Goal: Task Accomplishment & Management: Use online tool/utility

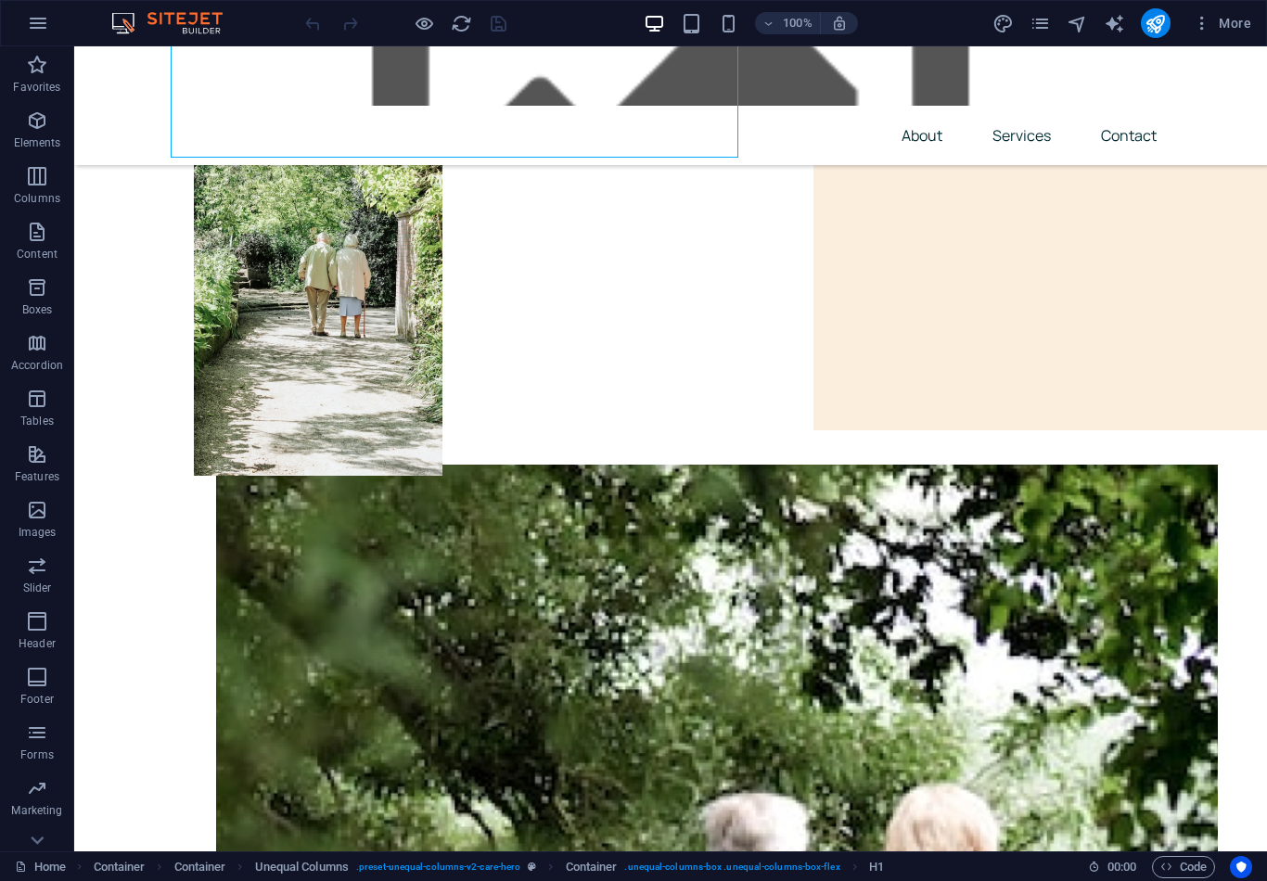
scroll to position [204, 0]
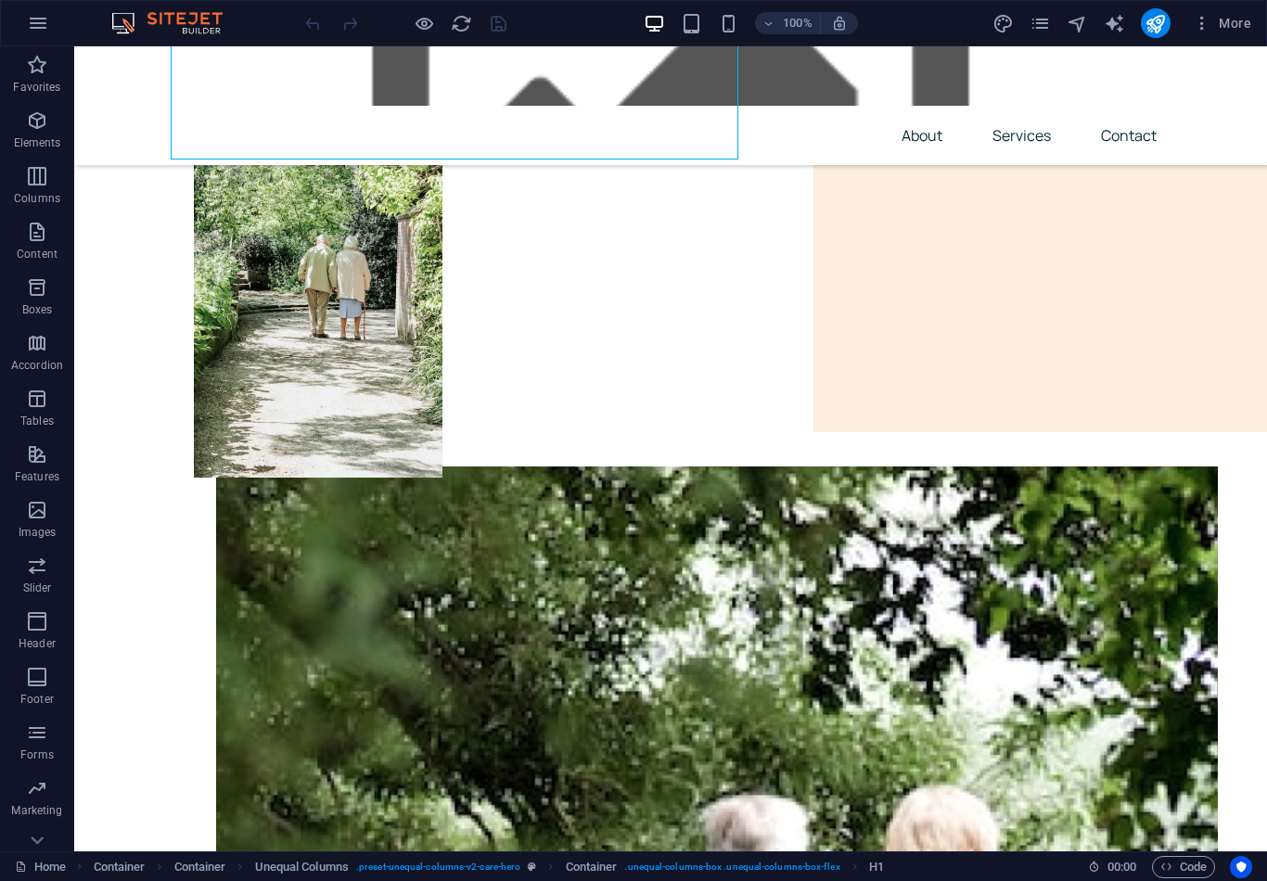
click at [65, 850] on link "Home" at bounding box center [40, 867] width 51 height 22
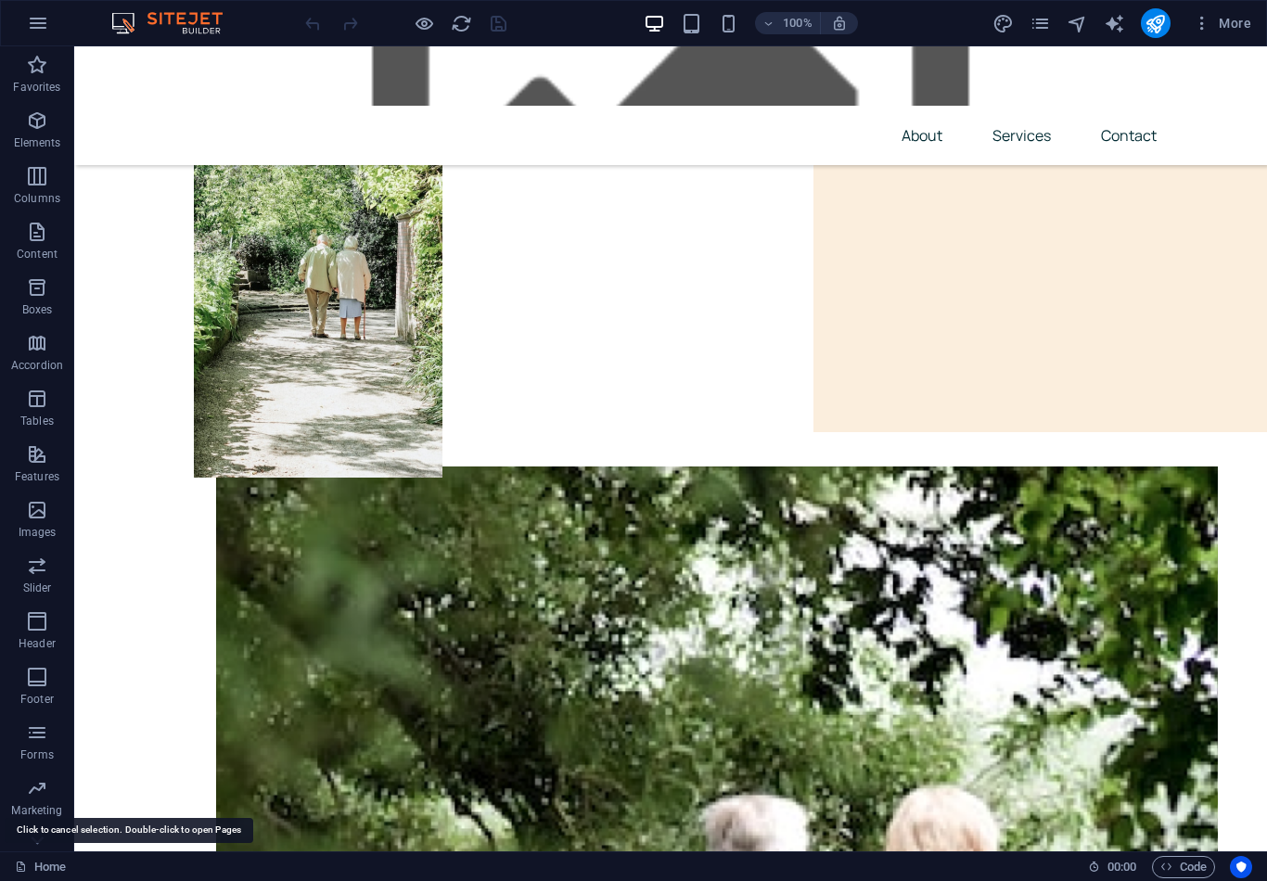
click at [57, 850] on link "Home" at bounding box center [40, 867] width 51 height 22
click at [56, 850] on link "Home" at bounding box center [40, 867] width 51 height 22
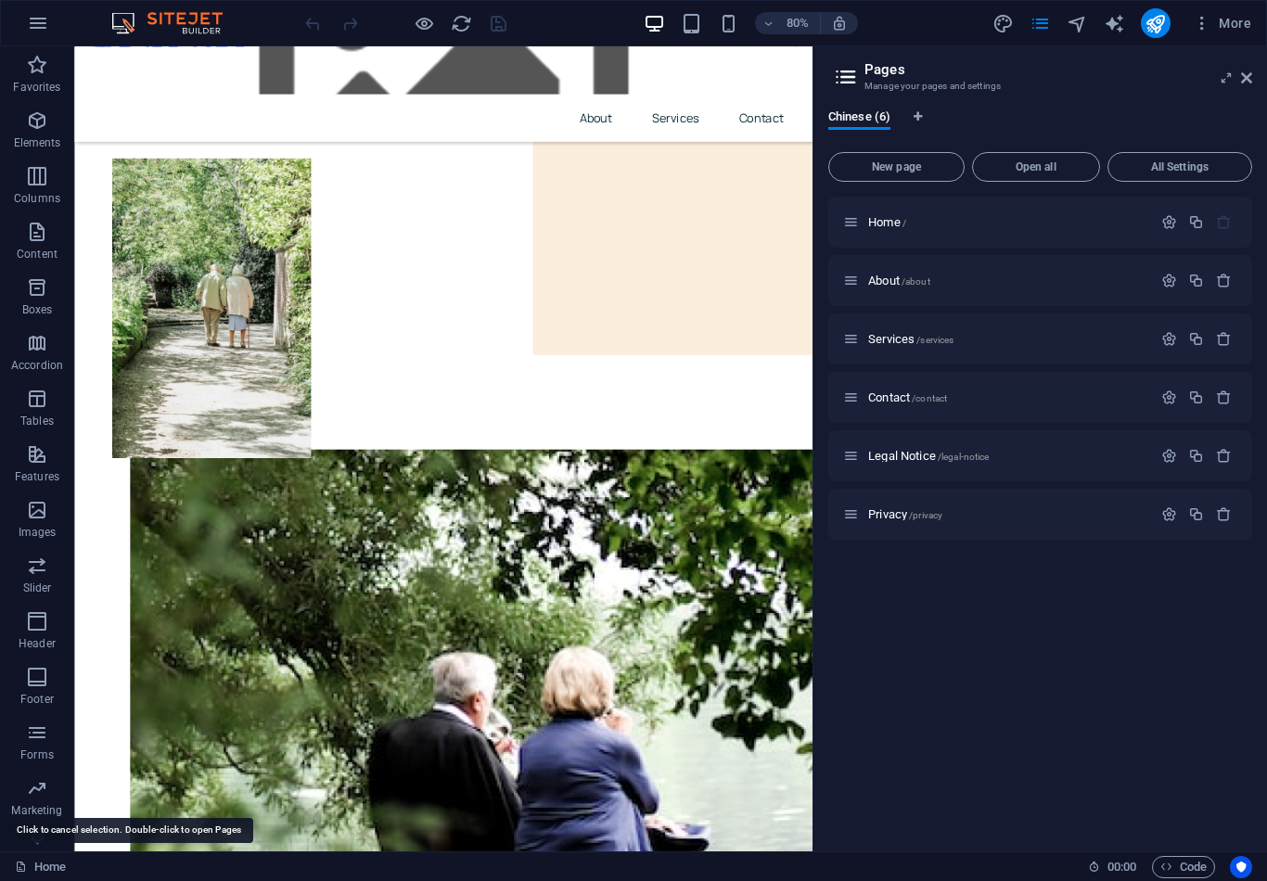
click at [66, 850] on link "Home" at bounding box center [40, 867] width 51 height 22
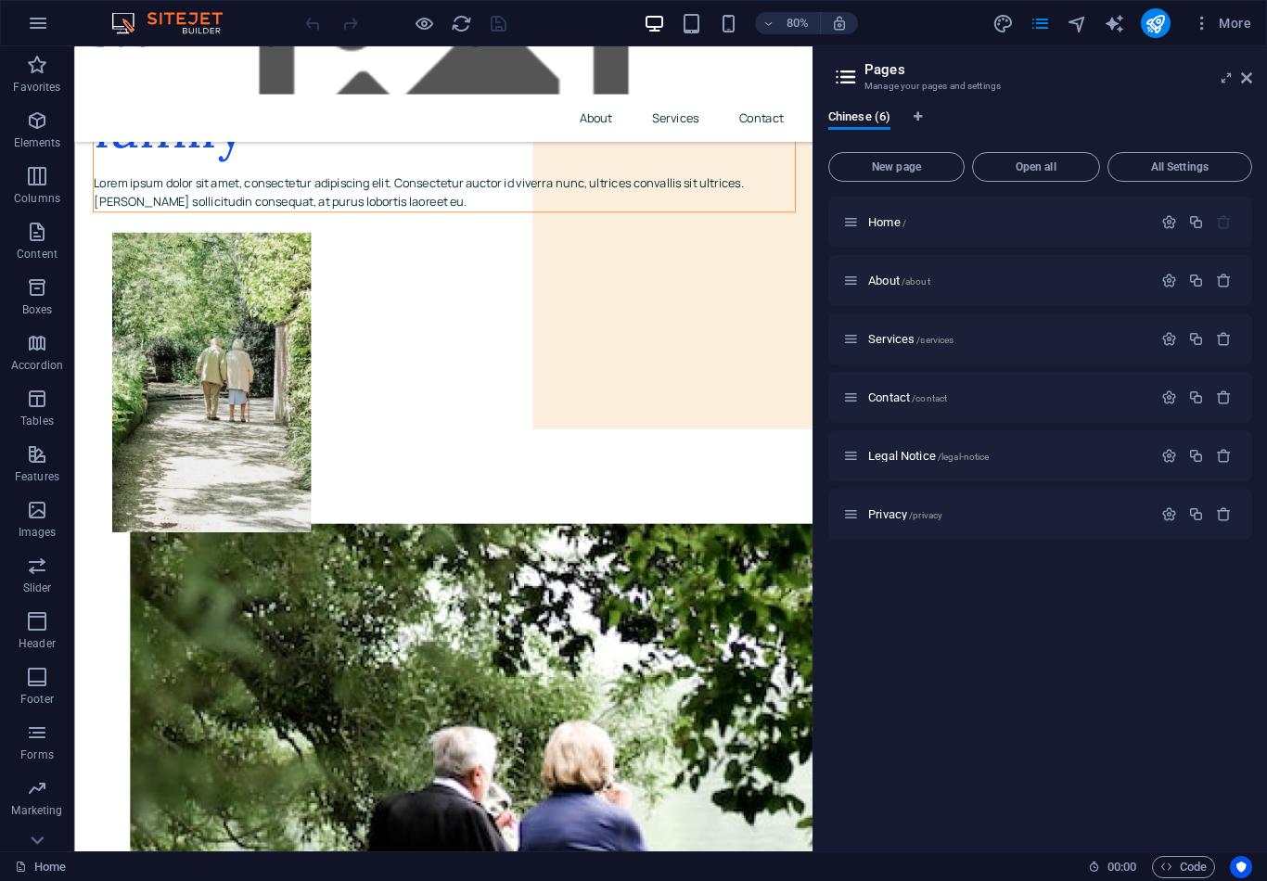
scroll to position [95, 0]
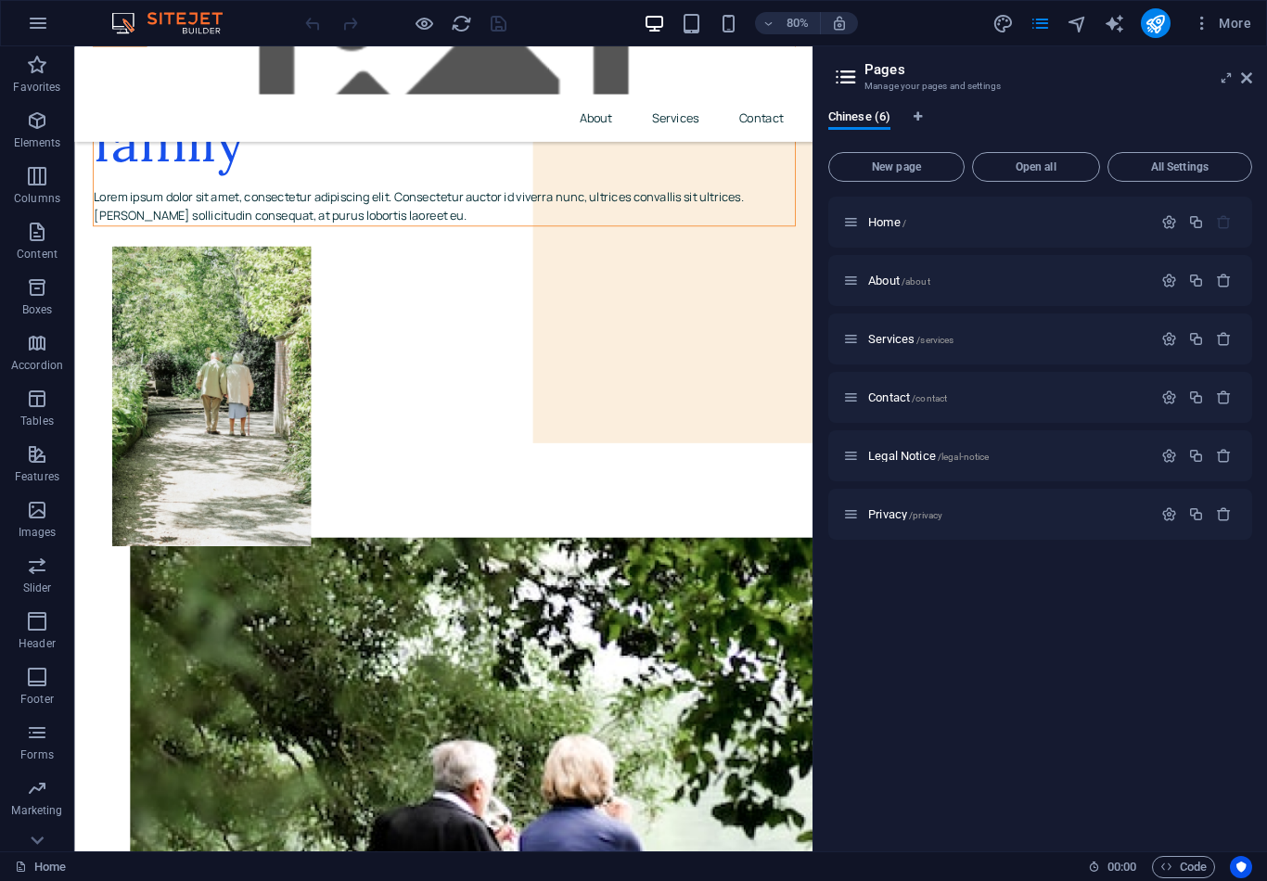
click at [931, 170] on span "New page" at bounding box center [897, 166] width 120 height 11
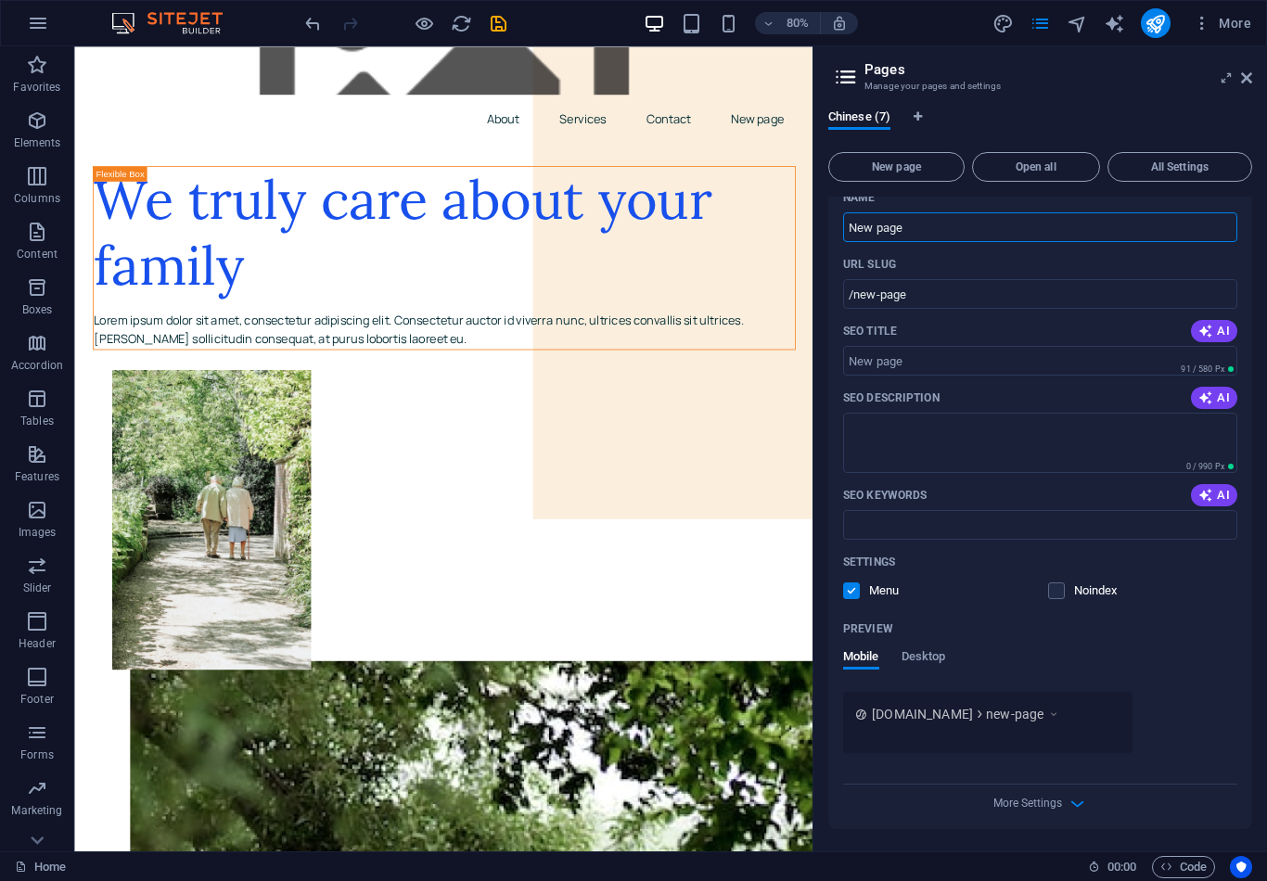
scroll to position [0, 0]
click at [861, 113] on nav "About Services Contact New page" at bounding box center [535, 135] width 878 height 45
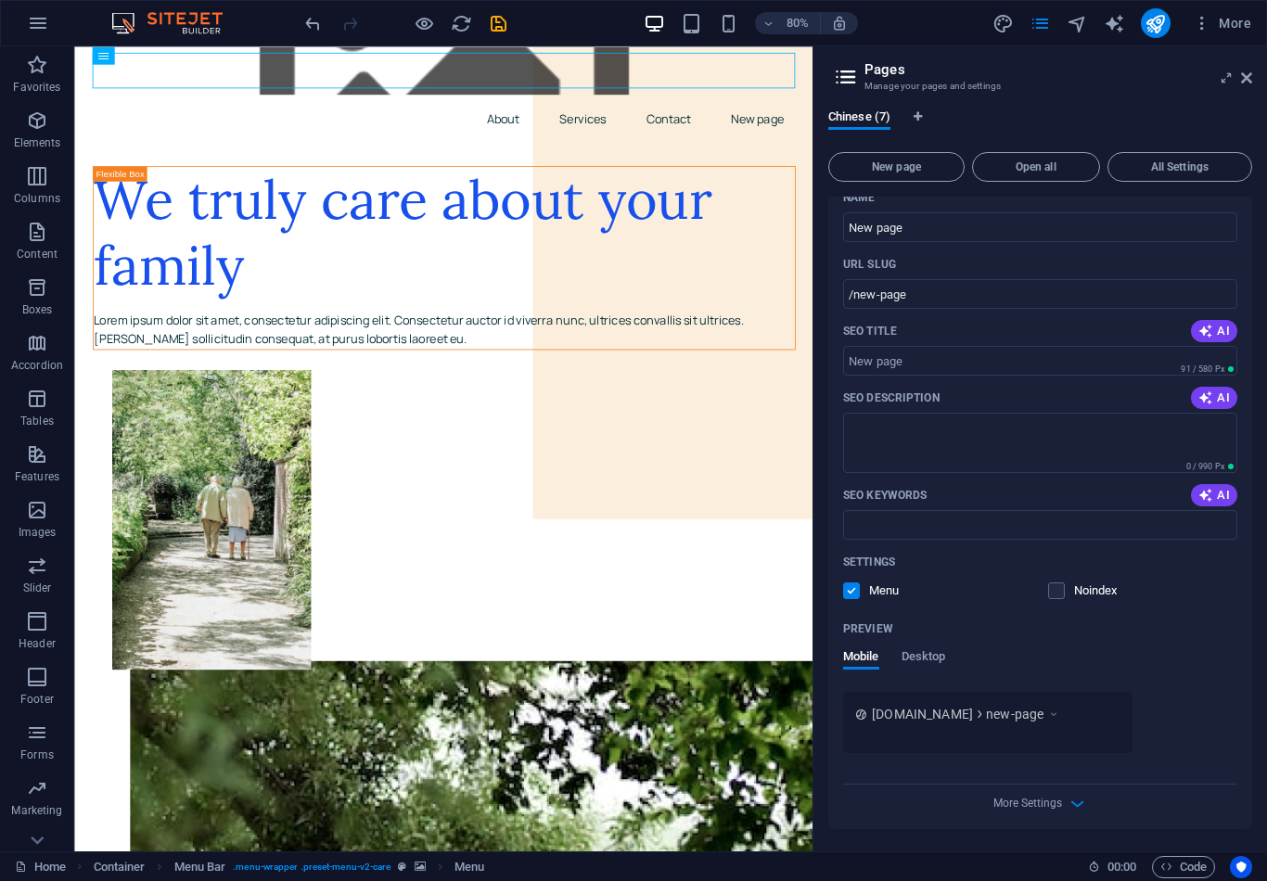
click at [48, 418] on p "Tables" at bounding box center [36, 421] width 33 height 15
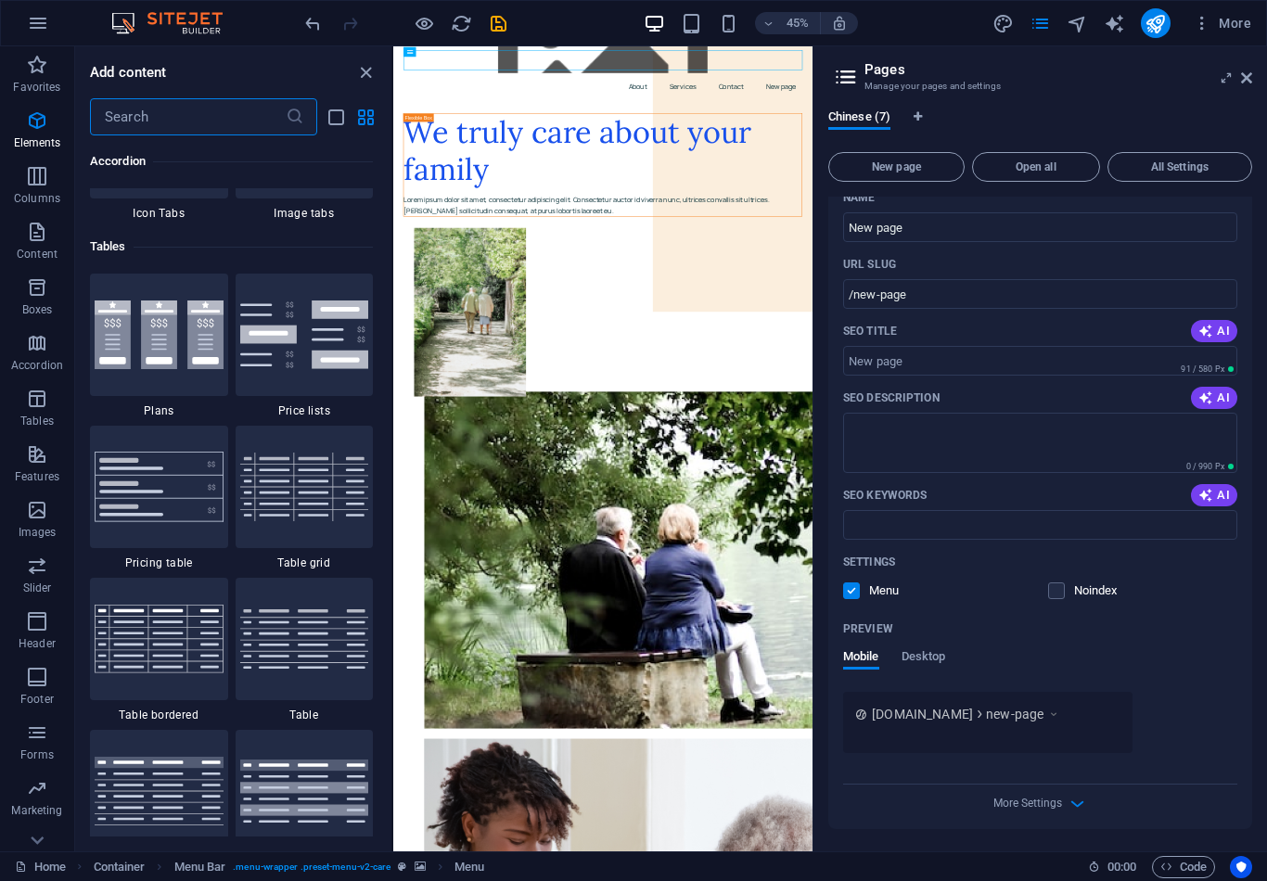
scroll to position [6424, 0]
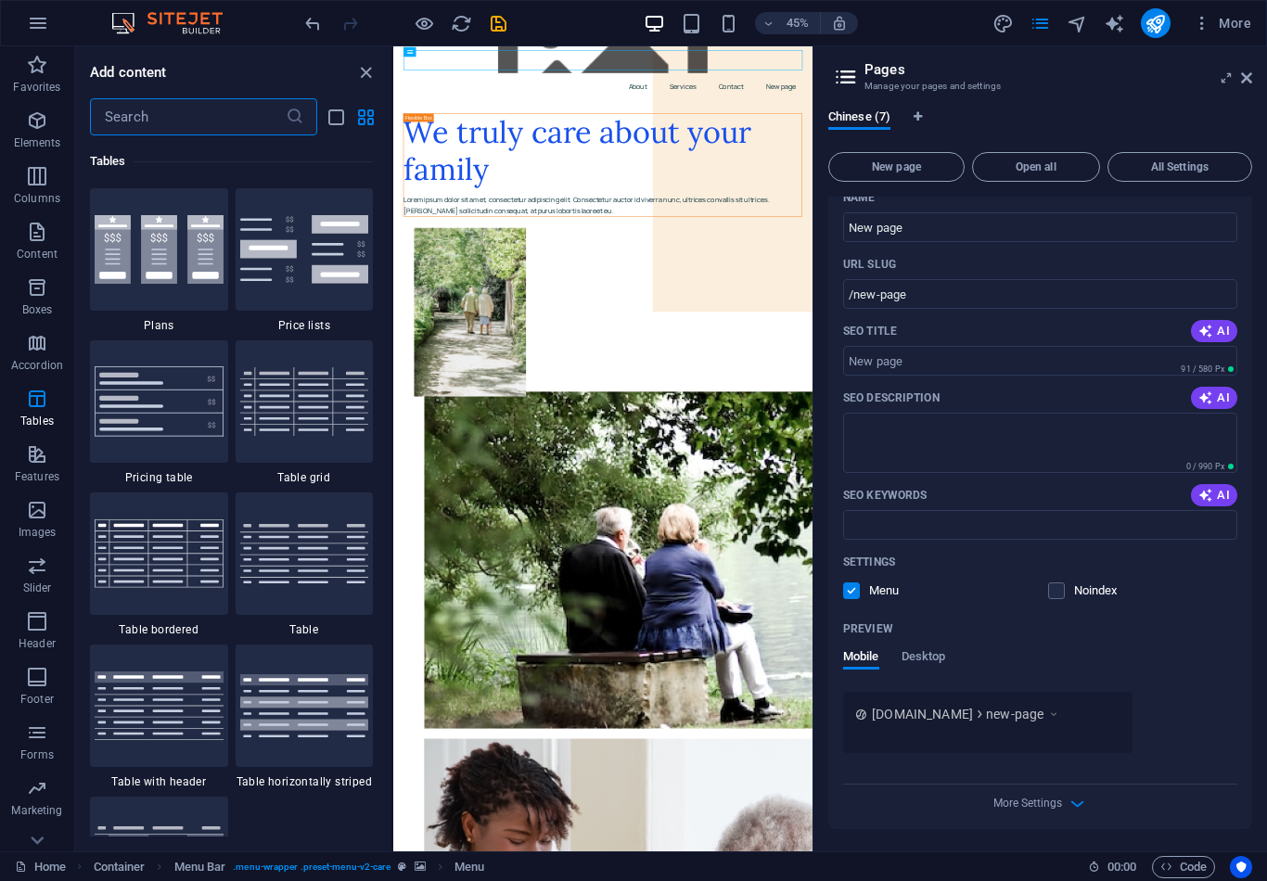
click at [53, 67] on span "Favorites" at bounding box center [37, 76] width 74 height 45
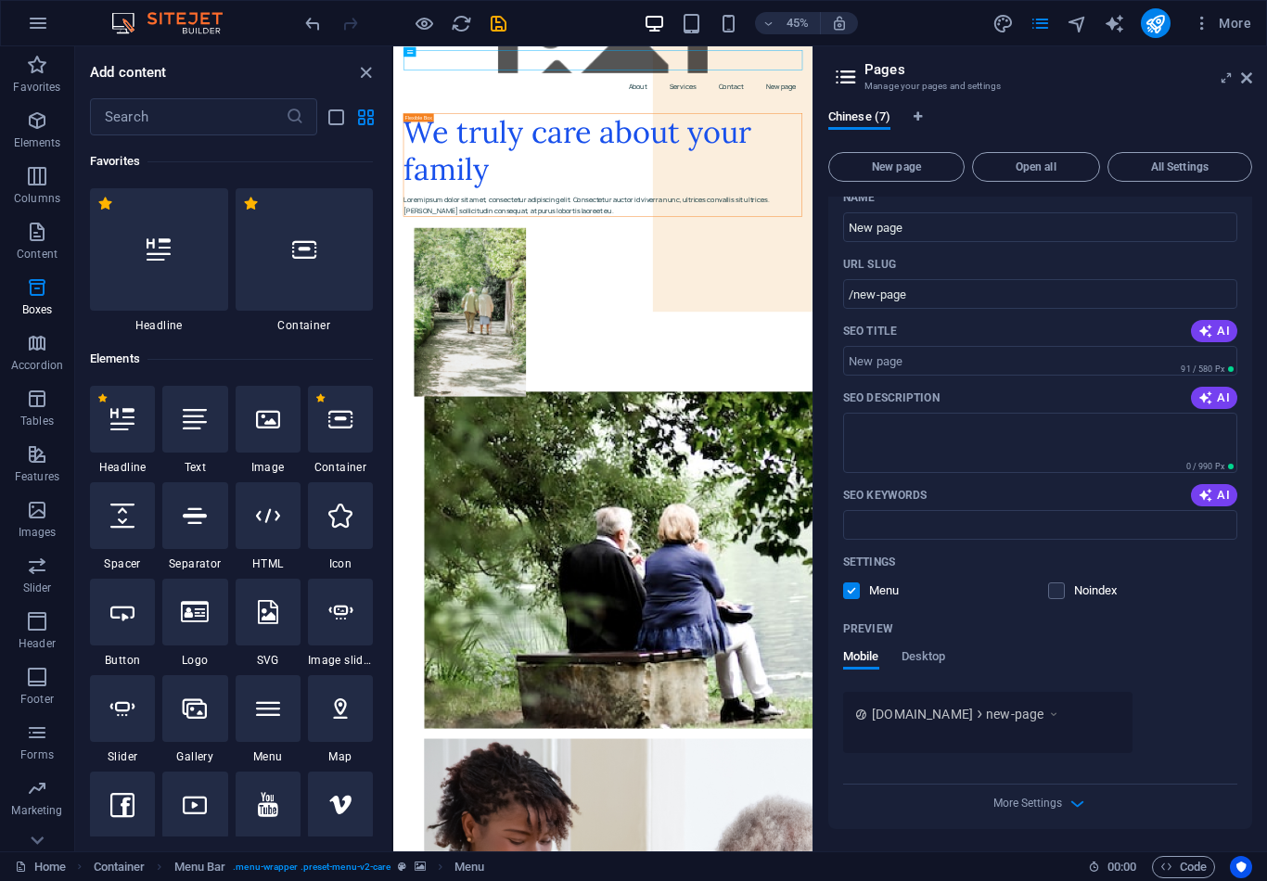
scroll to position [0, 0]
click at [134, 422] on icon at bounding box center [122, 419] width 24 height 24
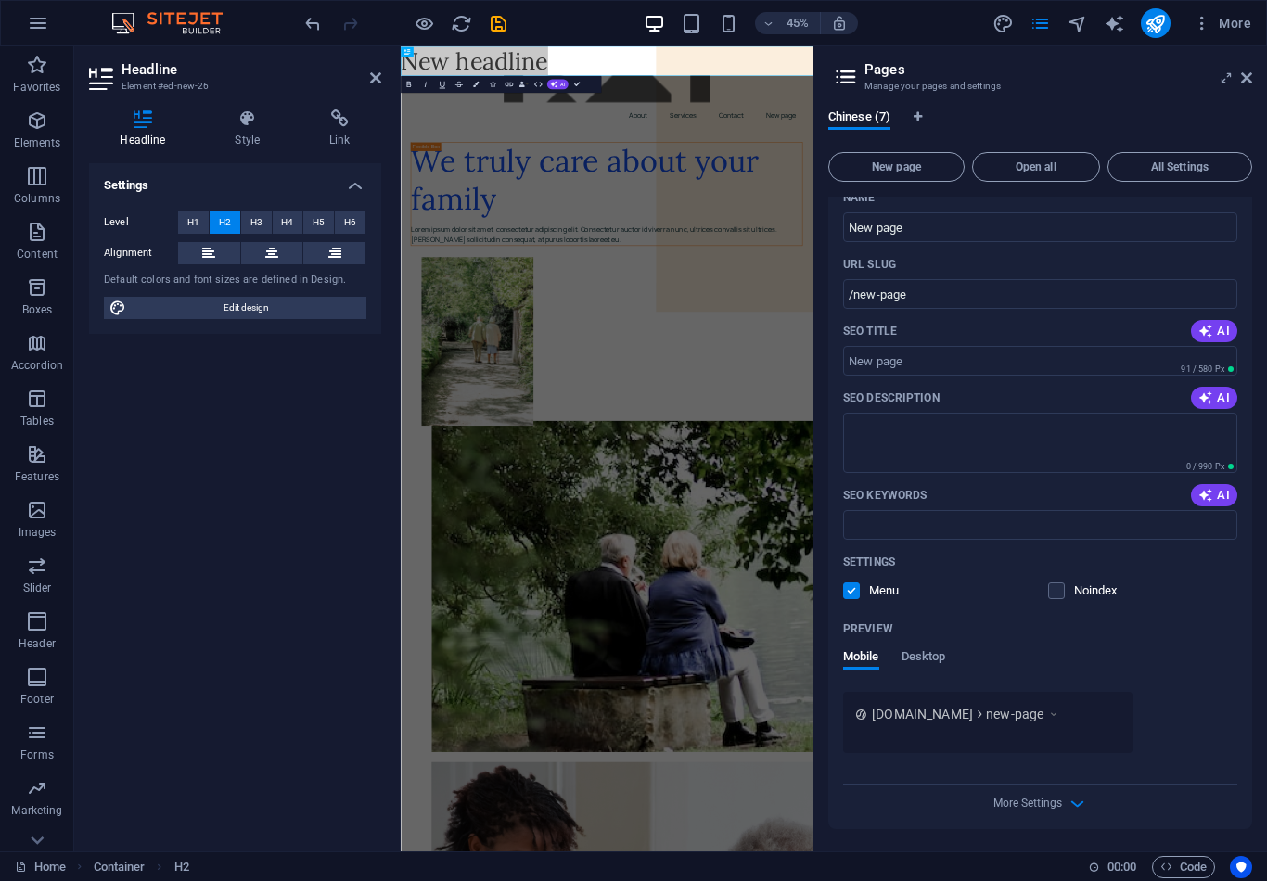
click at [276, 541] on div "Settings Level H1 H2 H3 H4 H5 H6 Alignment Default colors and font sizes are de…" at bounding box center [235, 499] width 292 height 673
click at [244, 117] on icon at bounding box center [247, 118] width 87 height 19
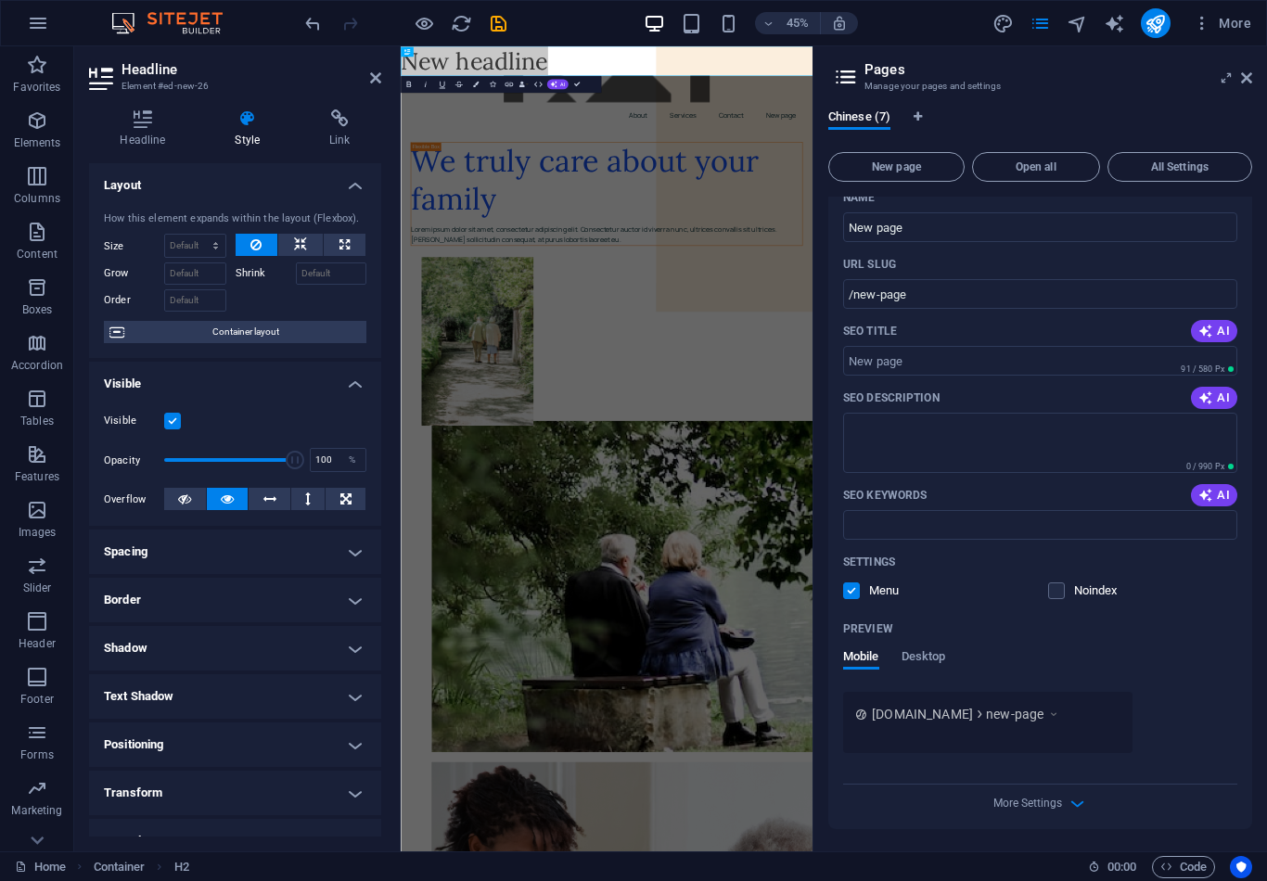
click at [45, 182] on icon "button" at bounding box center [37, 176] width 22 height 22
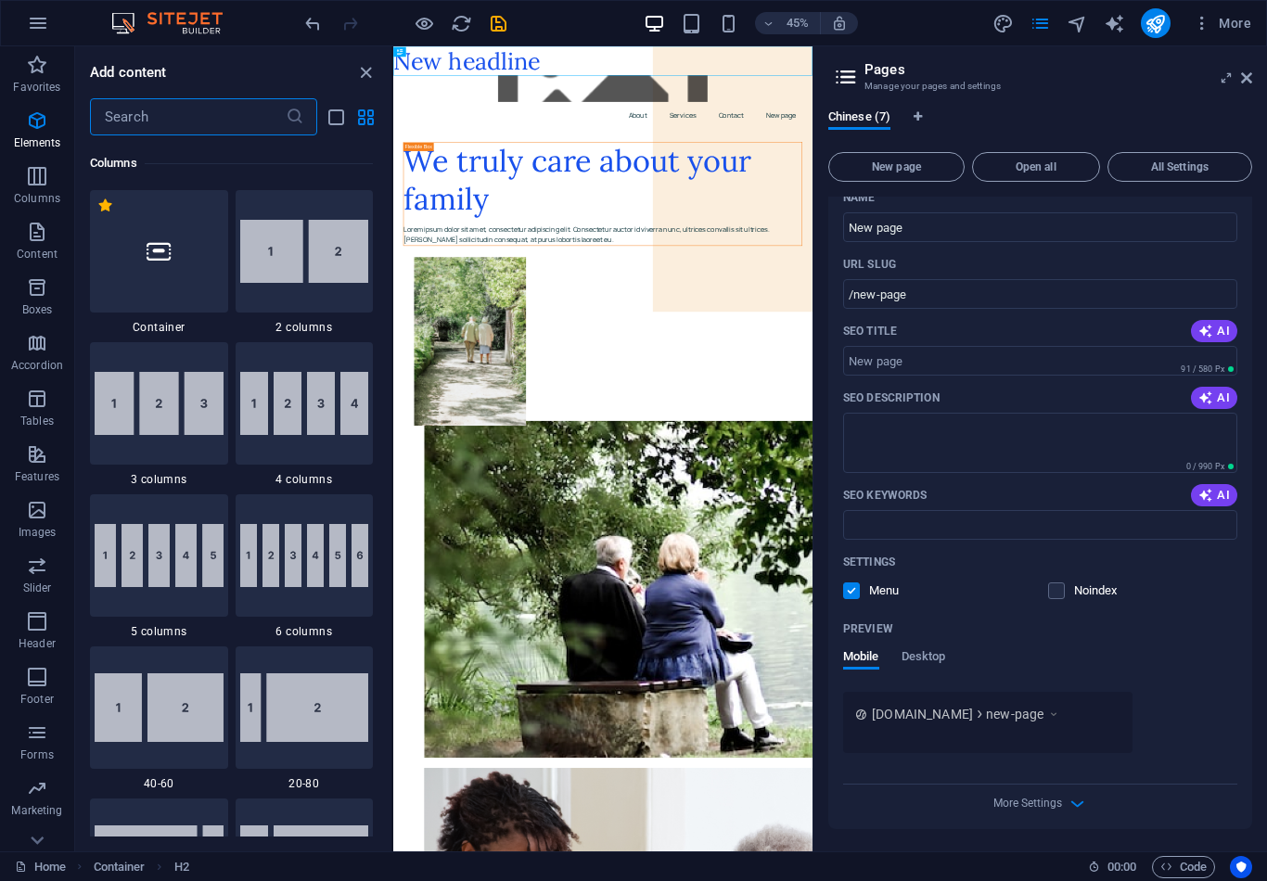
click at [29, 147] on p "Elements" at bounding box center [37, 142] width 47 height 15
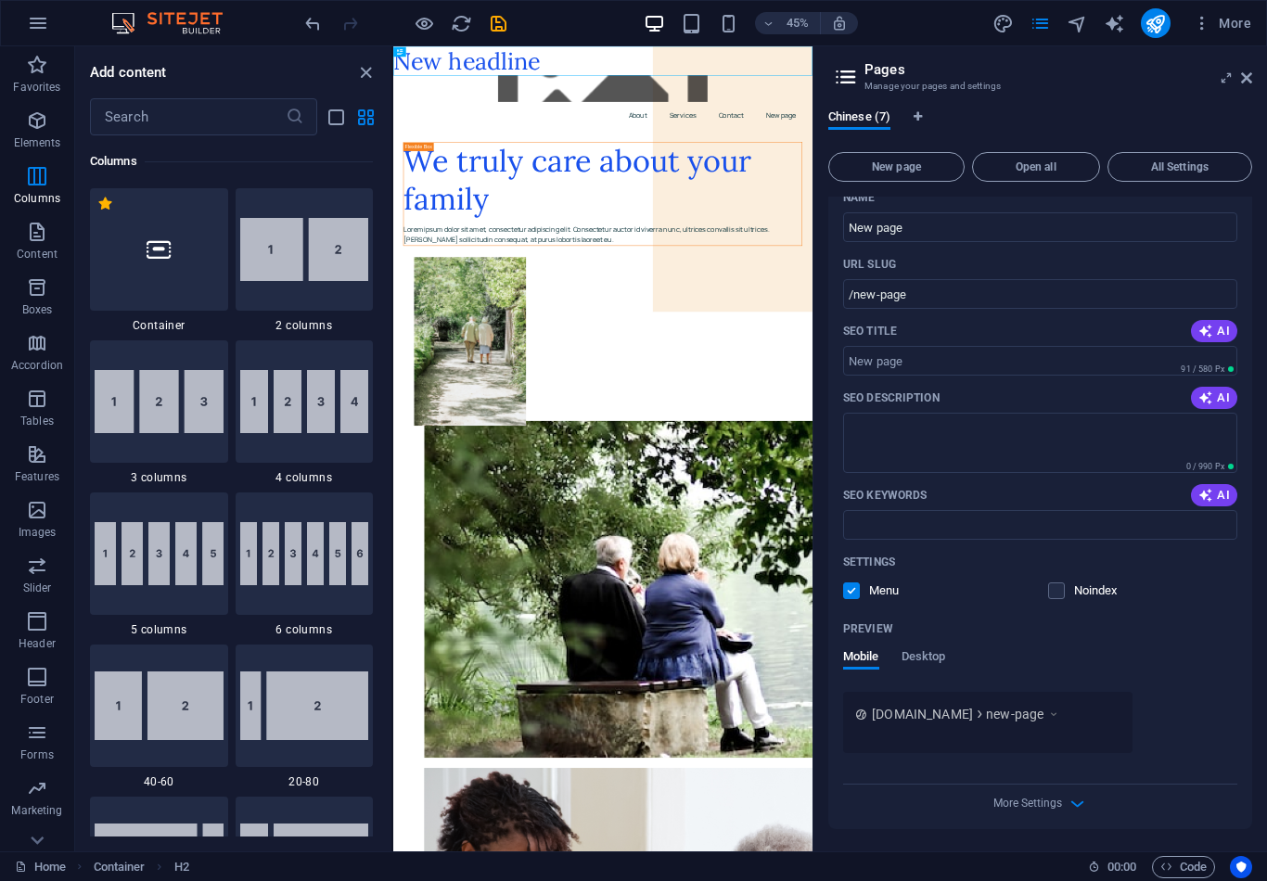
click at [43, 83] on p "Favorites" at bounding box center [36, 87] width 47 height 15
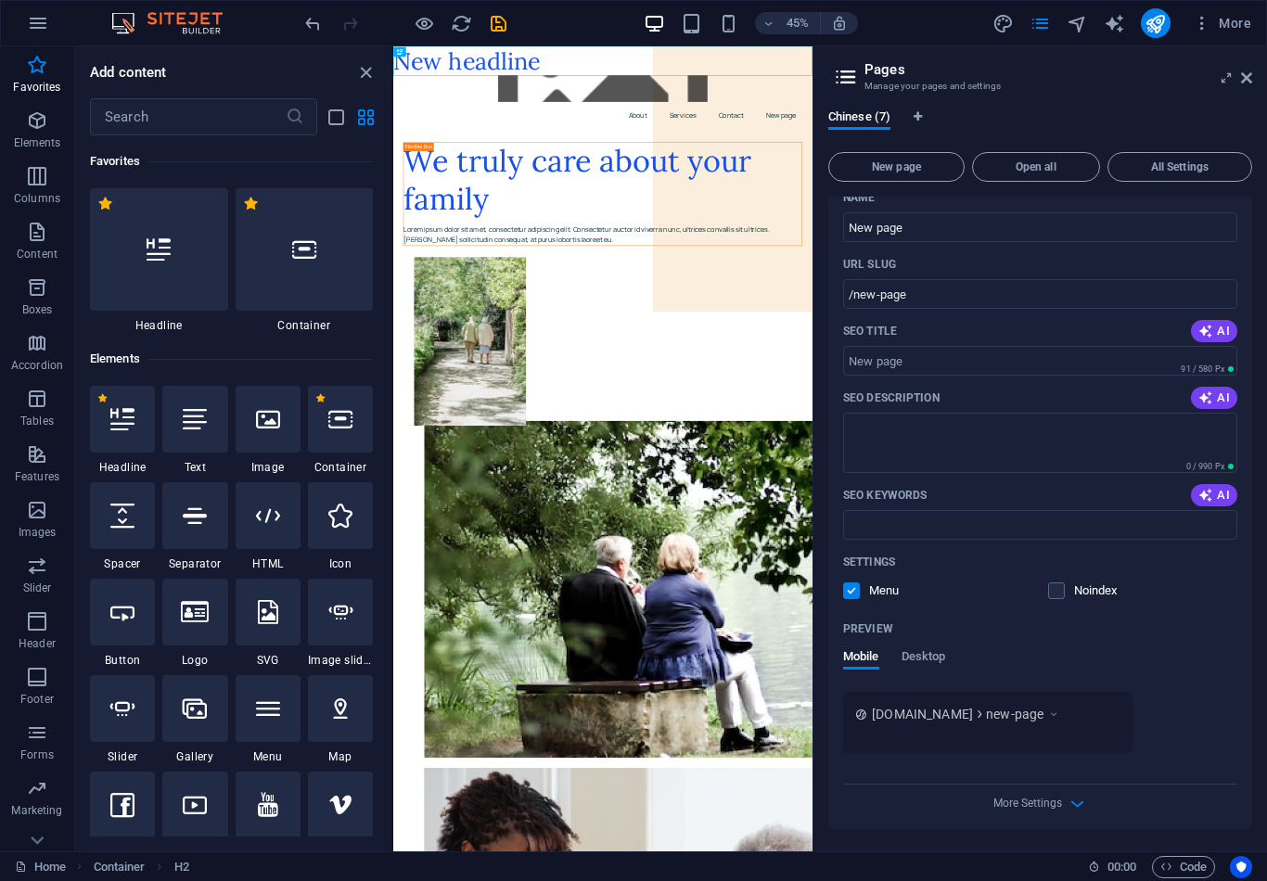
click at [46, 128] on icon "button" at bounding box center [37, 120] width 22 height 22
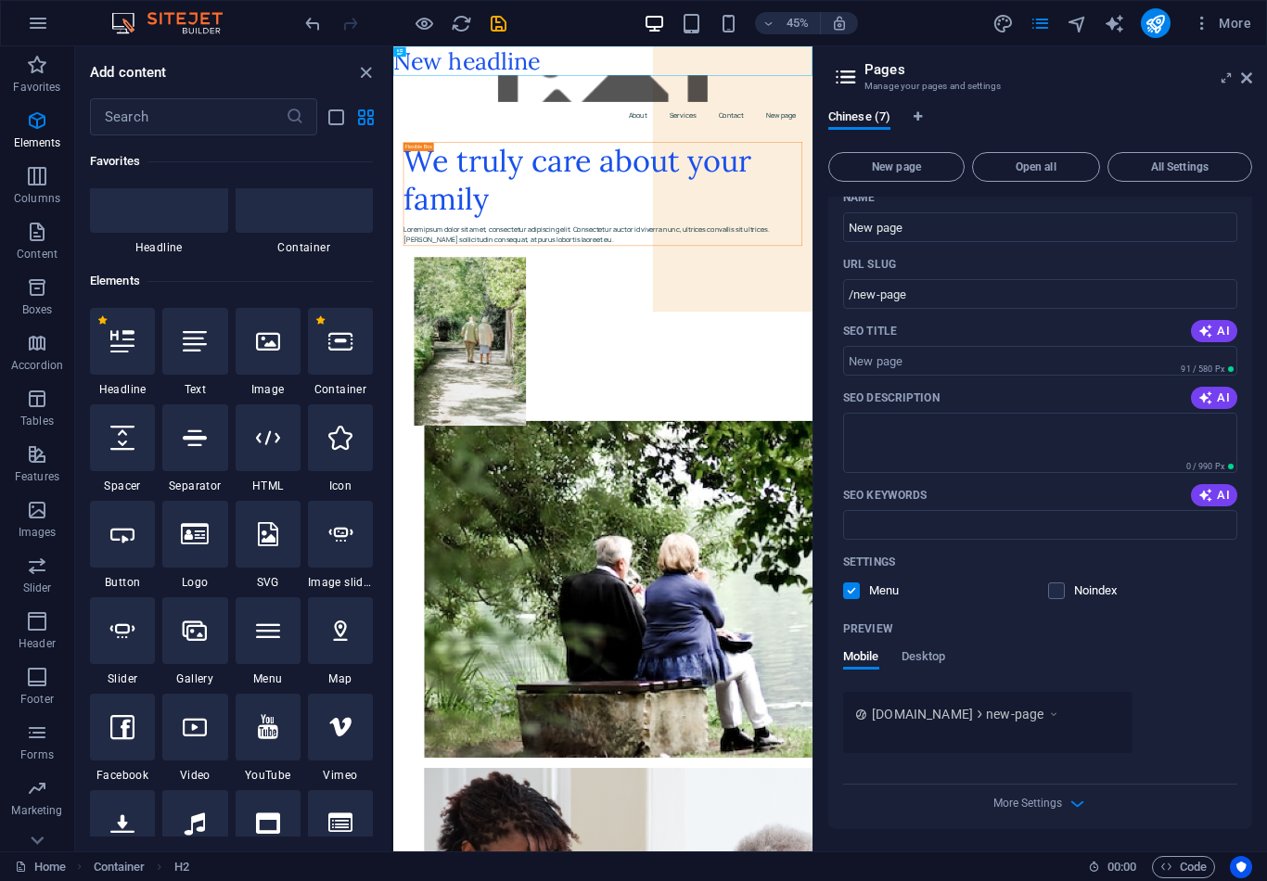
scroll to position [198, 0]
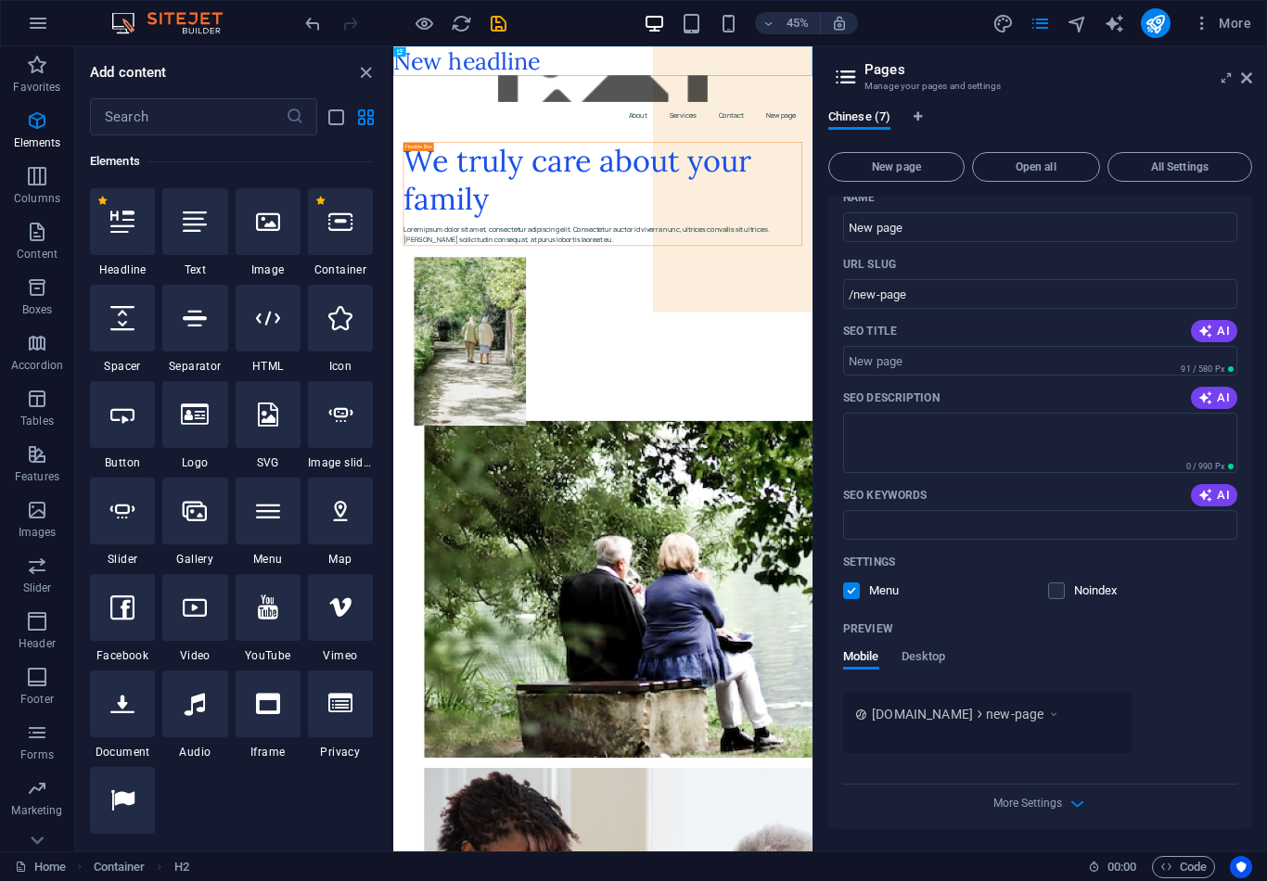
click at [54, 186] on span "Columns" at bounding box center [37, 187] width 74 height 45
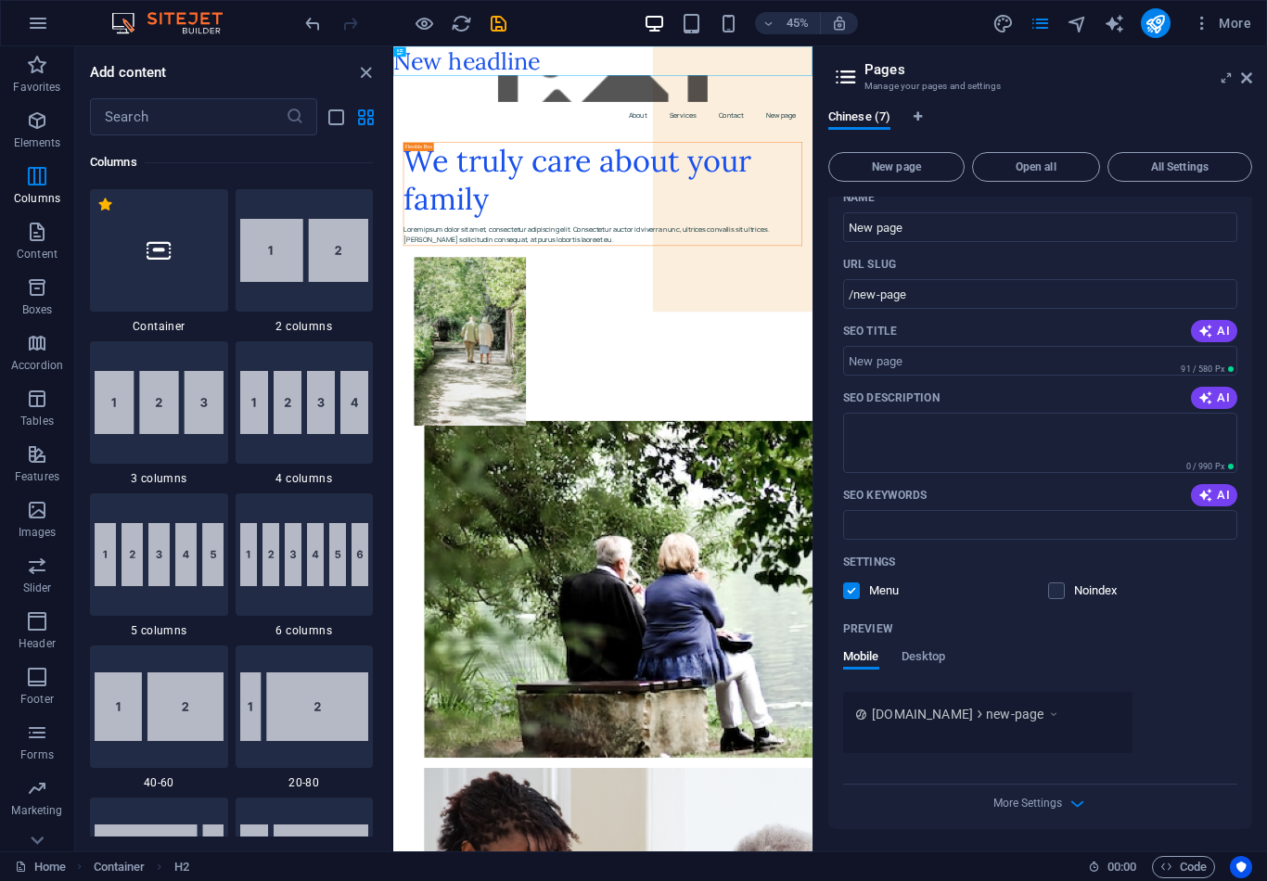
scroll to position [918, 0]
click at [42, 245] on span "Content" at bounding box center [37, 243] width 74 height 45
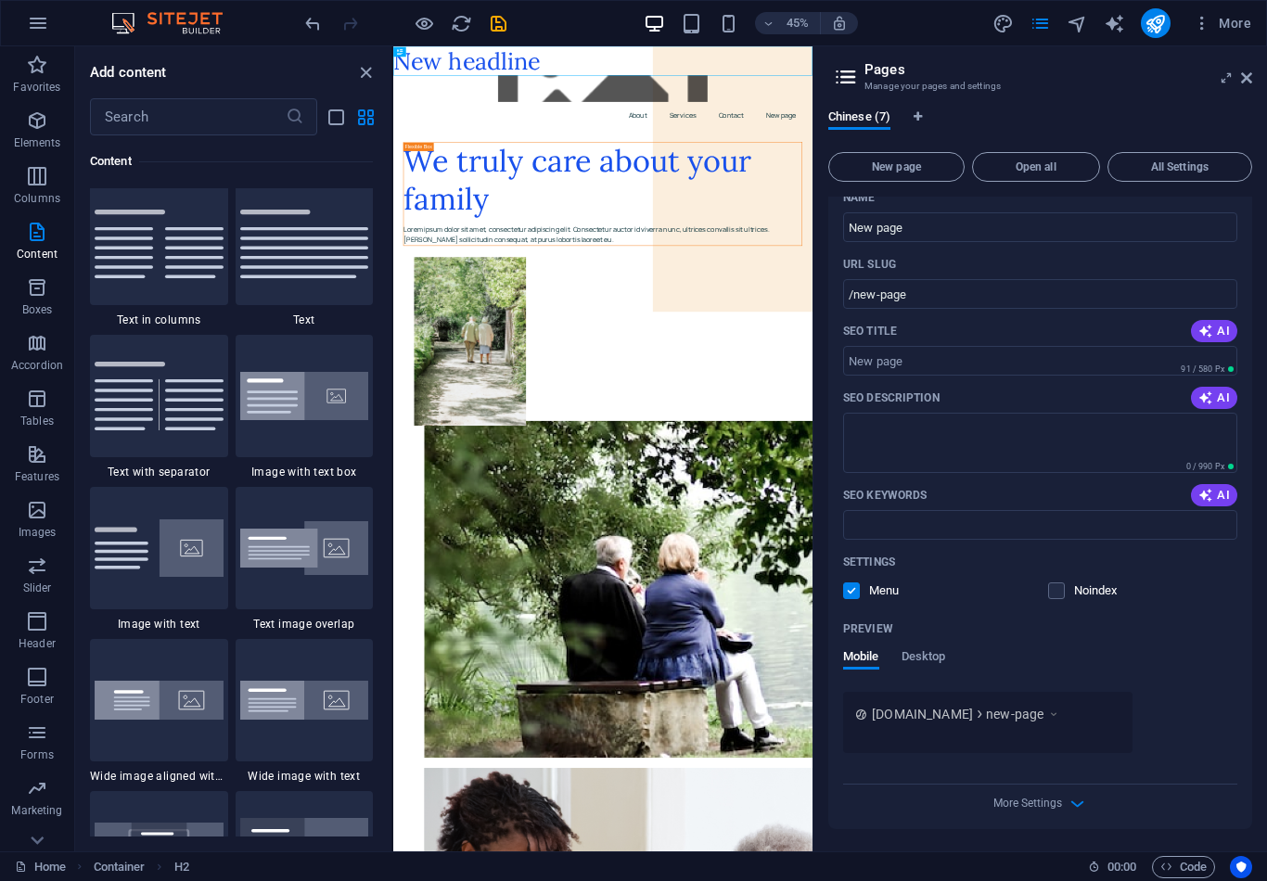
scroll to position [3383, 0]
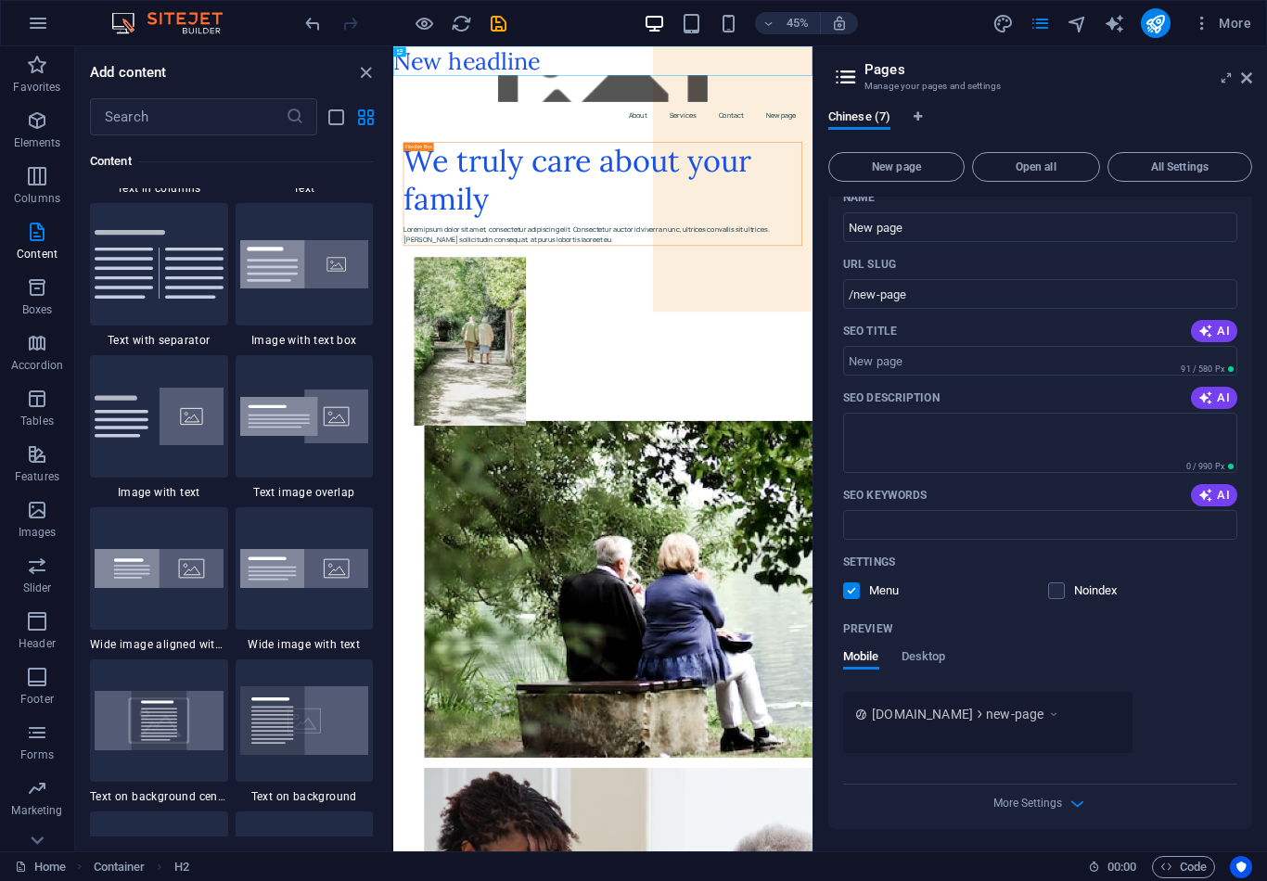
click at [41, 309] on p "Boxes" at bounding box center [37, 309] width 31 height 15
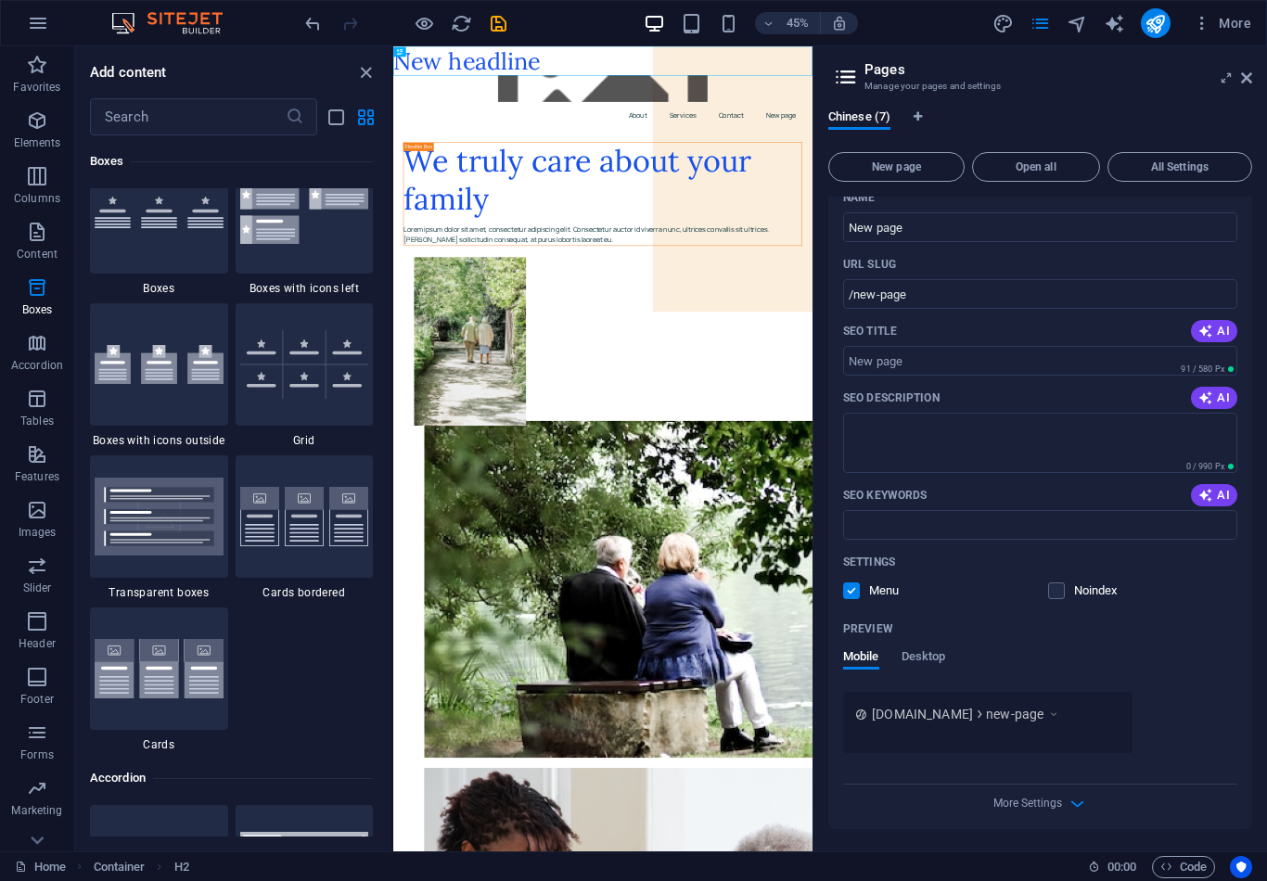
scroll to position [5306, 0]
click at [59, 345] on span "Accordion" at bounding box center [37, 354] width 74 height 45
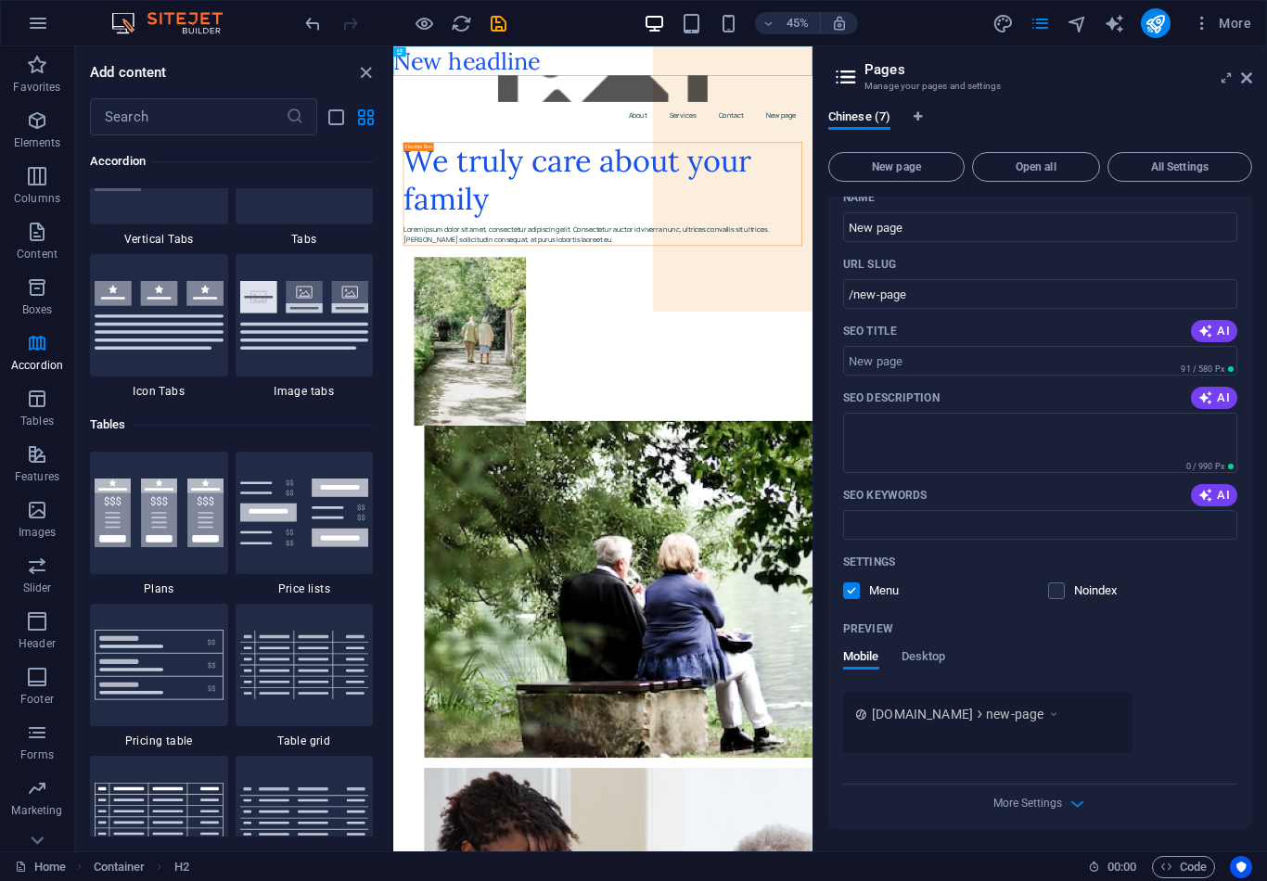
scroll to position [6163, 0]
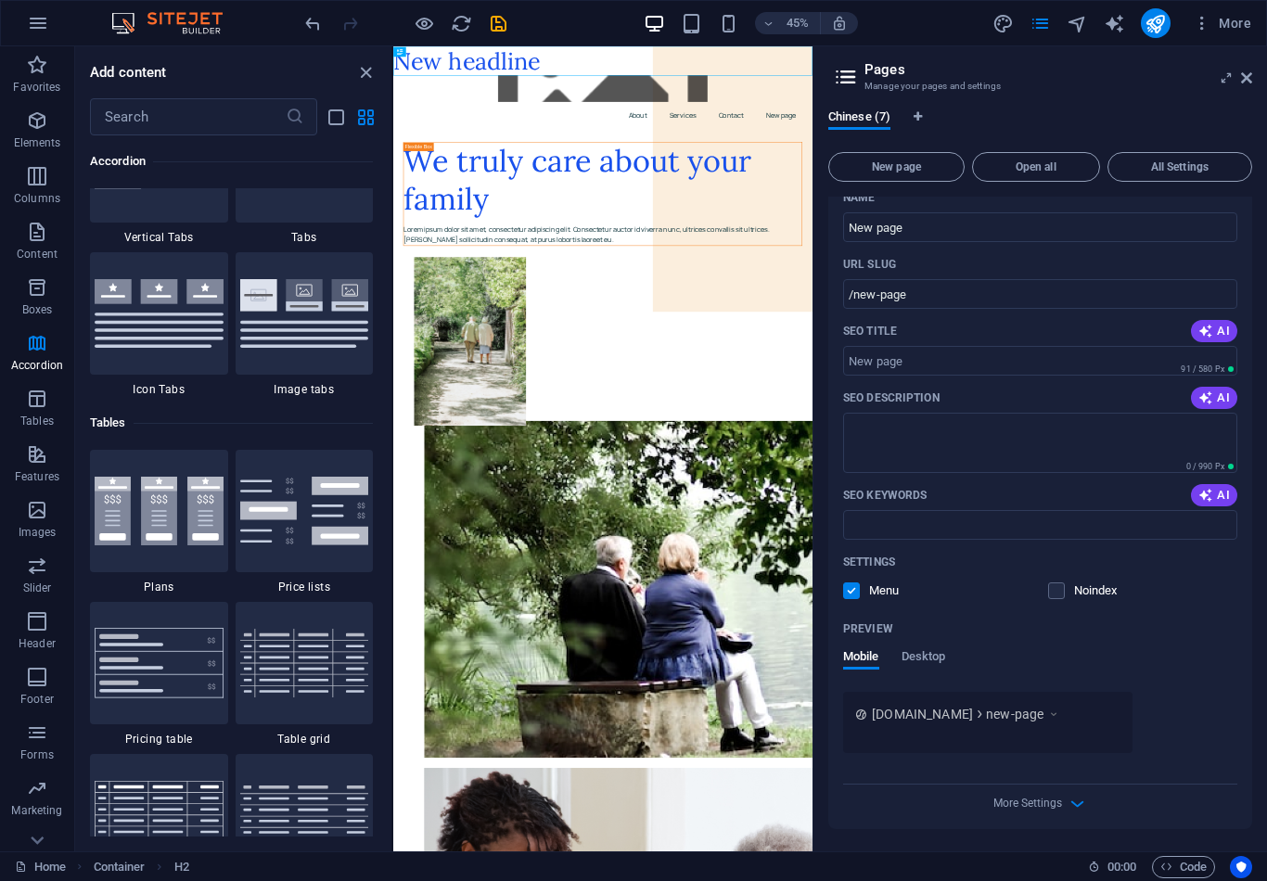
click at [61, 409] on span "Tables" at bounding box center [37, 410] width 74 height 45
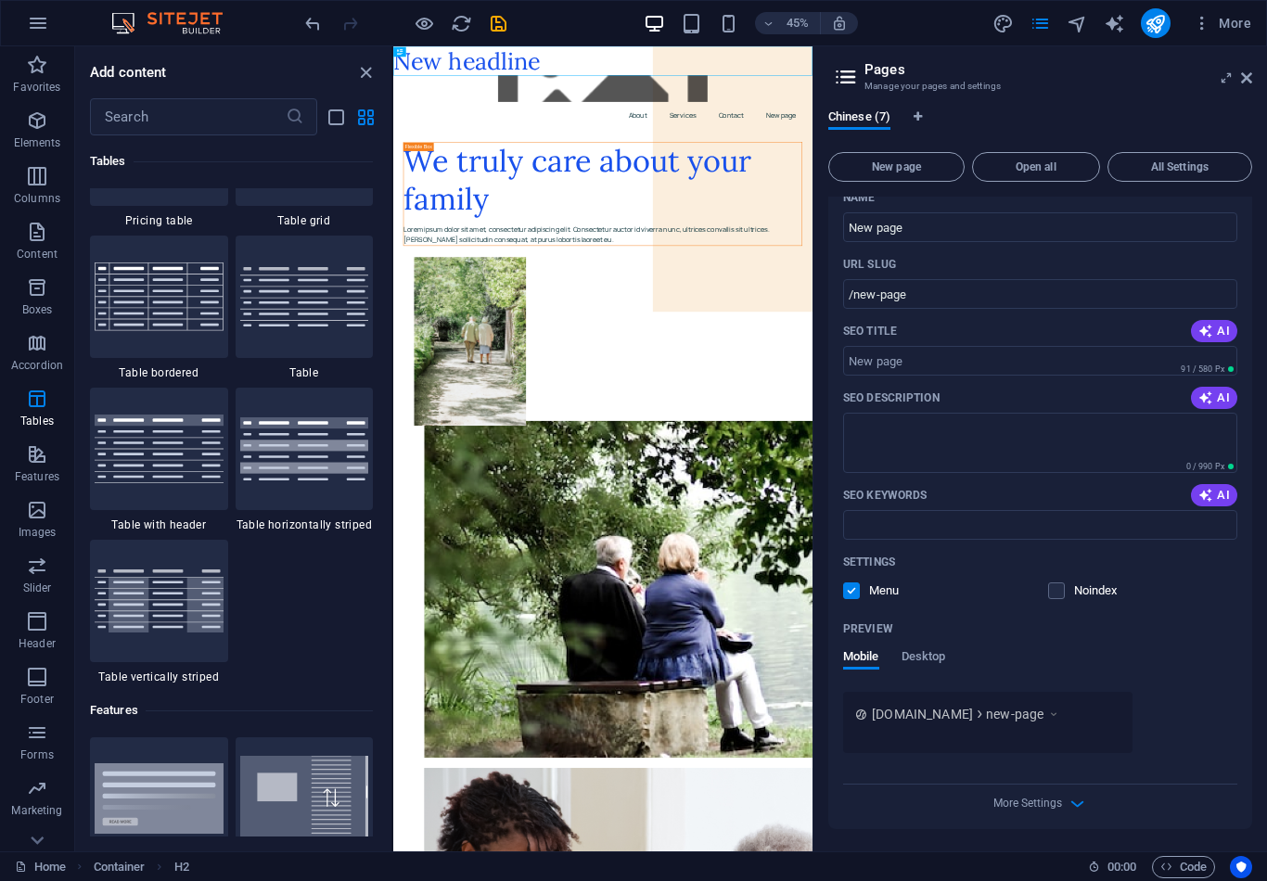
scroll to position [6682, 0]
click at [57, 471] on p "Features" at bounding box center [37, 476] width 45 height 15
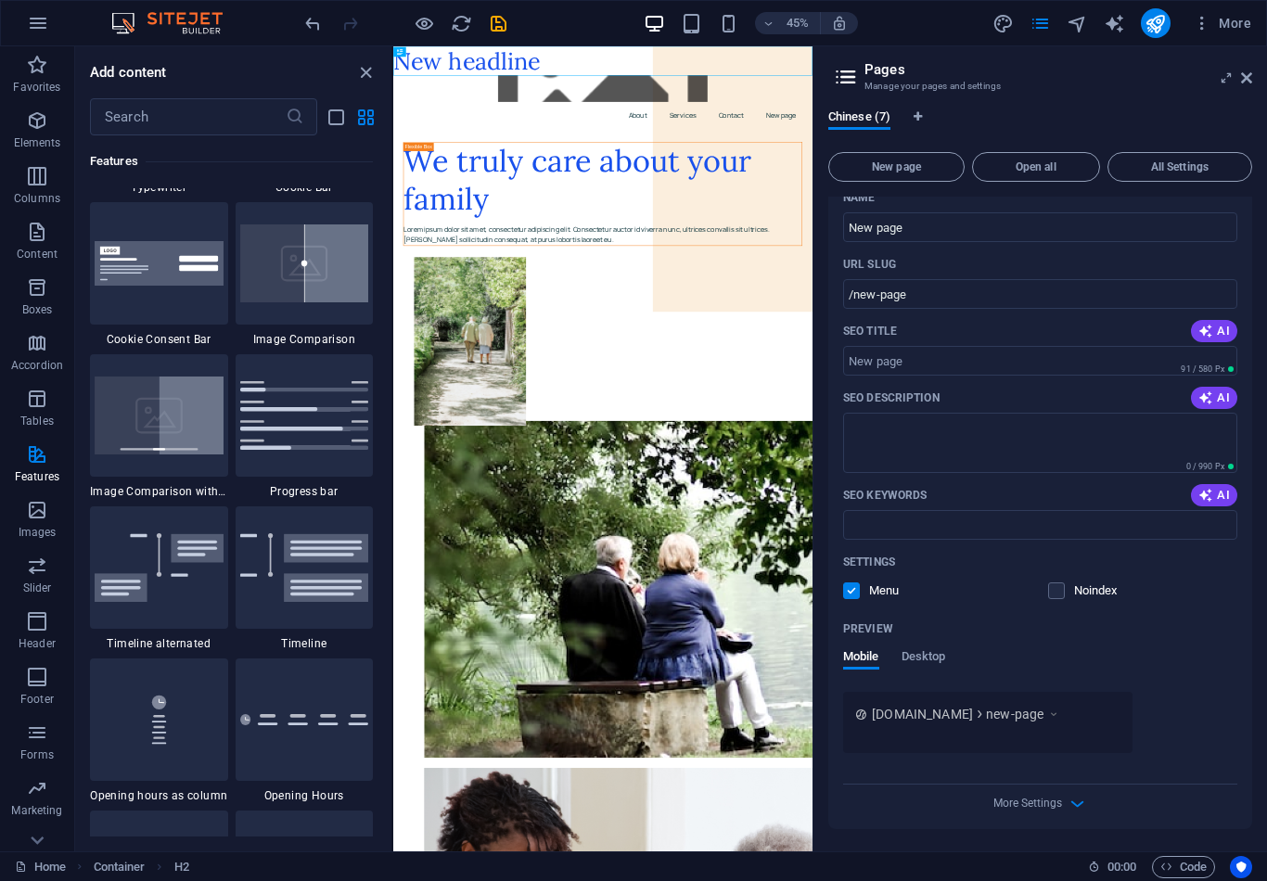
scroll to position [7522, 0]
click at [57, 513] on span "Images" at bounding box center [37, 521] width 74 height 45
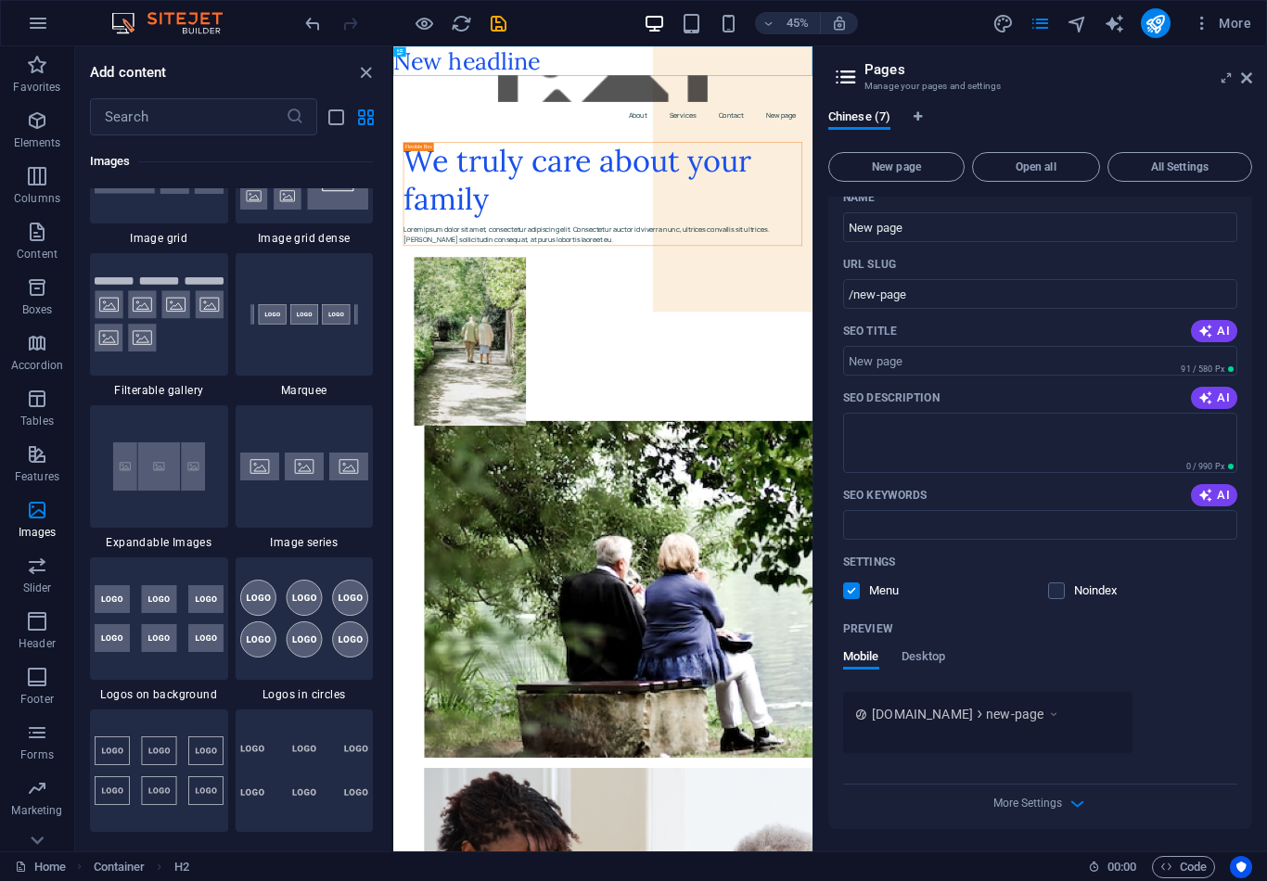
scroll to position [9817, 0]
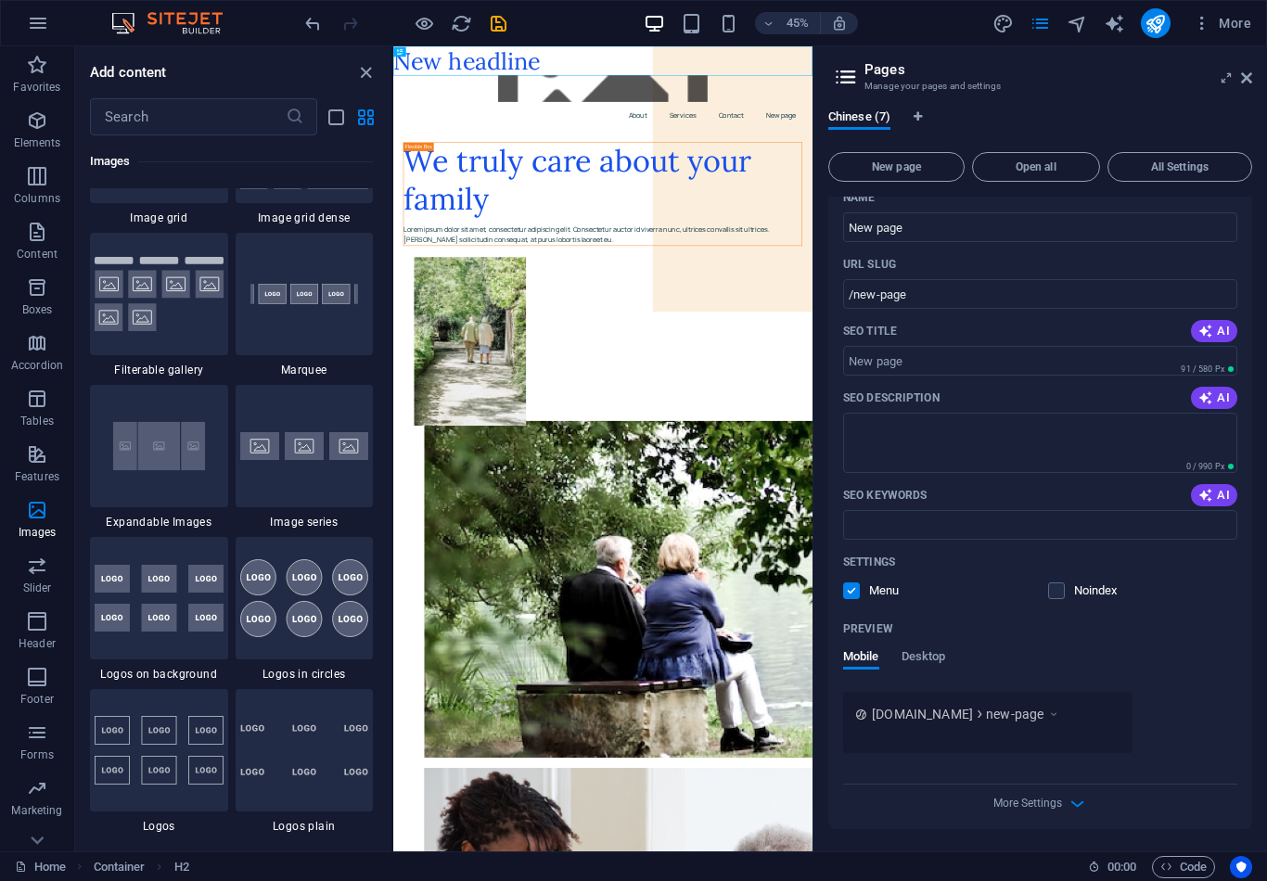
click at [50, 570] on span "Slider" at bounding box center [37, 577] width 74 height 45
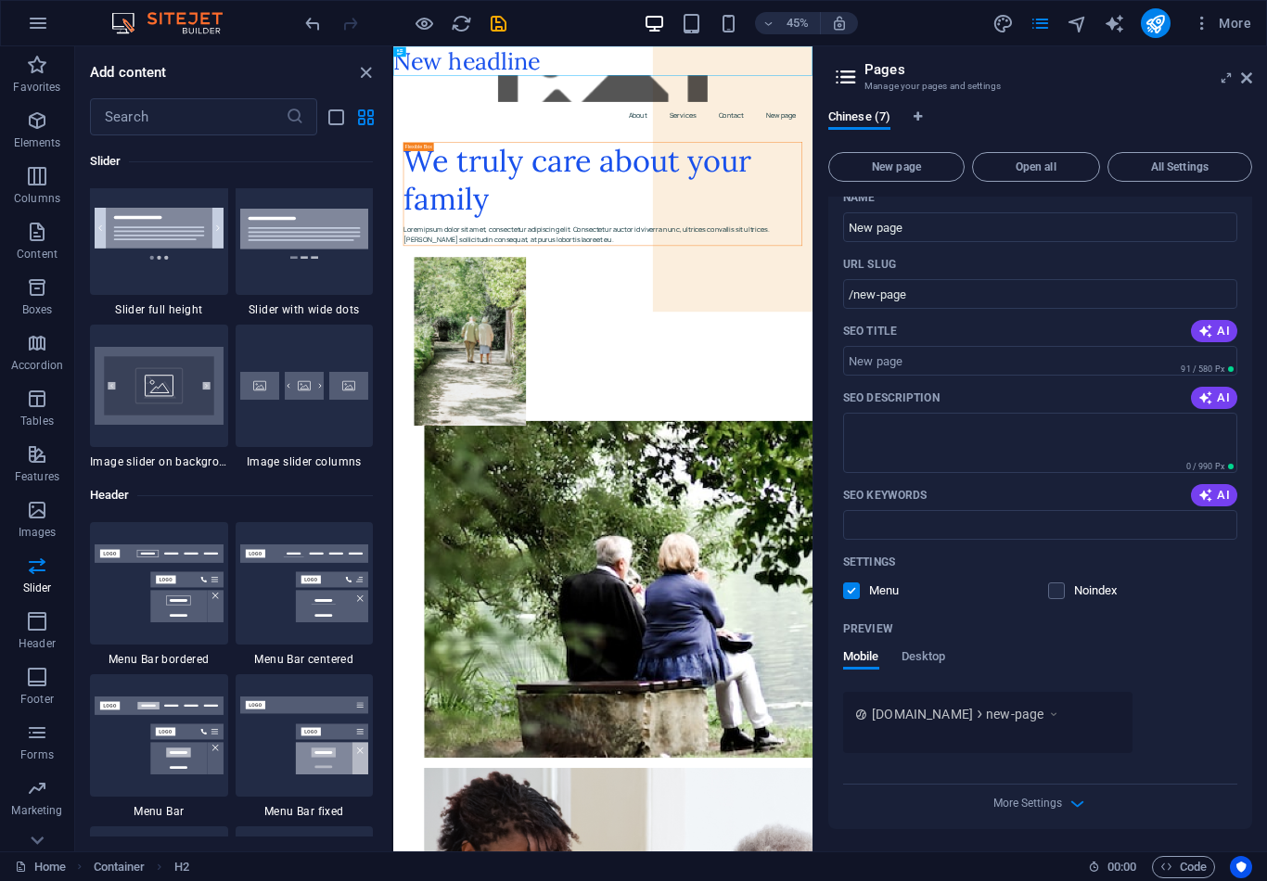
scroll to position [10945, 0]
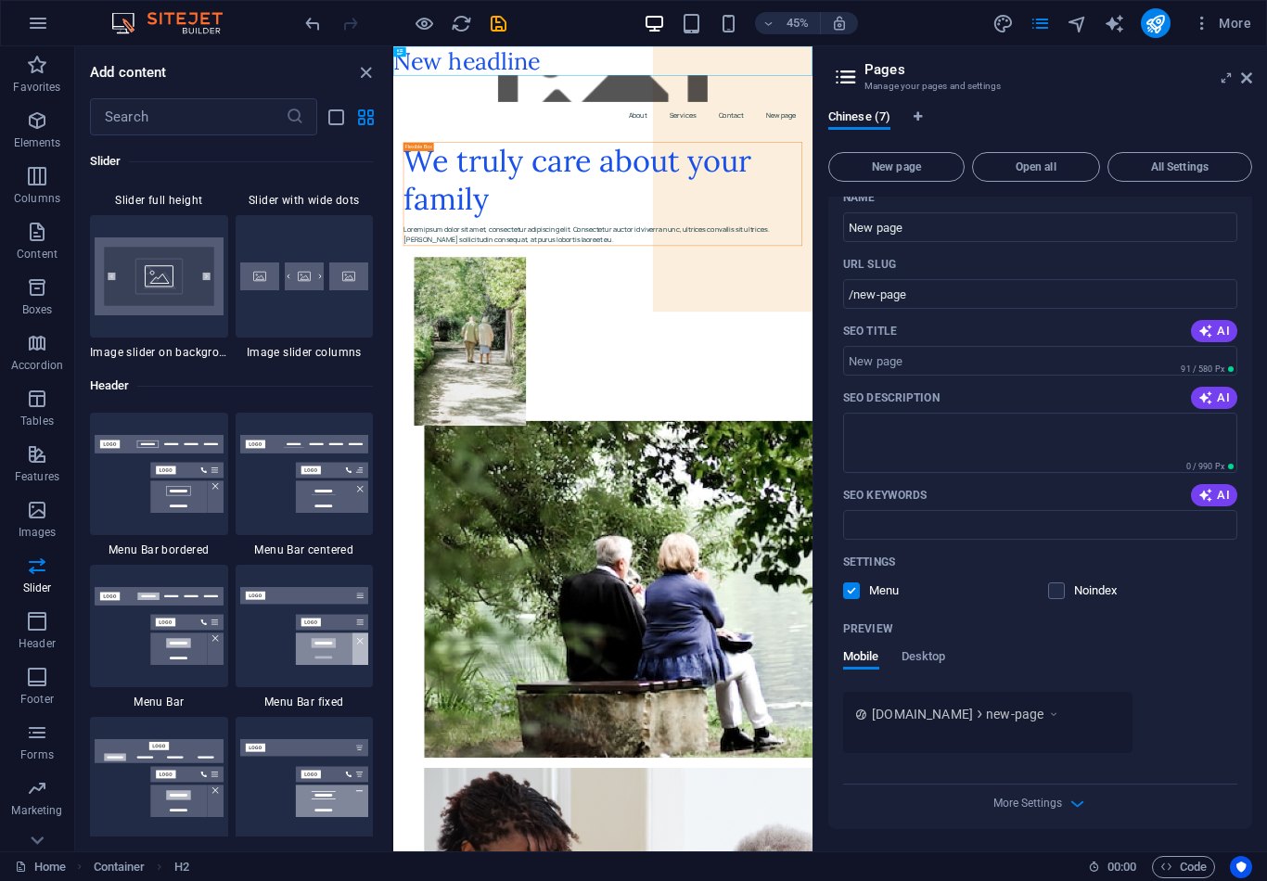
click at [50, 622] on span "Header" at bounding box center [37, 632] width 74 height 45
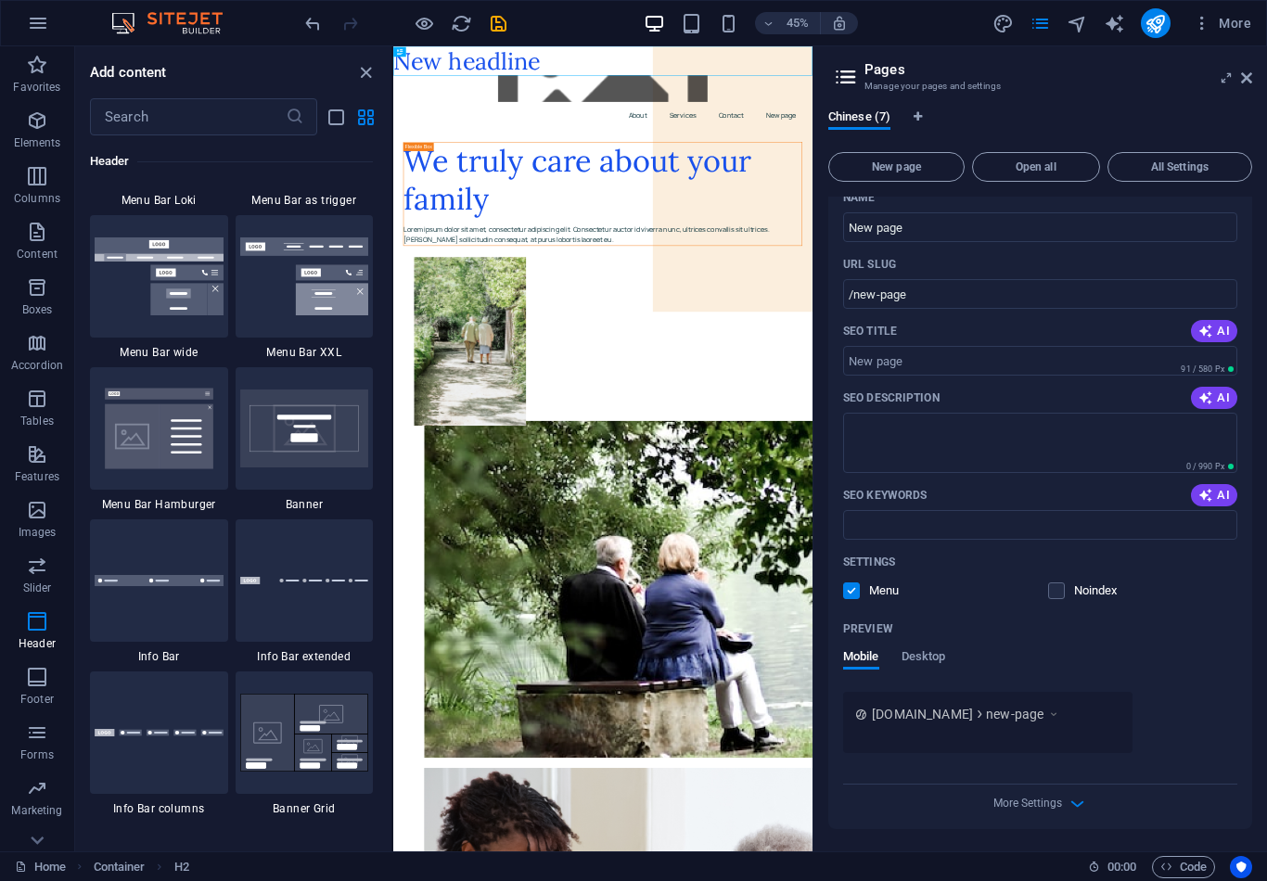
scroll to position [11599, 0]
click at [59, 672] on span "Footer" at bounding box center [37, 688] width 74 height 45
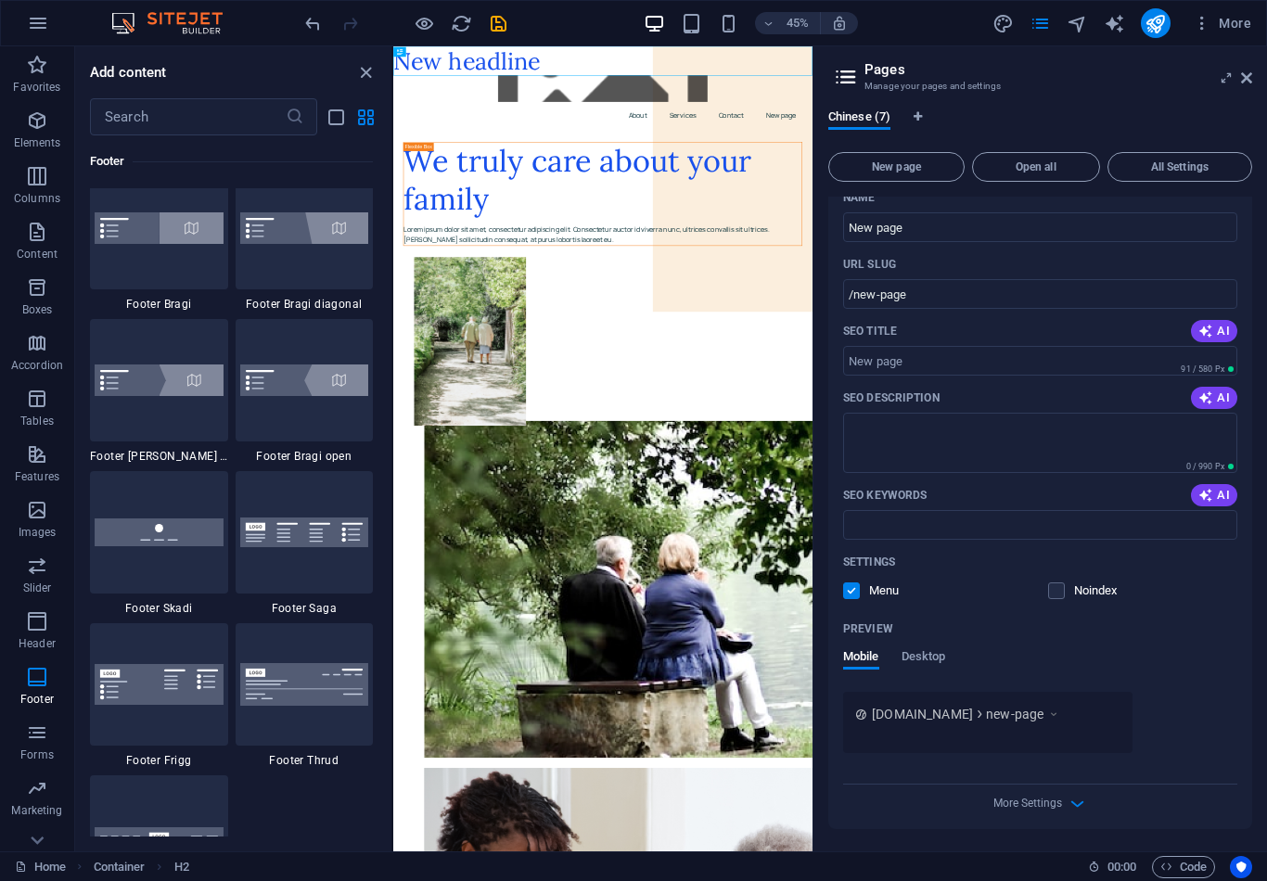
scroll to position [12760, 0]
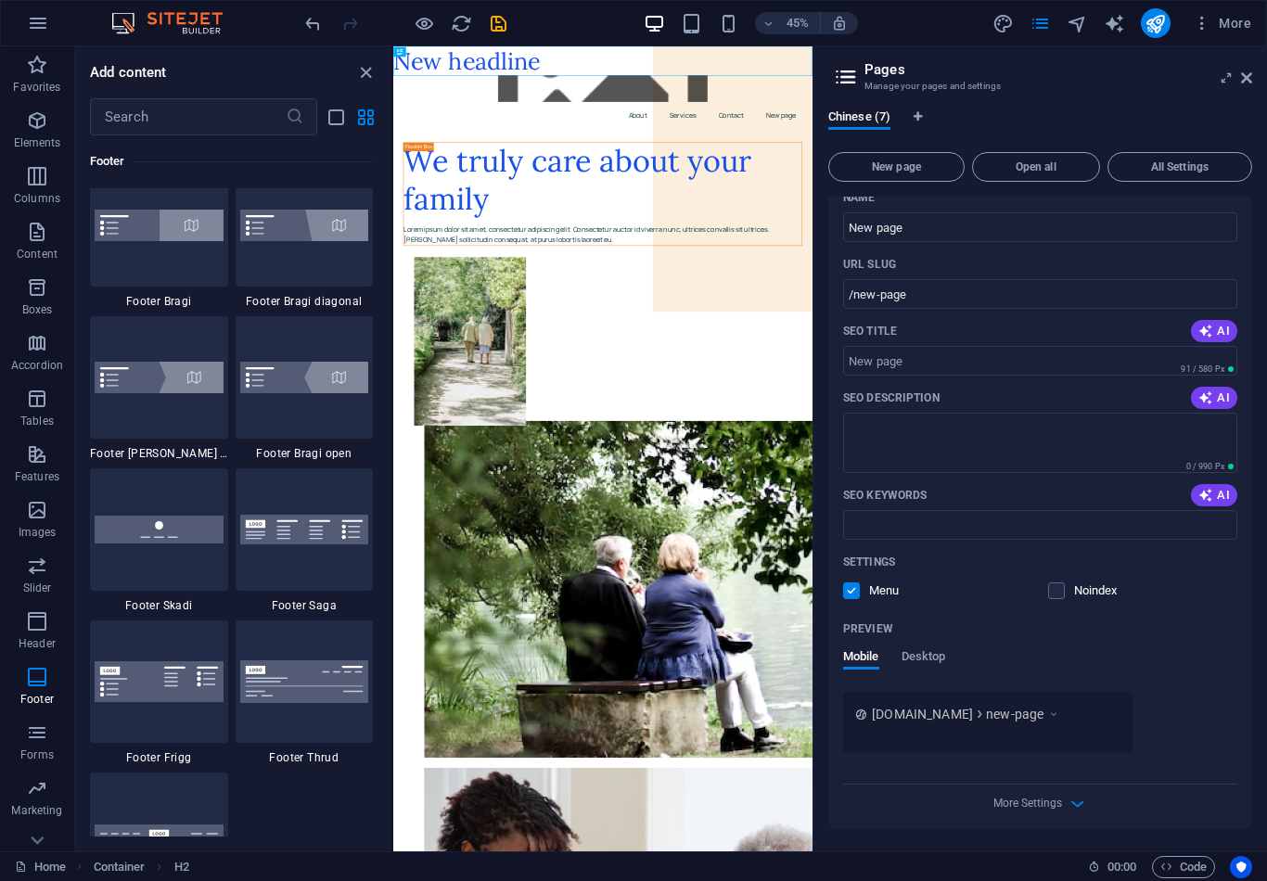
click at [48, 748] on p "Forms" at bounding box center [36, 755] width 33 height 15
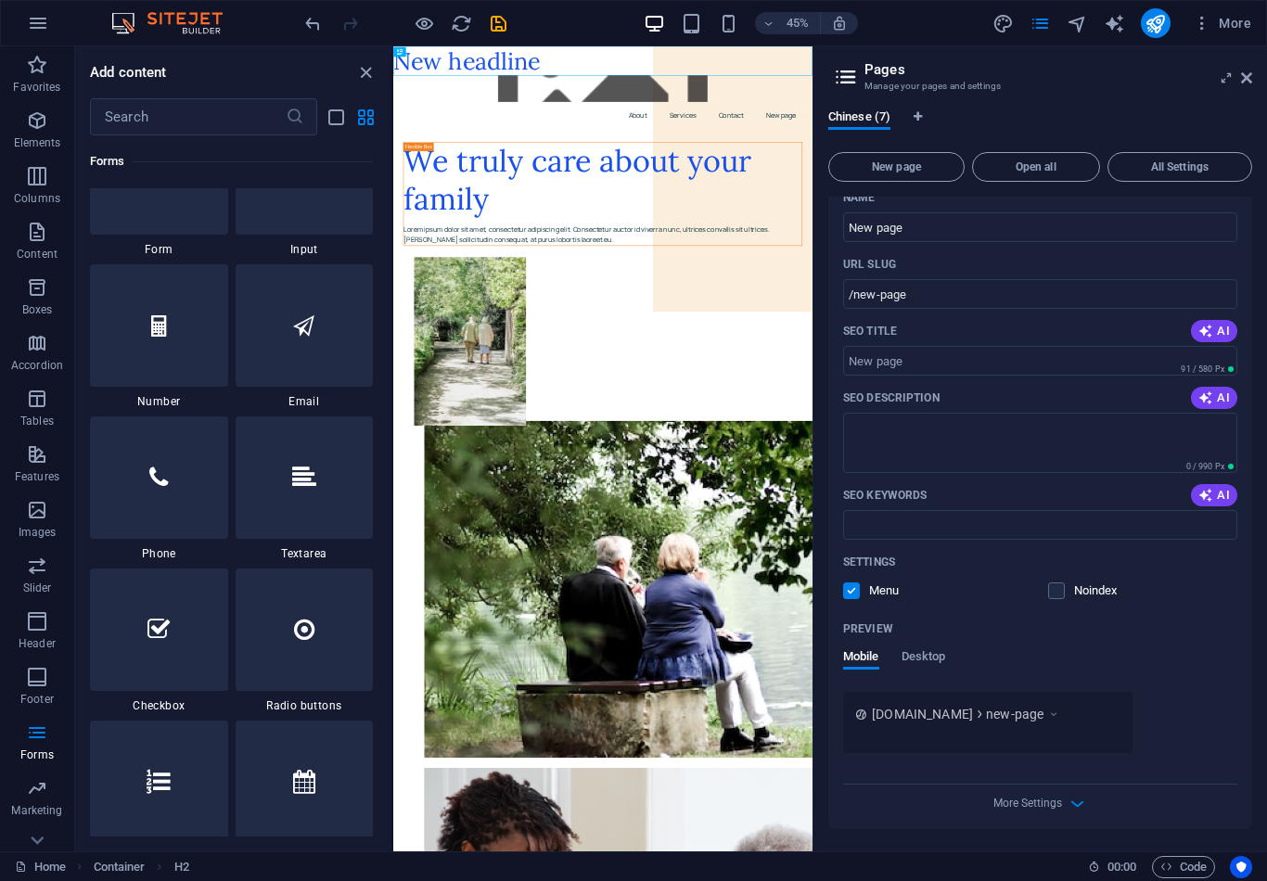
click at [48, 793] on icon "button" at bounding box center [37, 788] width 22 height 22
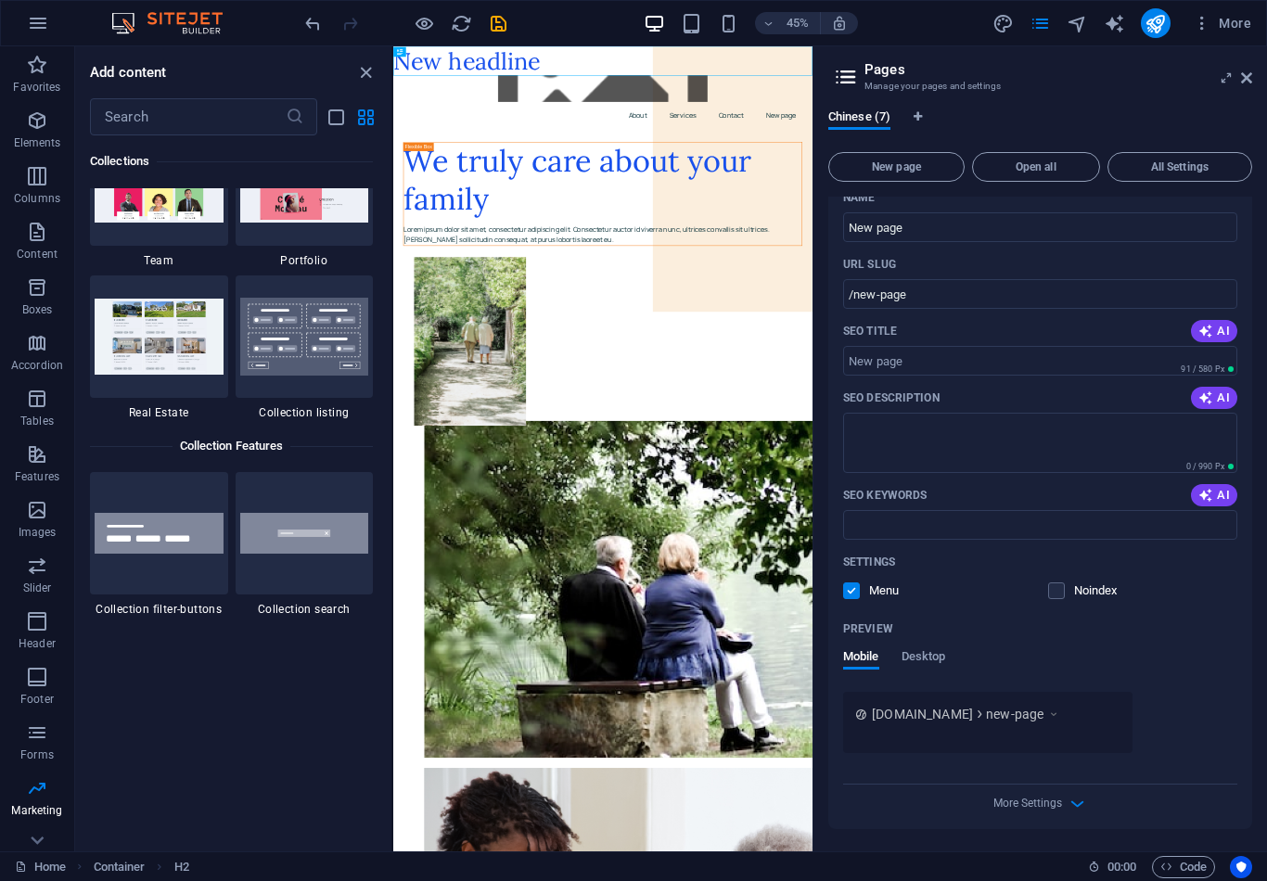
scroll to position [17410, 0]
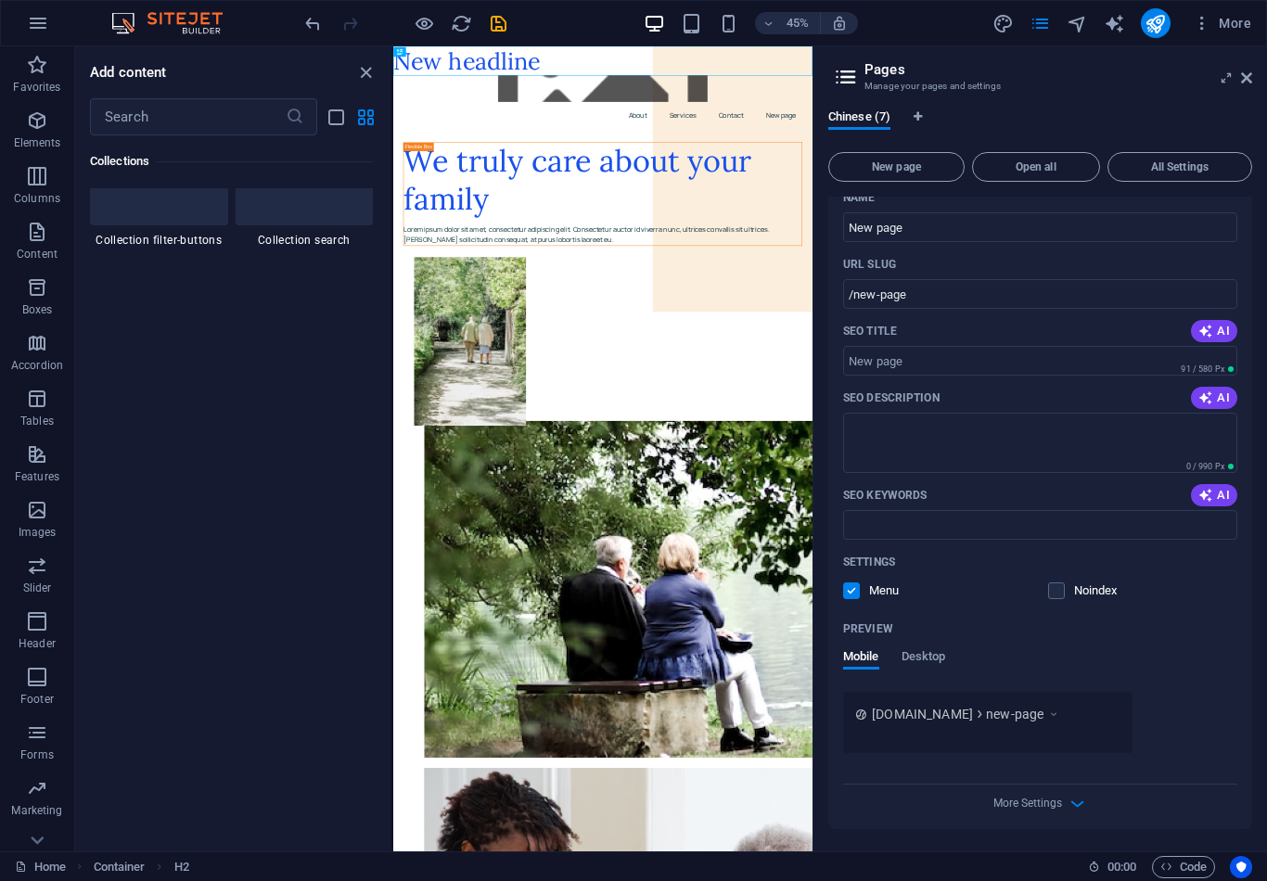
scroll to position [17756, 0]
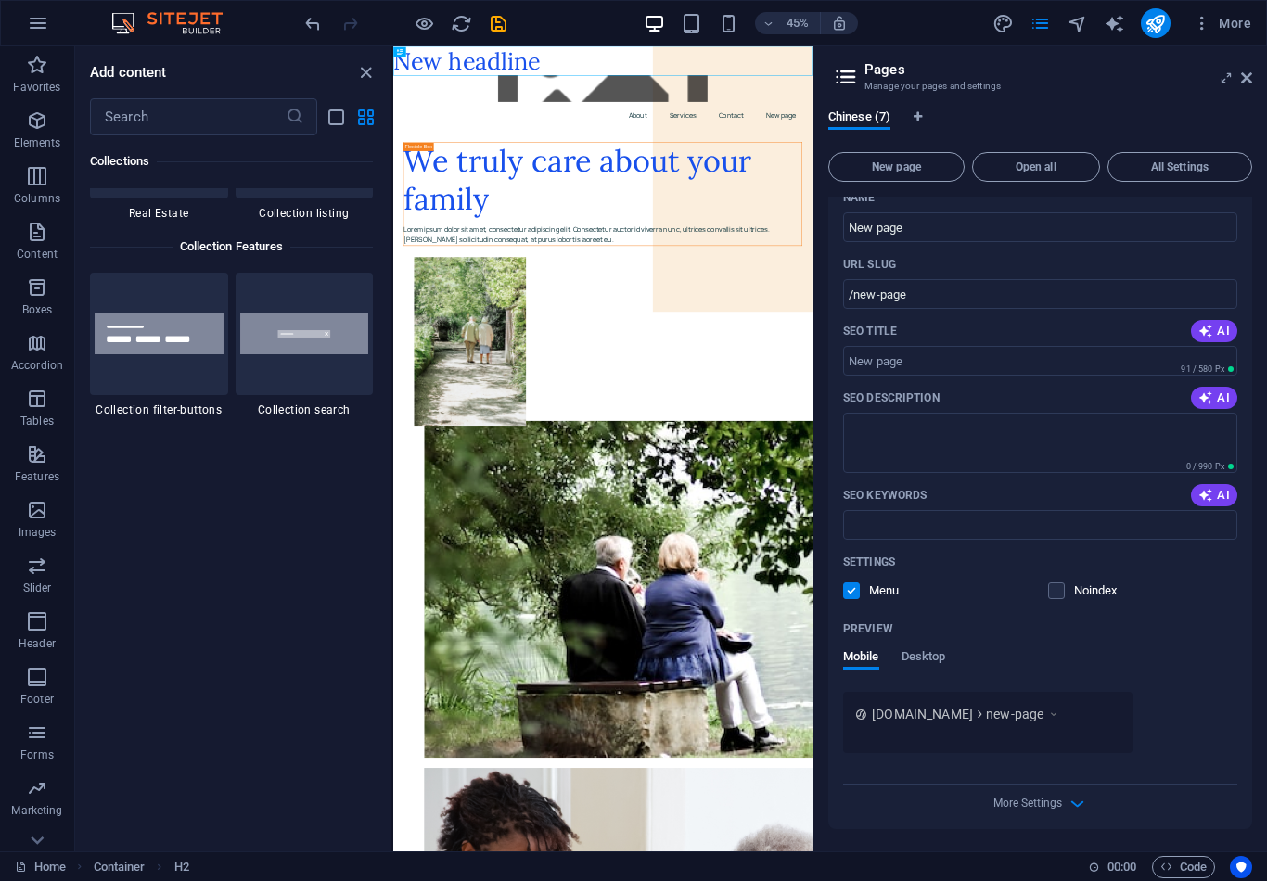
scroll to position [17586, 0]
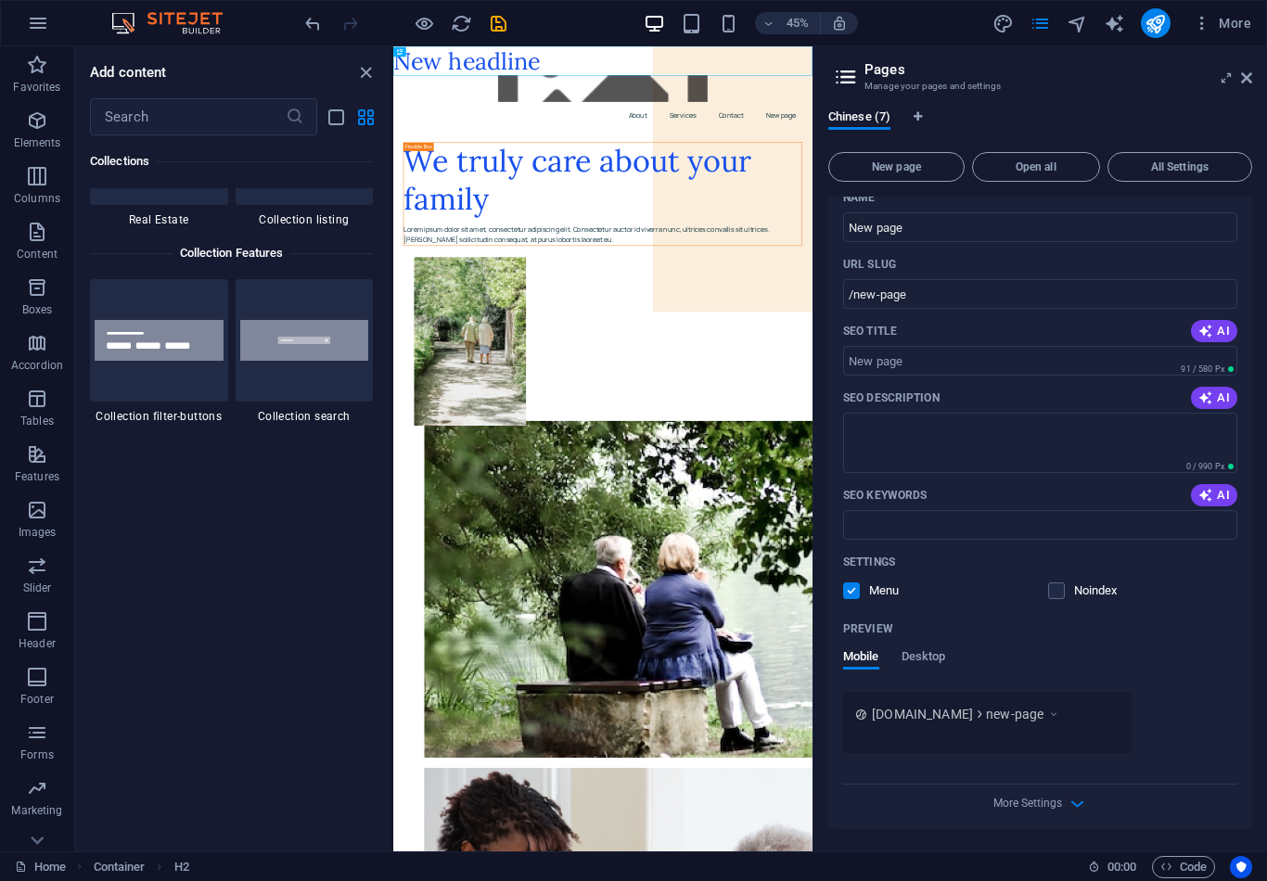
click at [0, 0] on label "1 Star" at bounding box center [0, 0] width 0 height 0
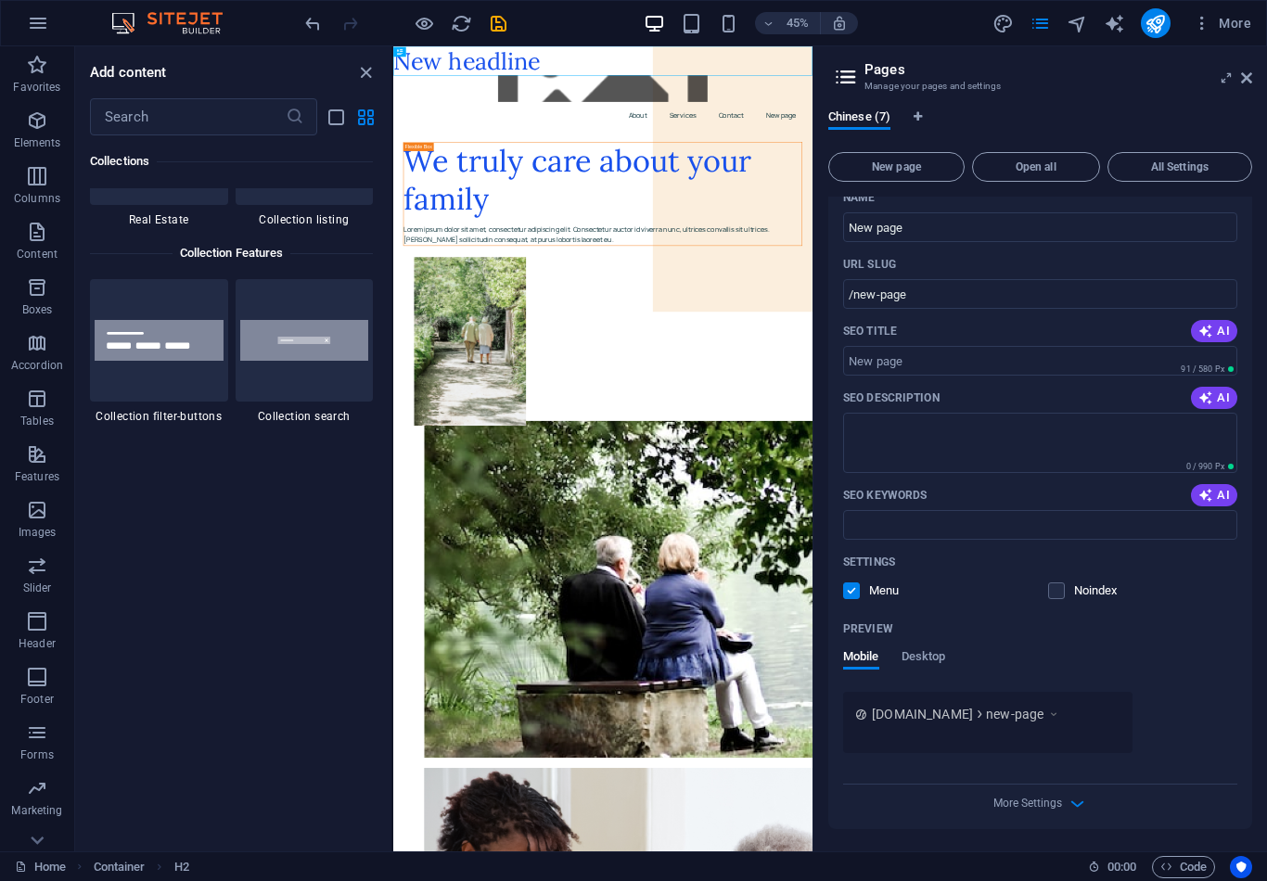
click at [0, 0] on input "1 Star" at bounding box center [0, 0] width 0 height 0
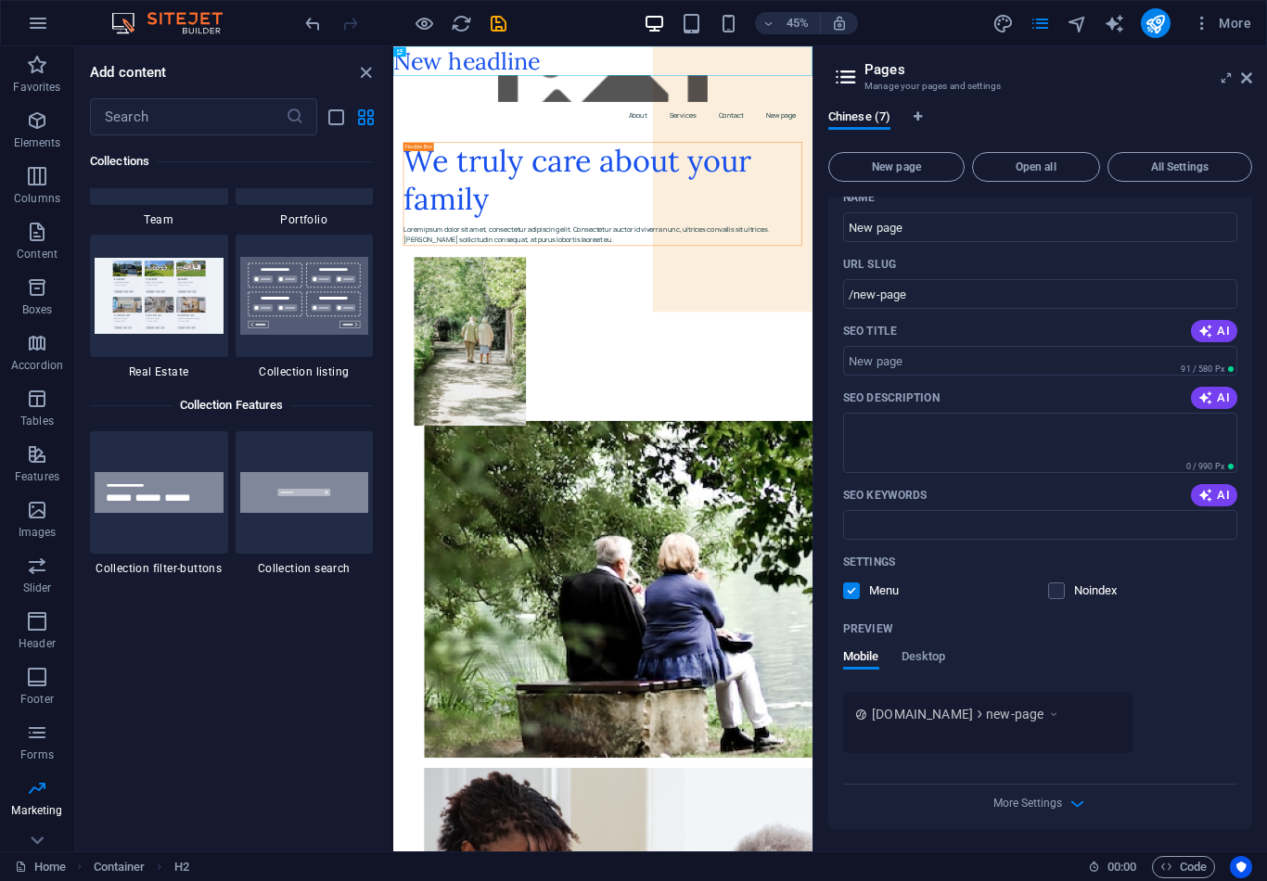
radio input "false"
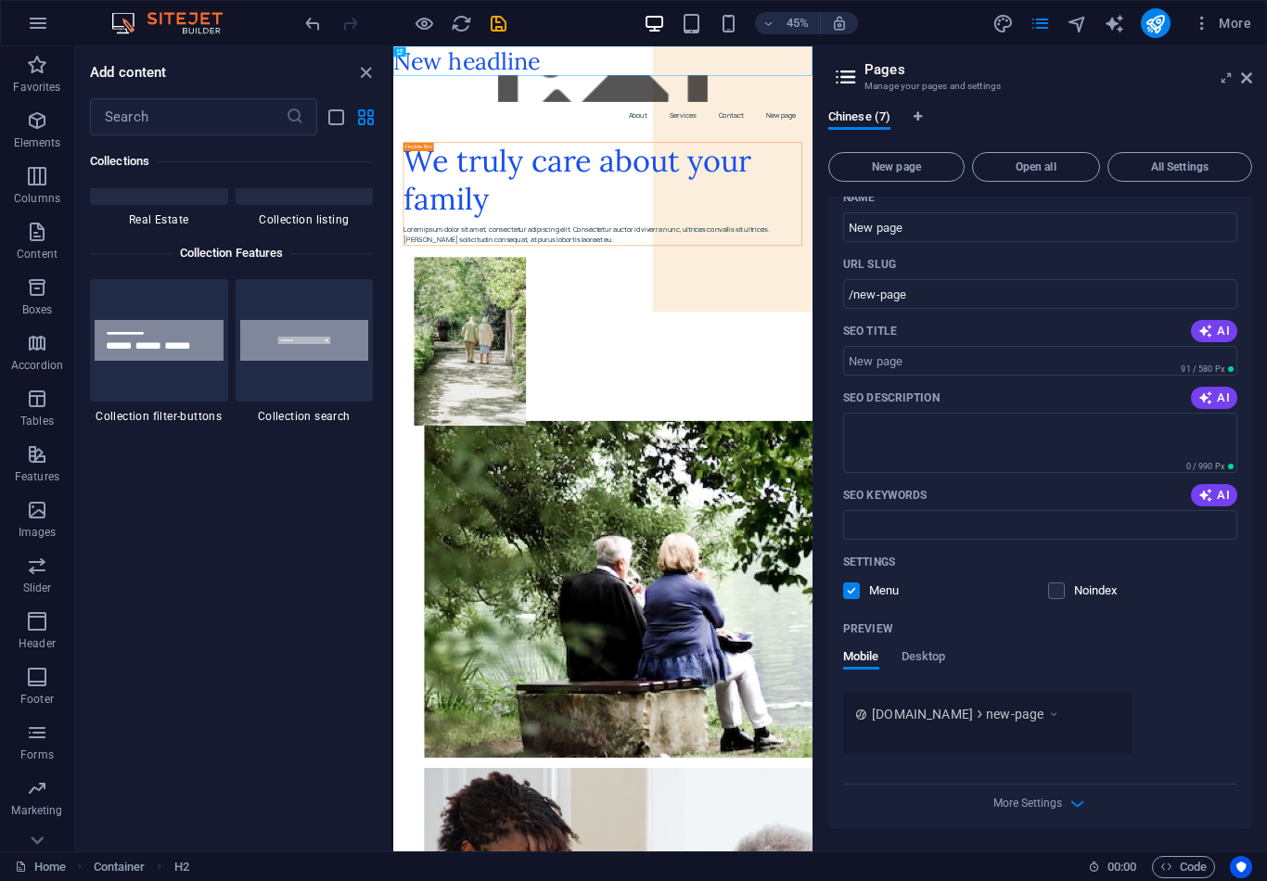
click at [46, 351] on icon "button" at bounding box center [37, 343] width 22 height 22
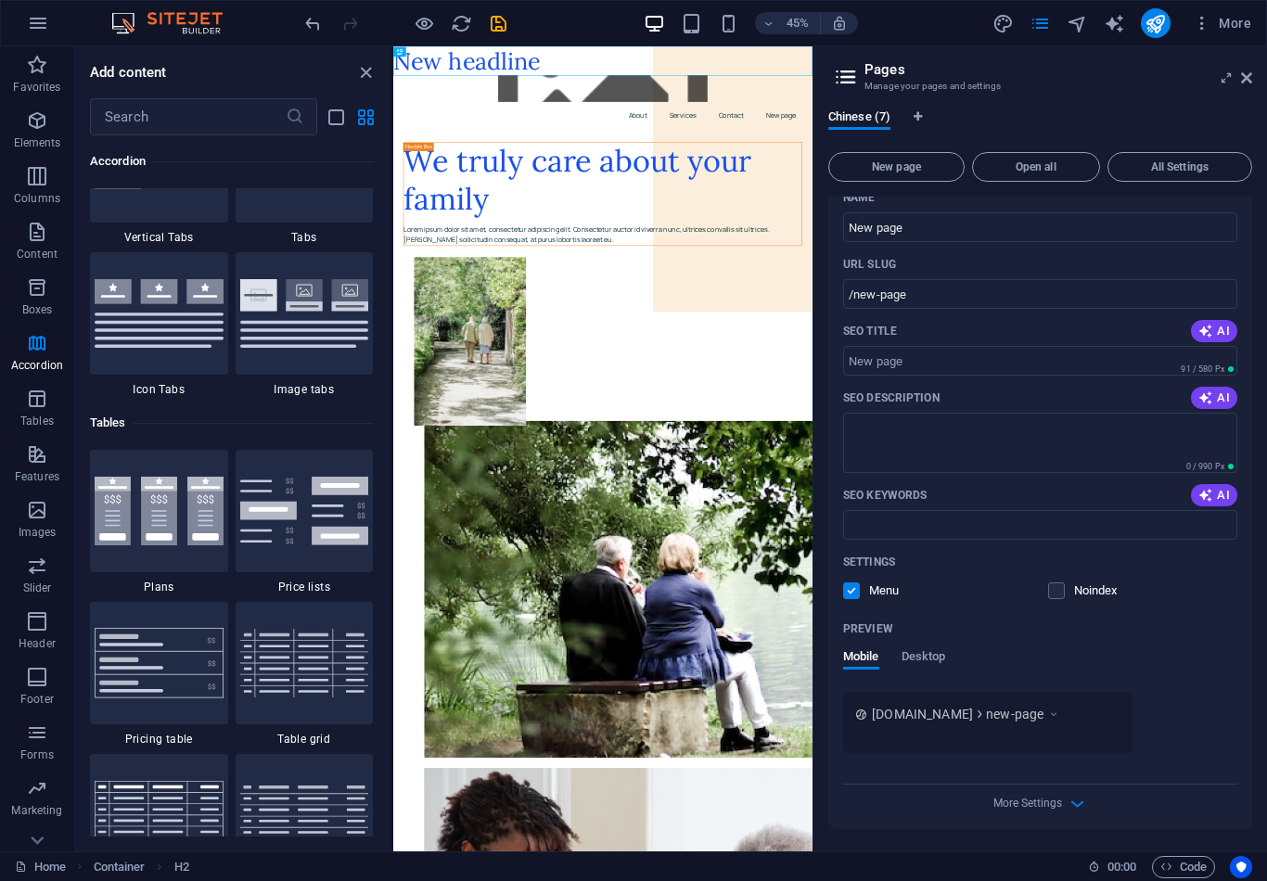
click at [49, 416] on p "Tables" at bounding box center [36, 421] width 33 height 15
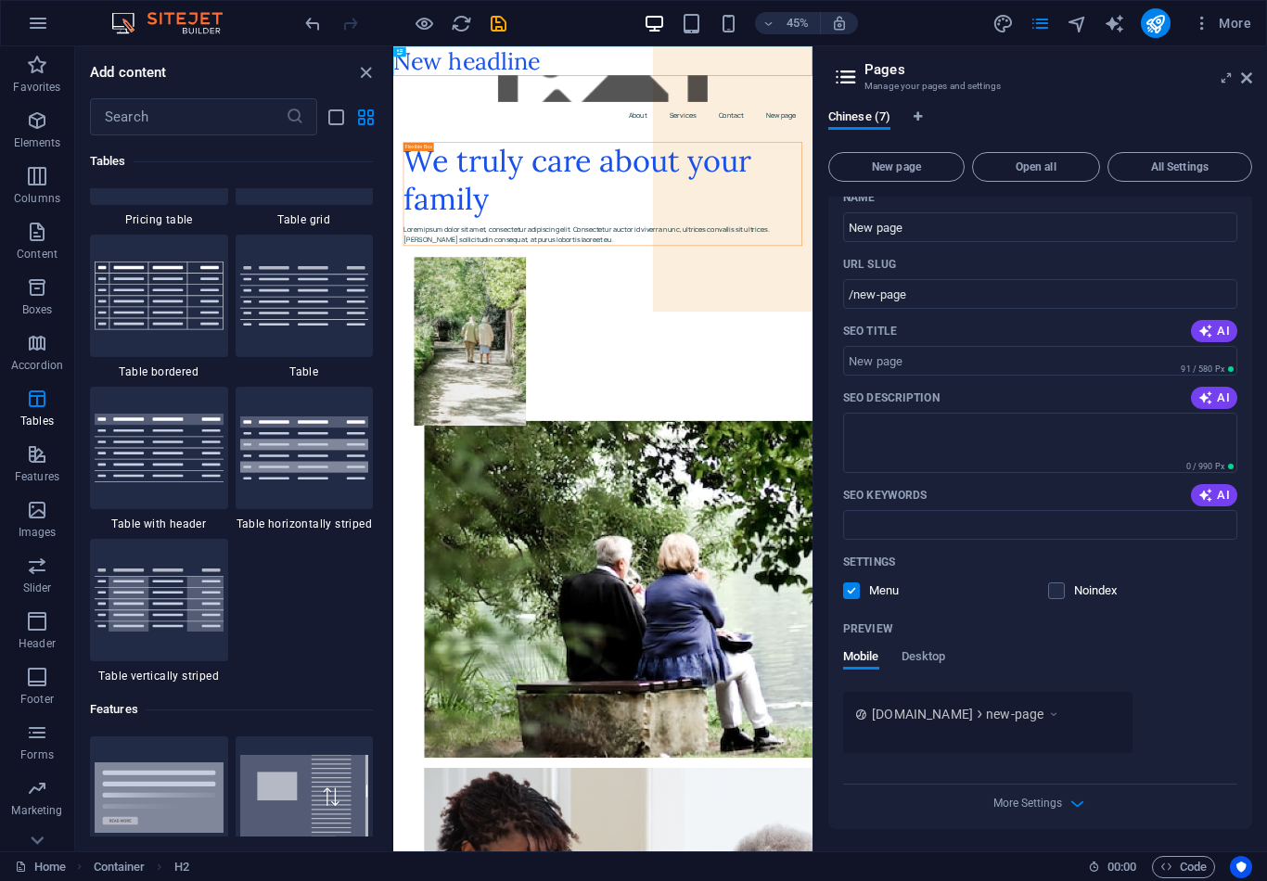
click at [45, 468] on span "Features" at bounding box center [37, 465] width 74 height 45
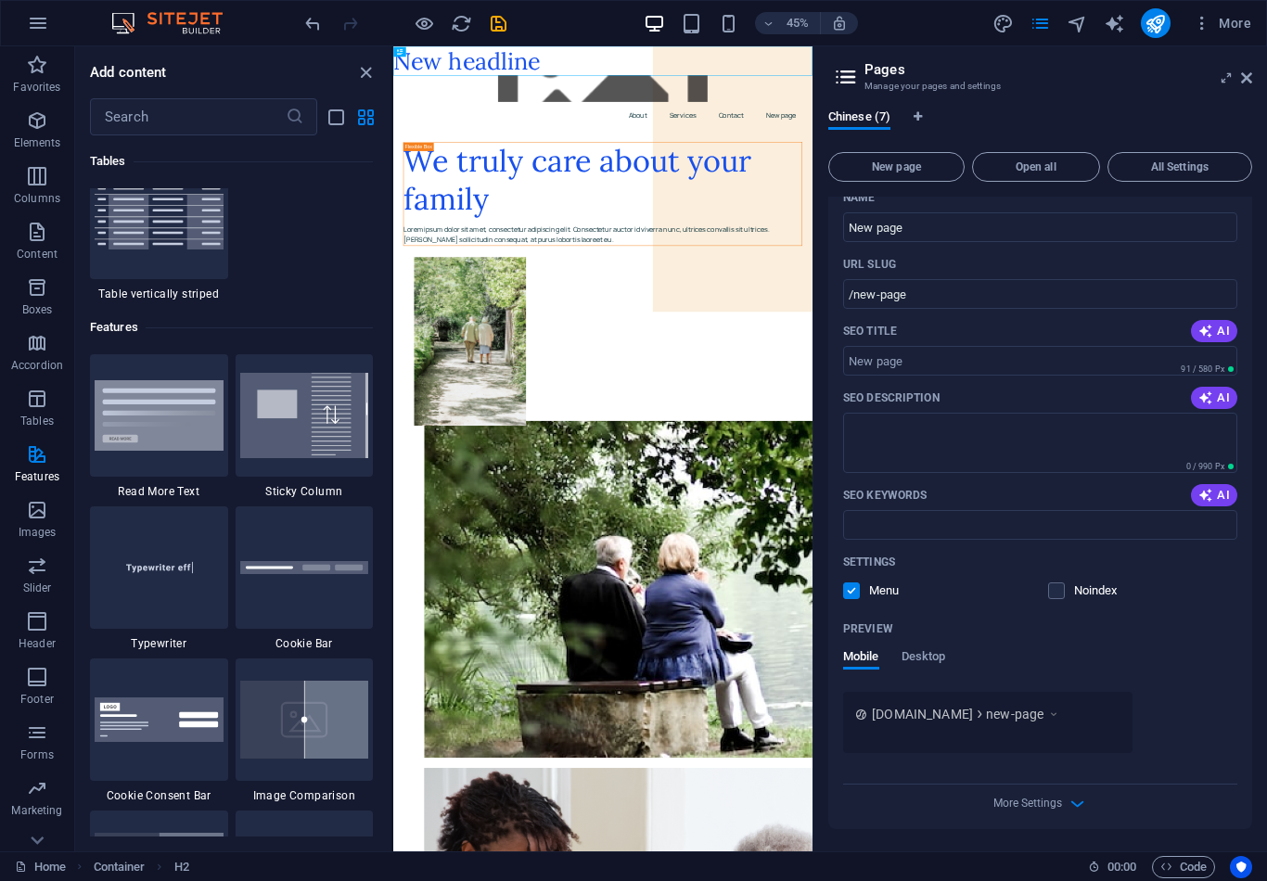
scroll to position [7522, 0]
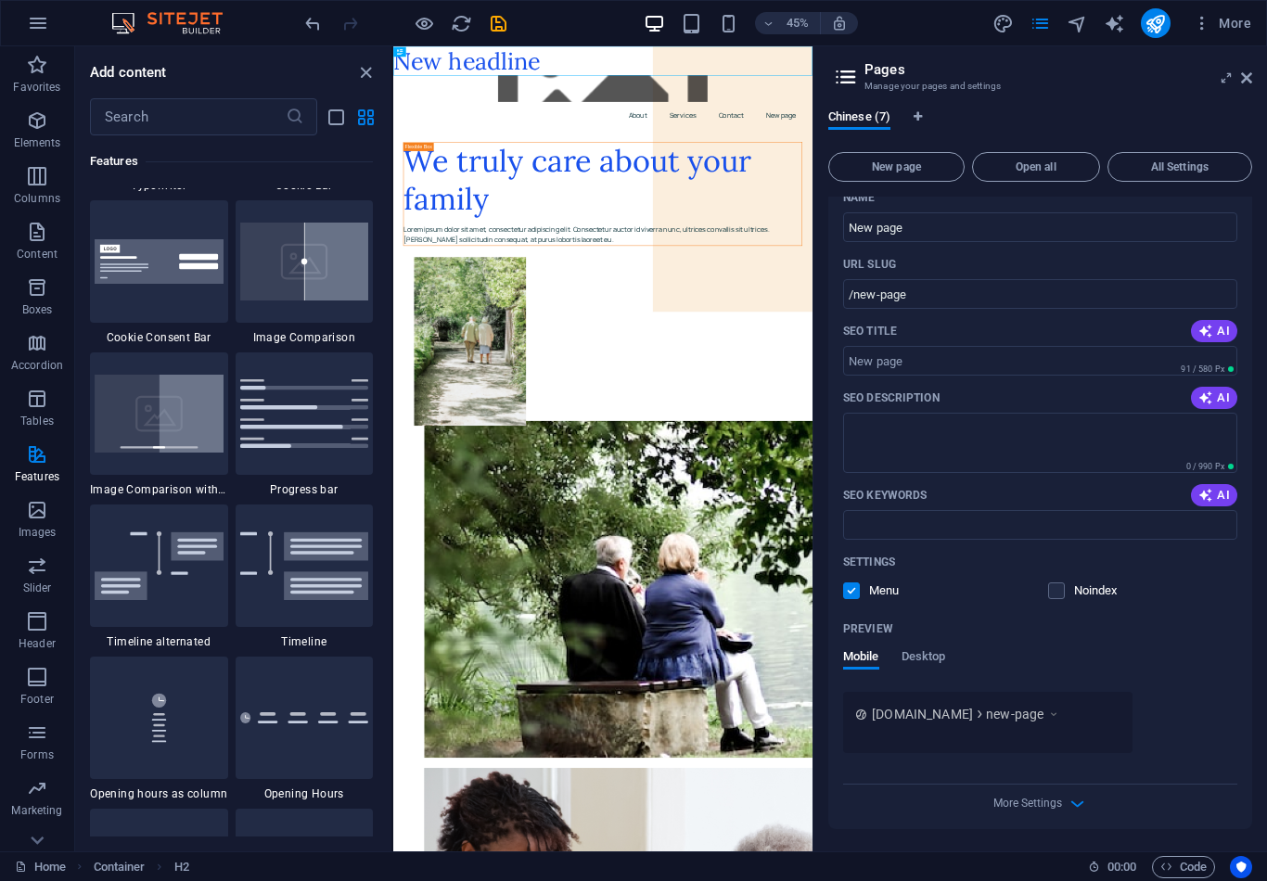
click at [42, 630] on icon "button" at bounding box center [37, 621] width 22 height 22
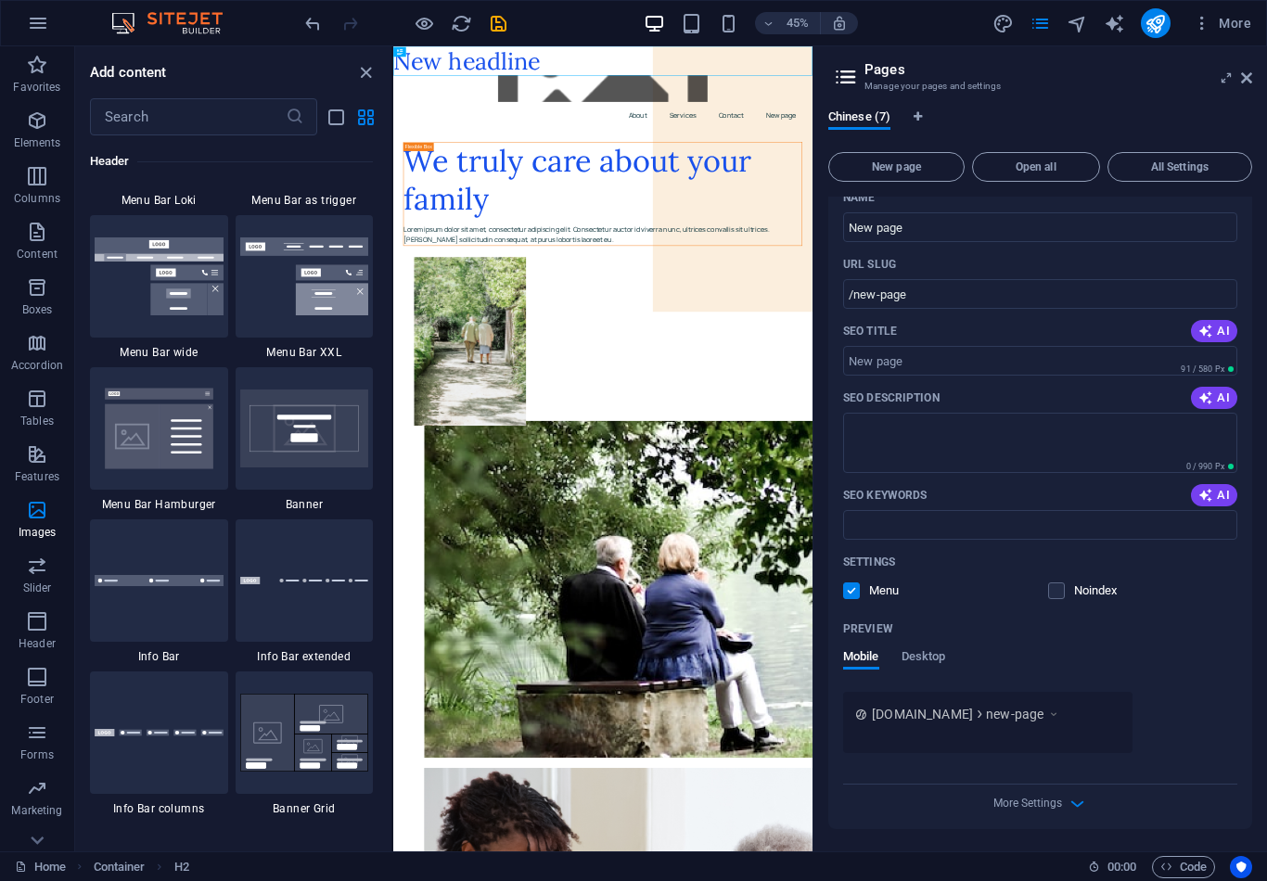
click at [49, 684] on span "Footer" at bounding box center [37, 688] width 74 height 45
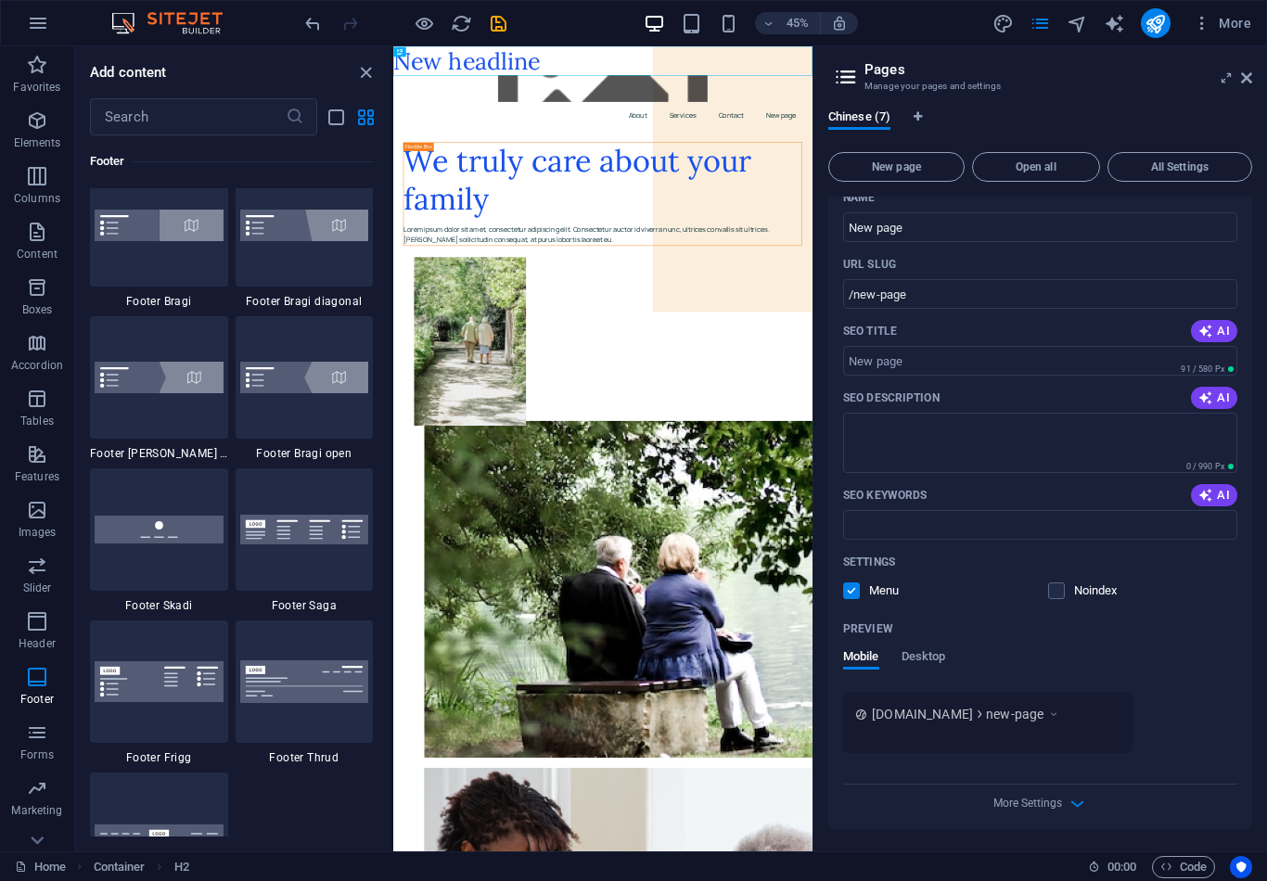
scroll to position [12760, 0]
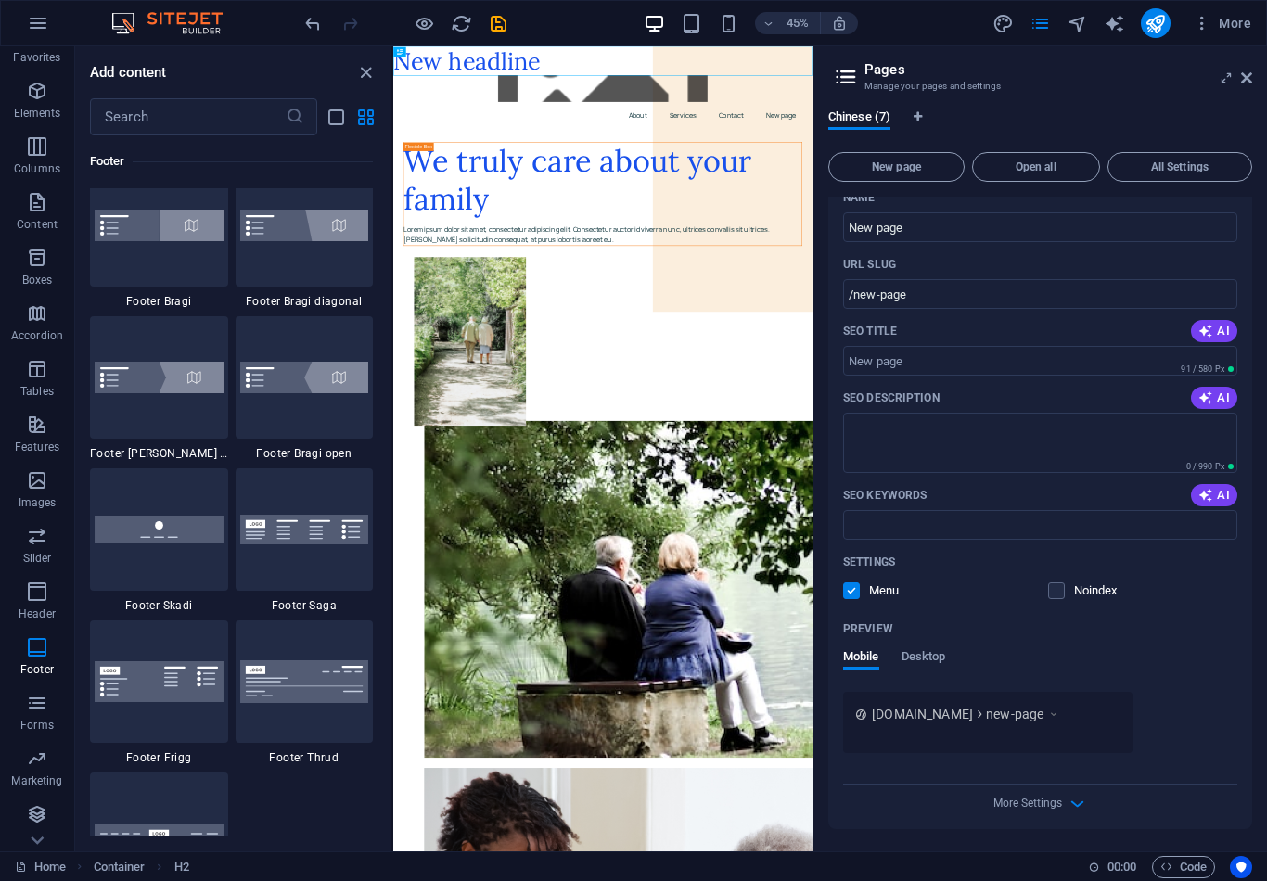
click at [57, 764] on span "Marketing" at bounding box center [37, 770] width 74 height 45
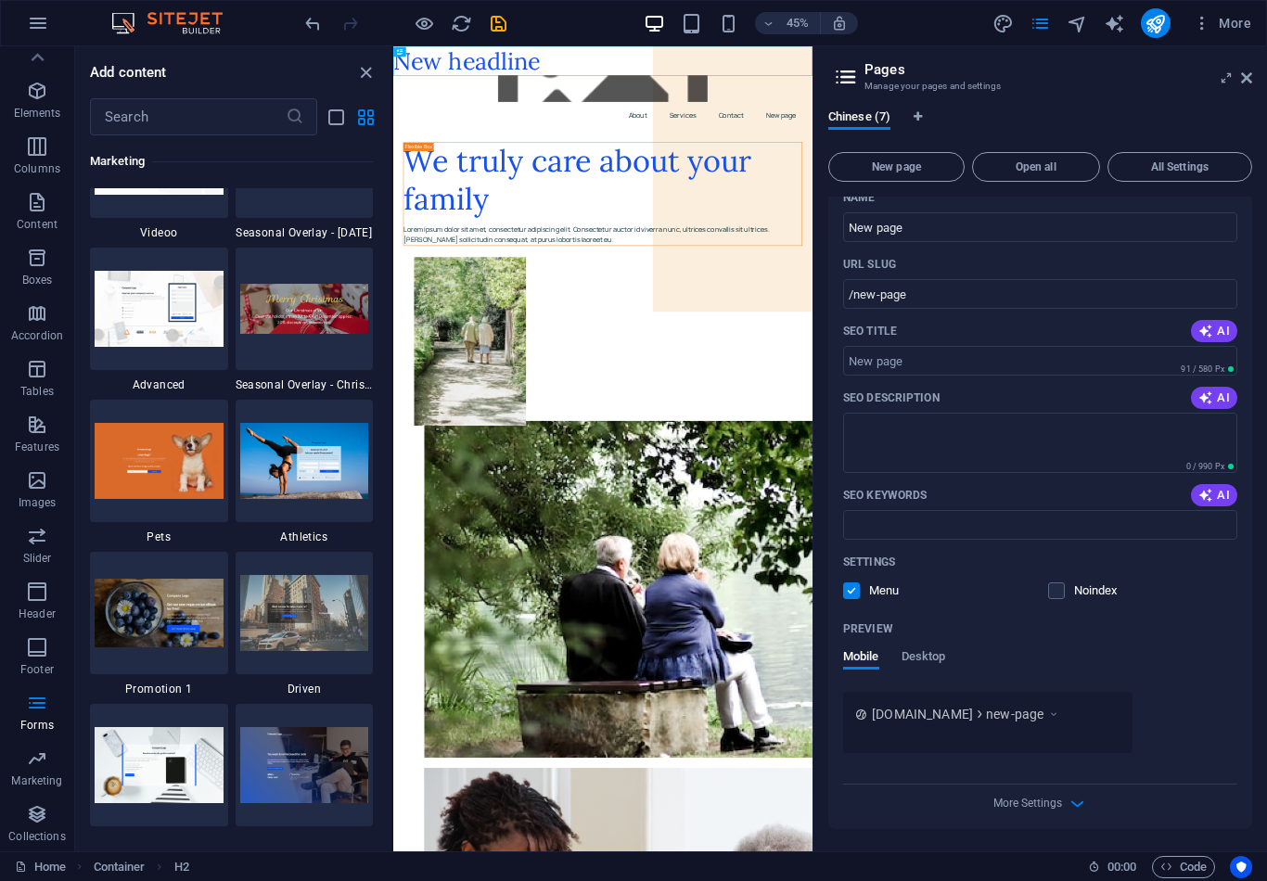
scroll to position [15658, 0]
click at [393, 270] on div "H1 Container Container Unequal Columns Container Menu Bar Container Menu Menu B…" at bounding box center [602, 448] width 419 height 805
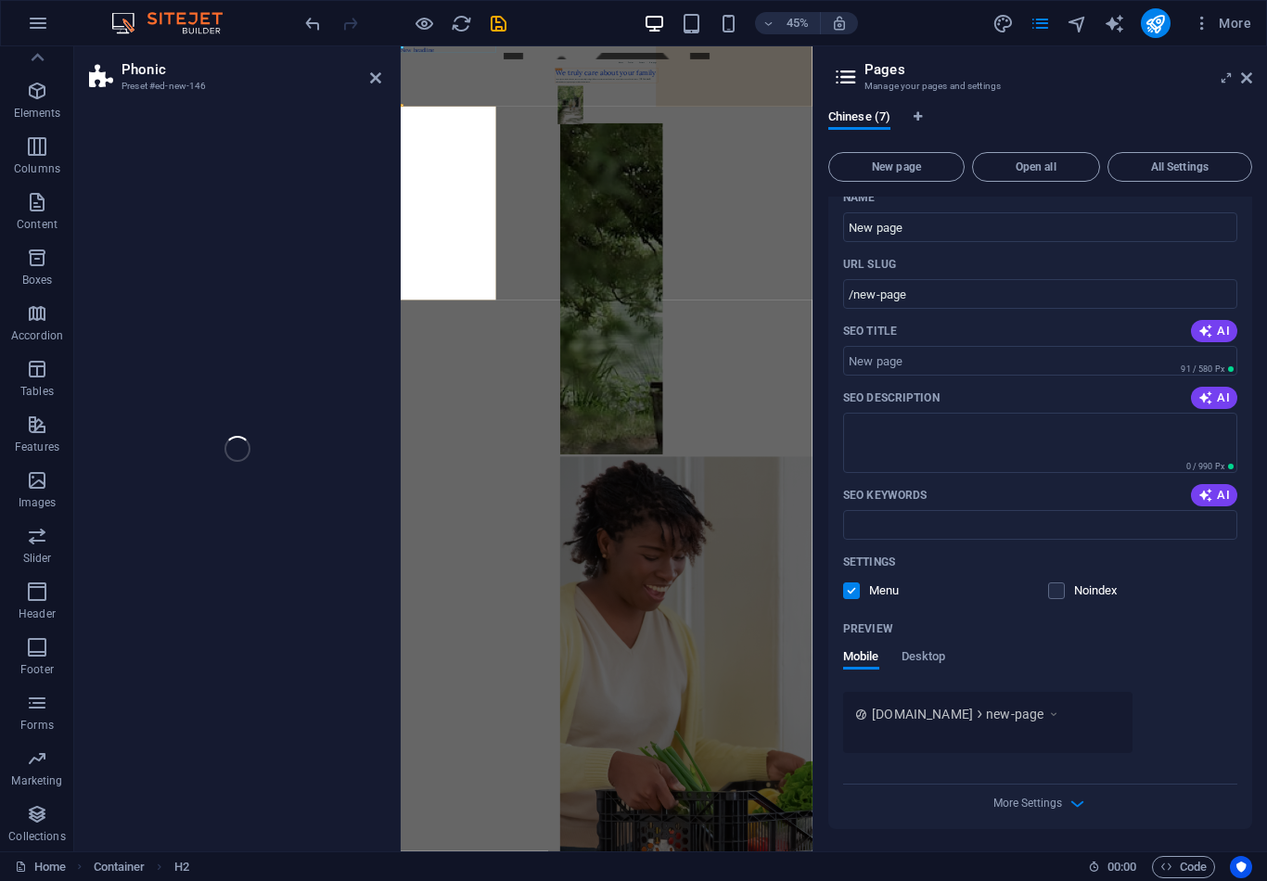
select select "%"
select select "rem"
select select "px"
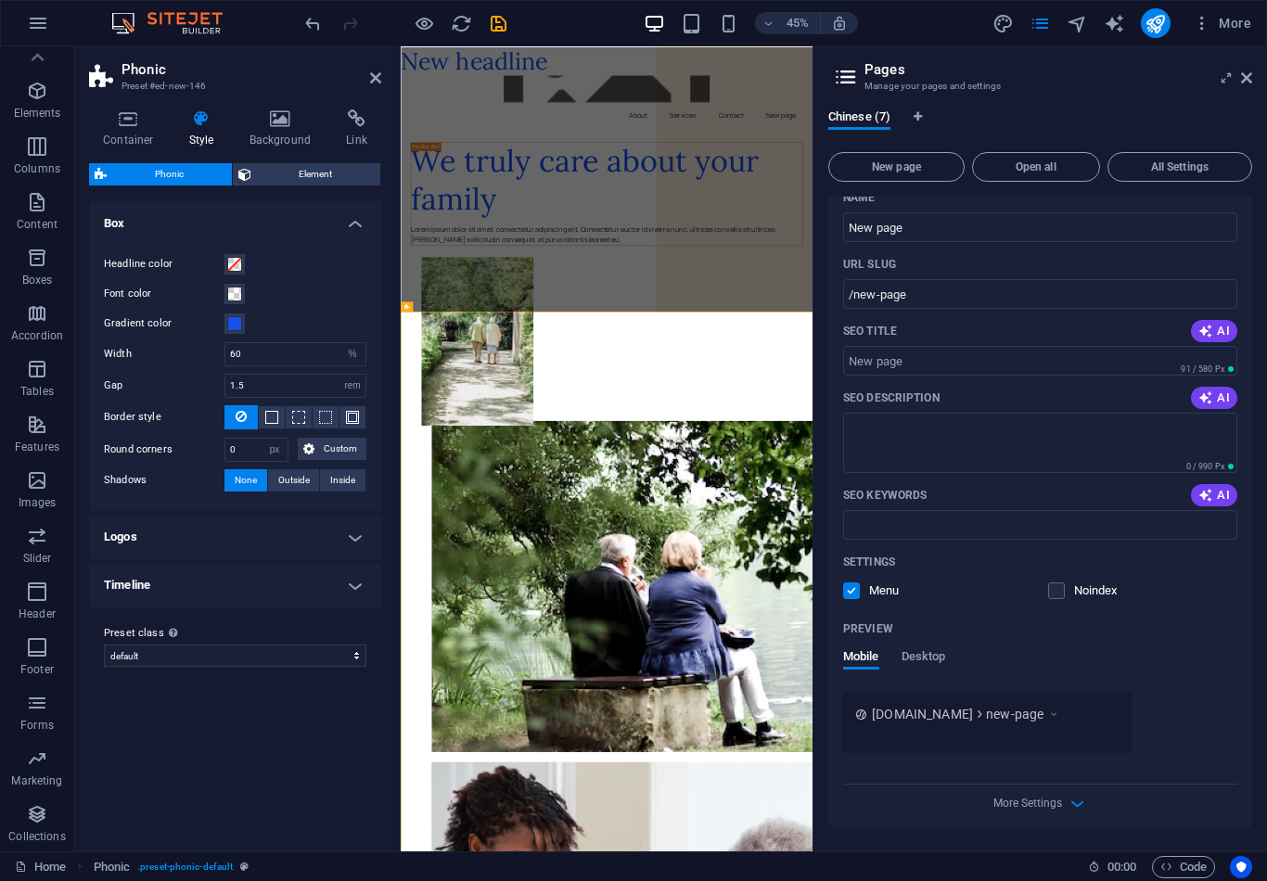
scroll to position [0, 0]
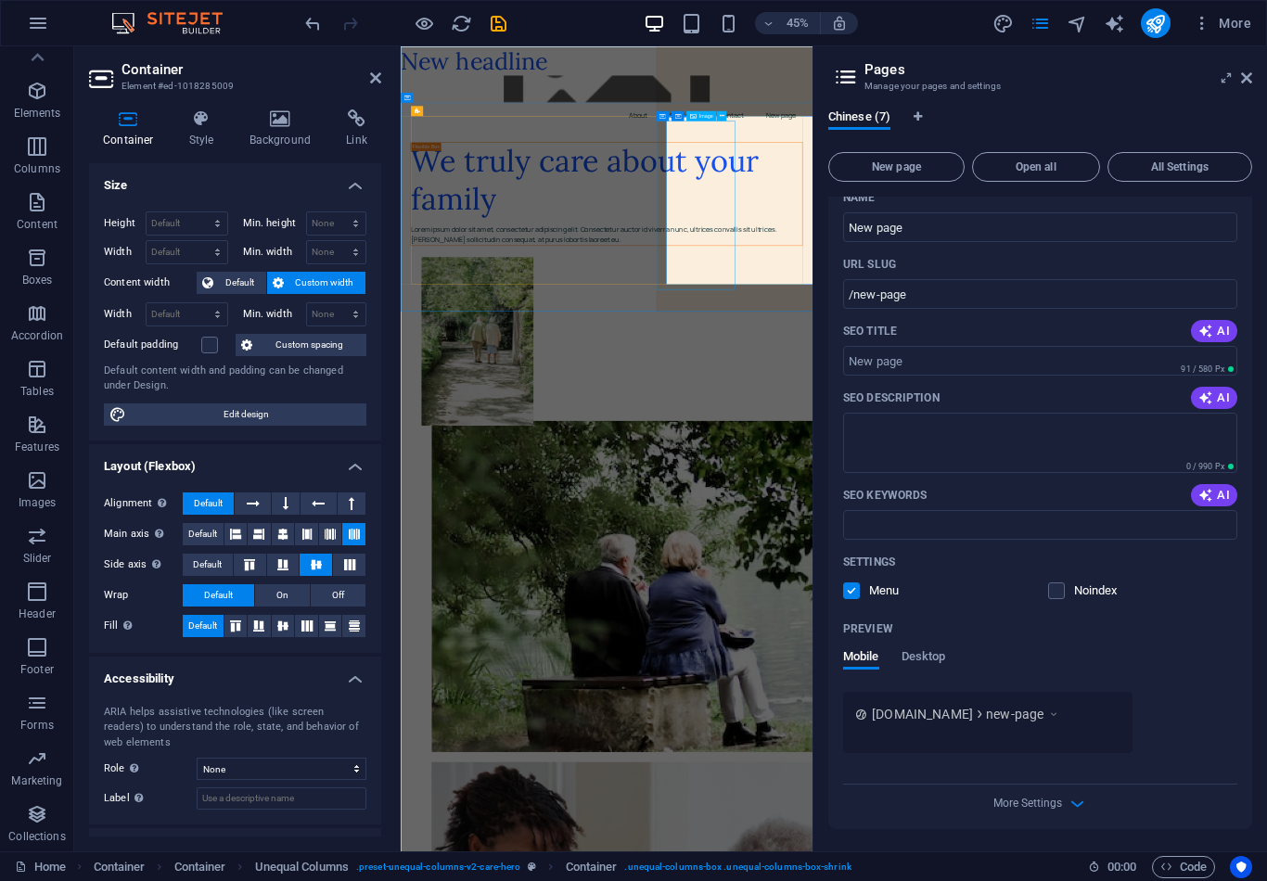
click at [1124, 515] on figure at bounding box center [882, 702] width 871 height 375
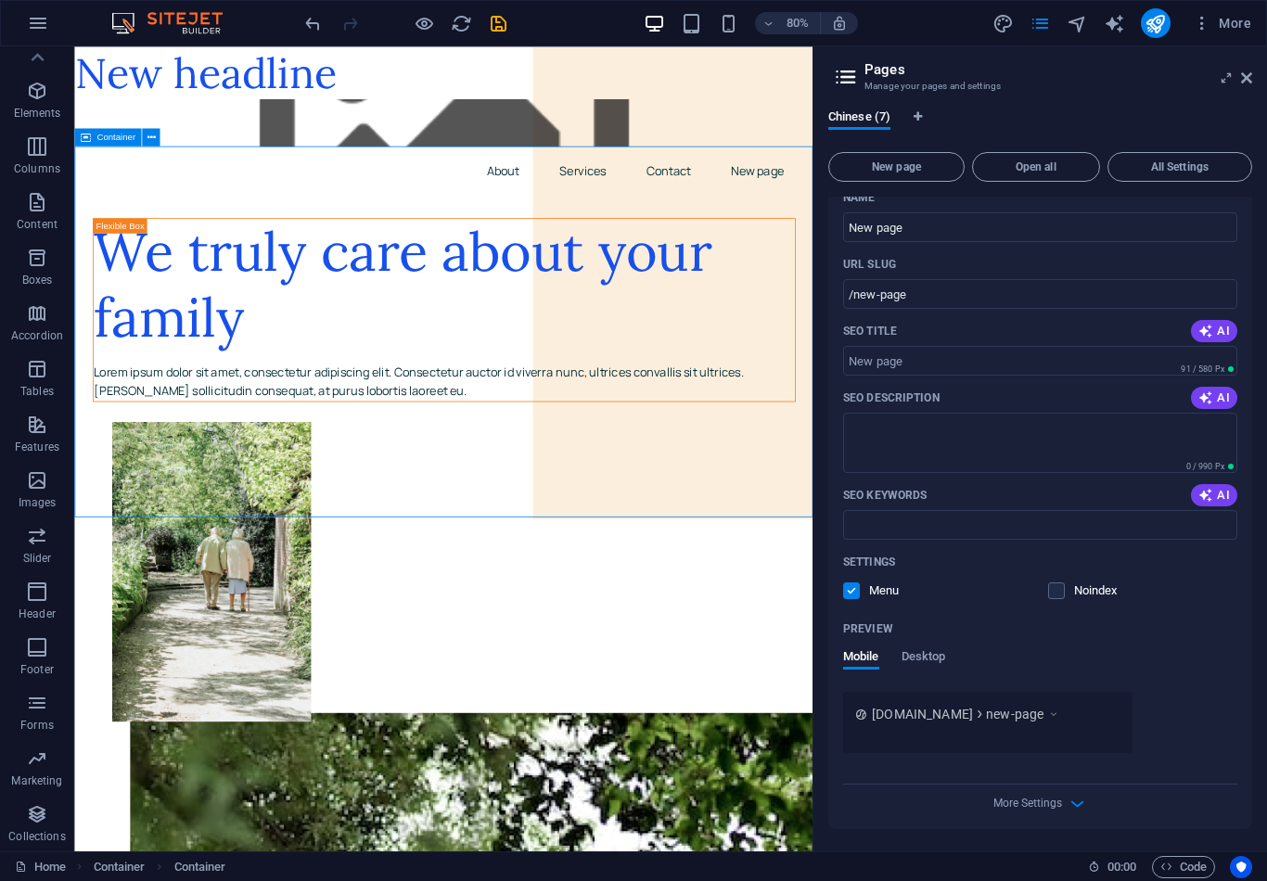
click at [694, 515] on figure at bounding box center [560, 702] width 878 height 375
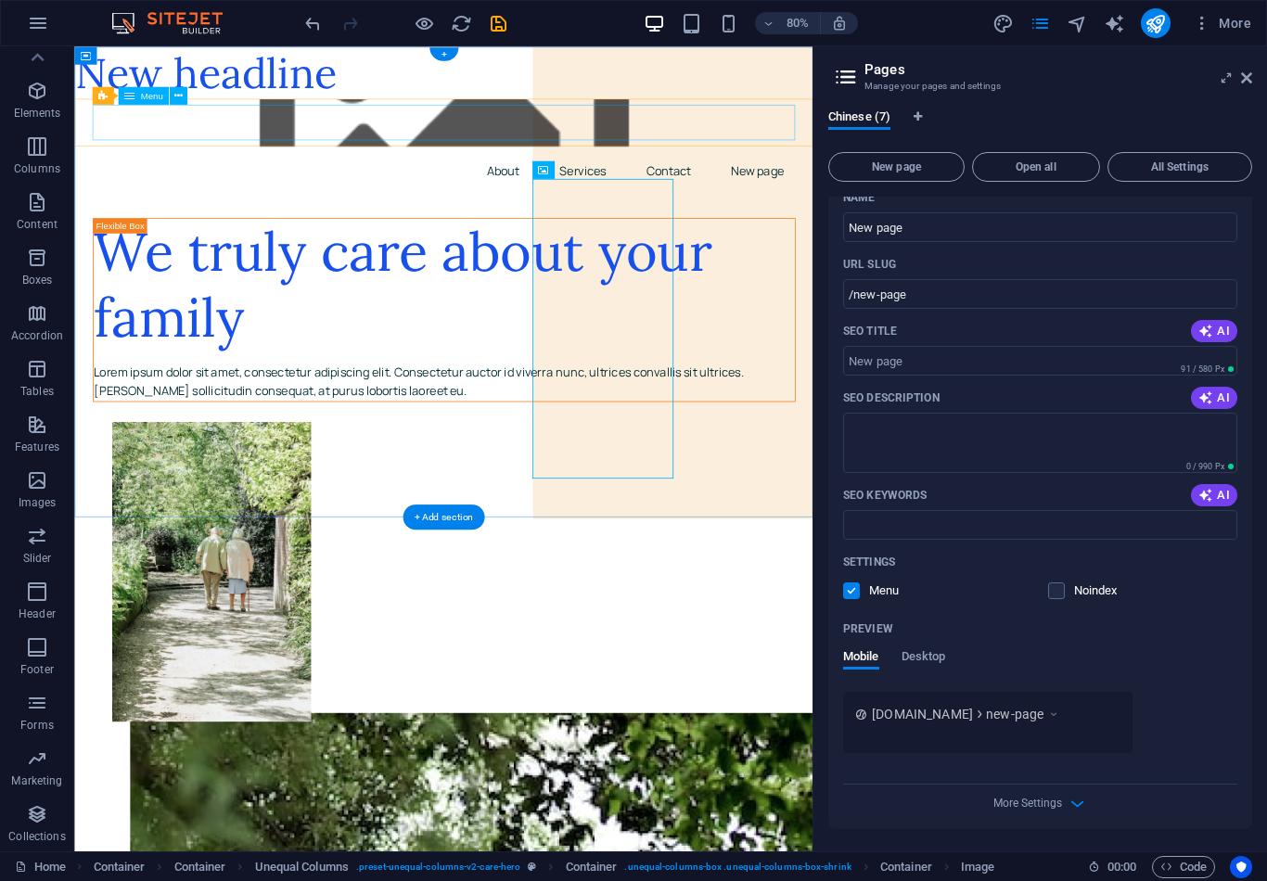
click at [495, 178] on nav "About Services Contact New page" at bounding box center [535, 200] width 878 height 45
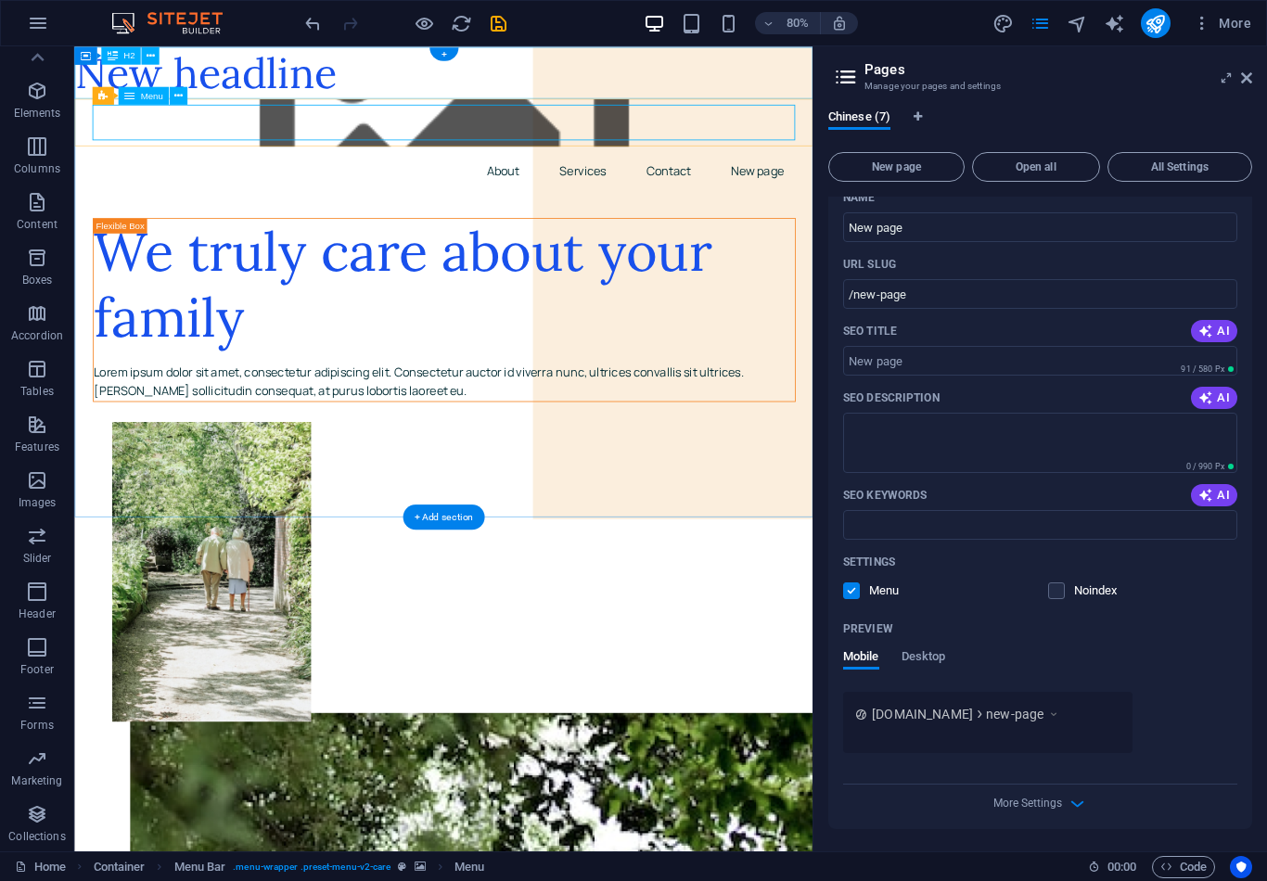
click at [176, 96] on icon at bounding box center [178, 95] width 8 height 16
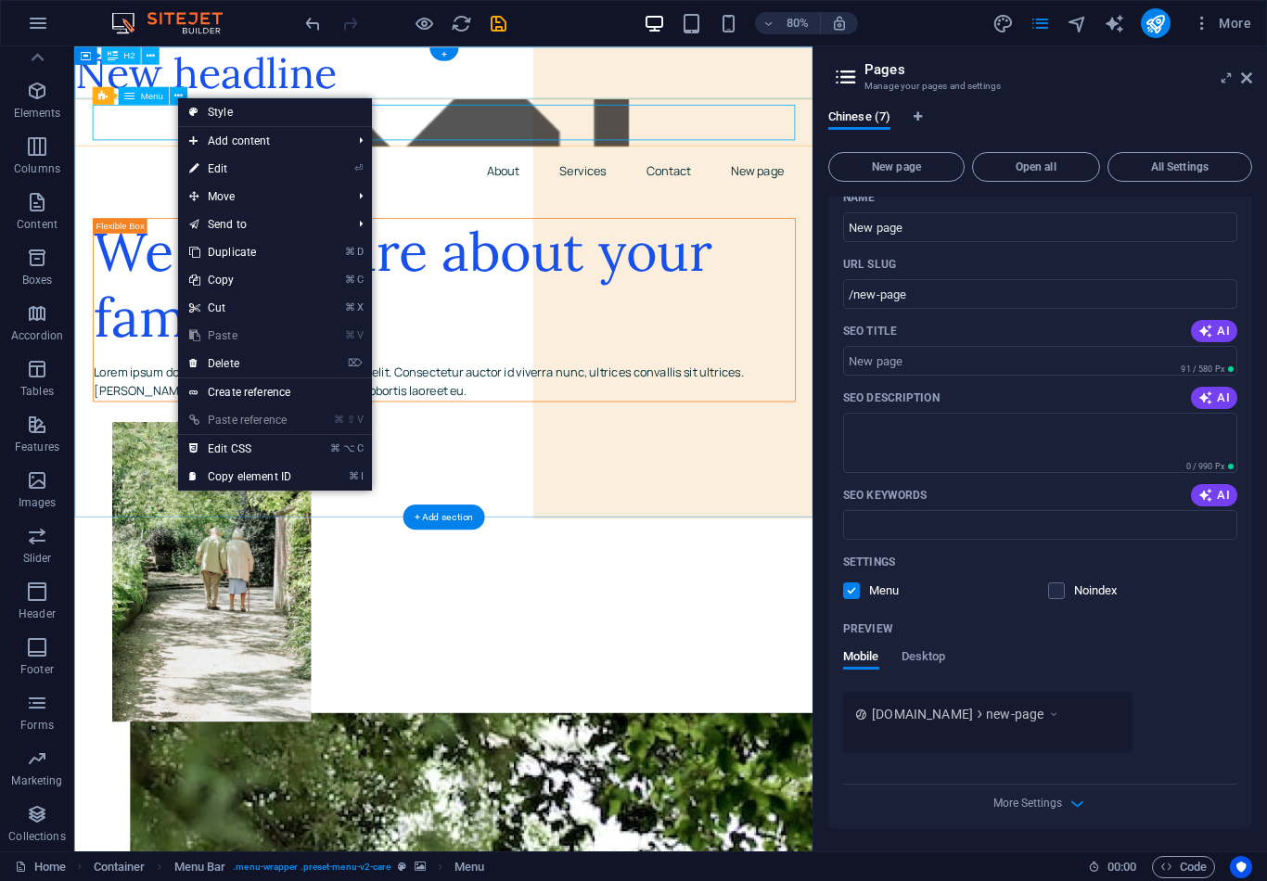
click at [315, 365] on li "⌦ Delete" at bounding box center [275, 364] width 194 height 29
click at [259, 365] on link "⌦ Delete" at bounding box center [240, 364] width 124 height 28
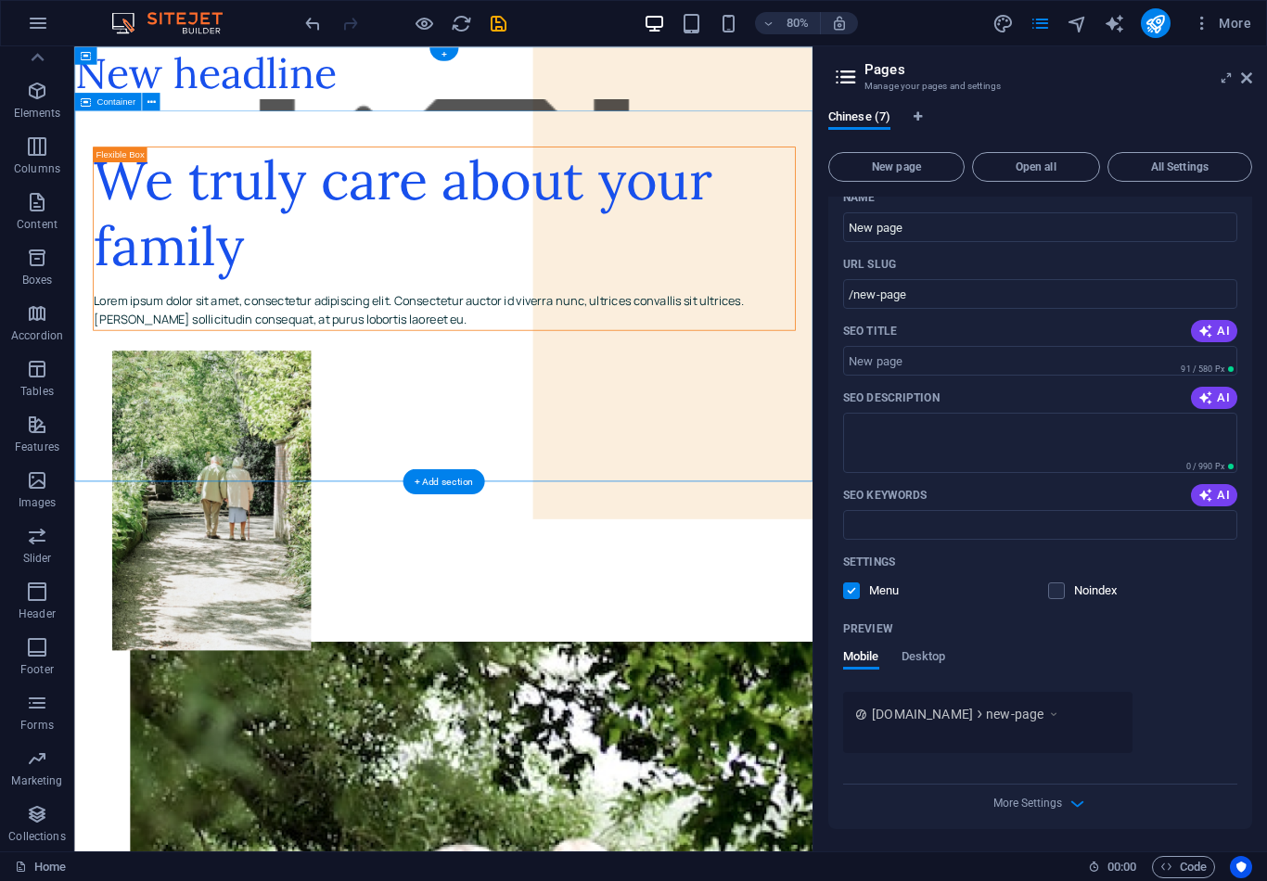
click at [759, 108] on div "New headline" at bounding box center [535, 78] width 923 height 65
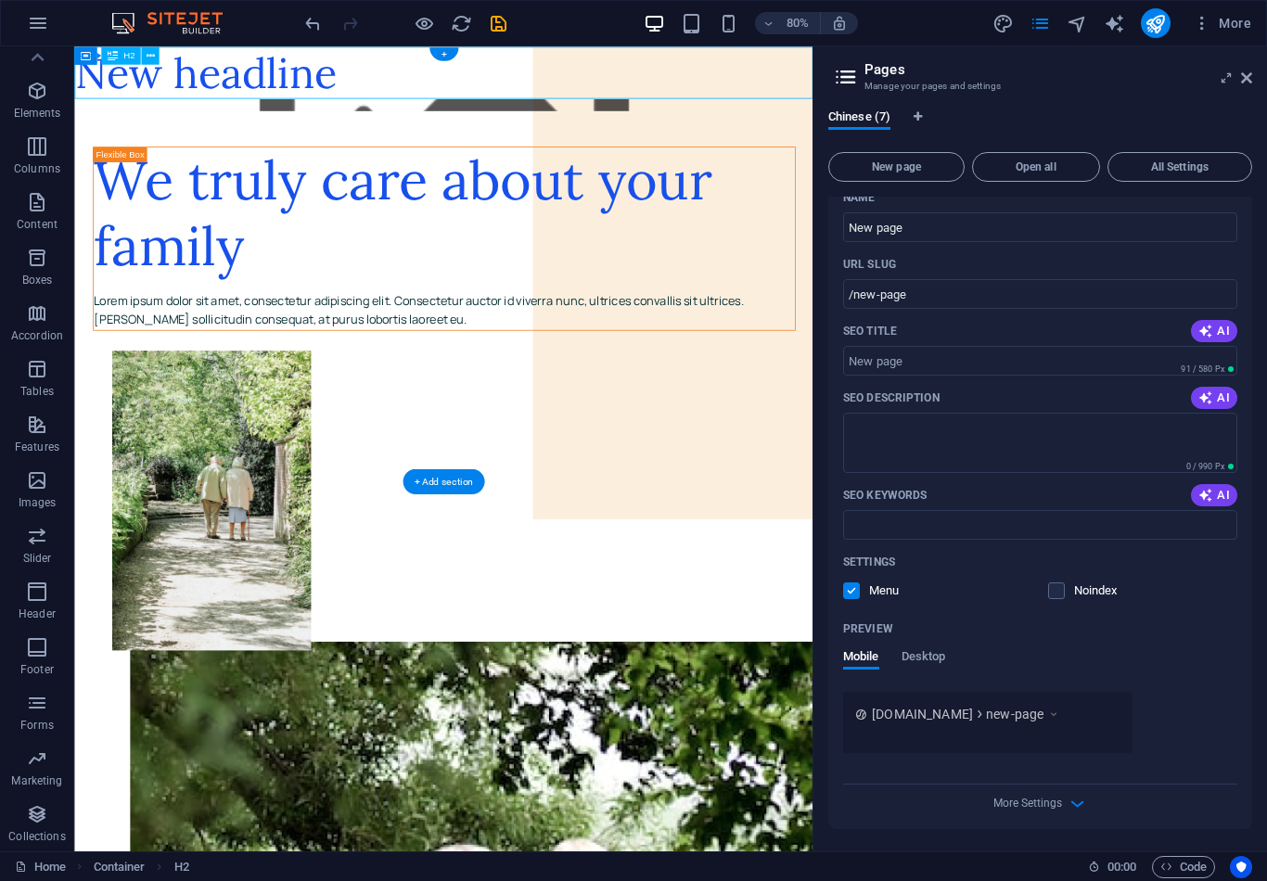
click at [791, 122] on figure at bounding box center [535, 118] width 923 height 15
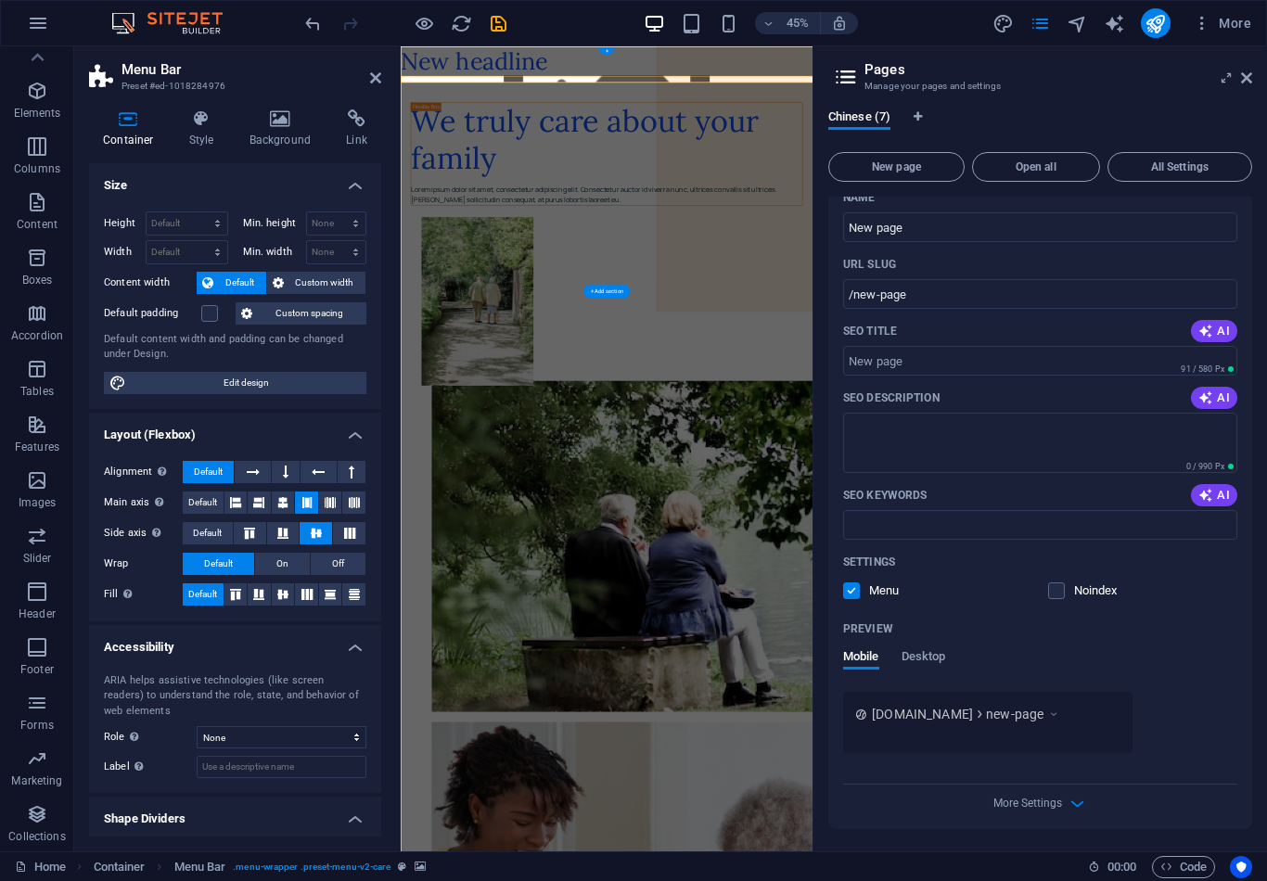
click at [374, 80] on icon at bounding box center [375, 77] width 11 height 15
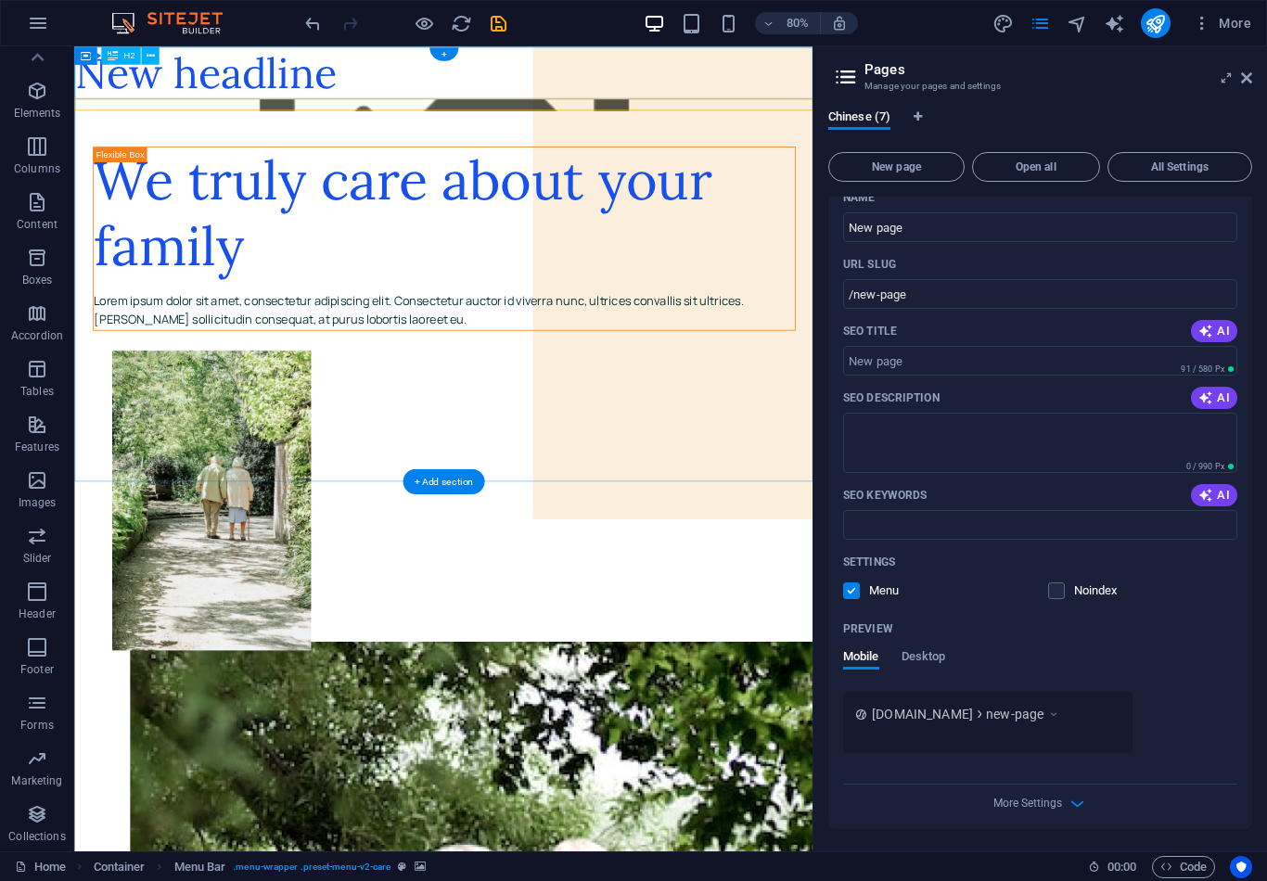
click at [746, 110] on div "New headline" at bounding box center [535, 78] width 923 height 65
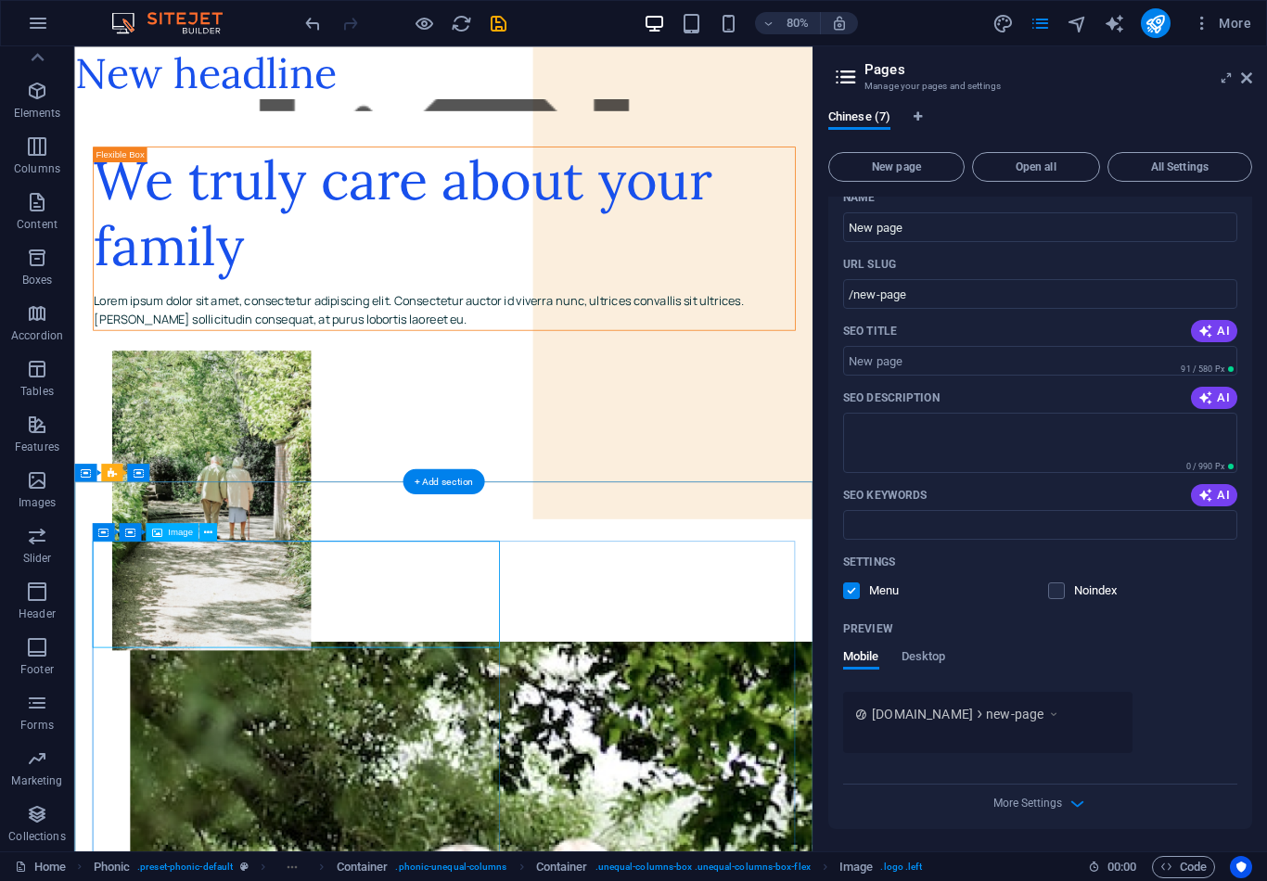
click at [211, 529] on icon at bounding box center [208, 532] width 8 height 16
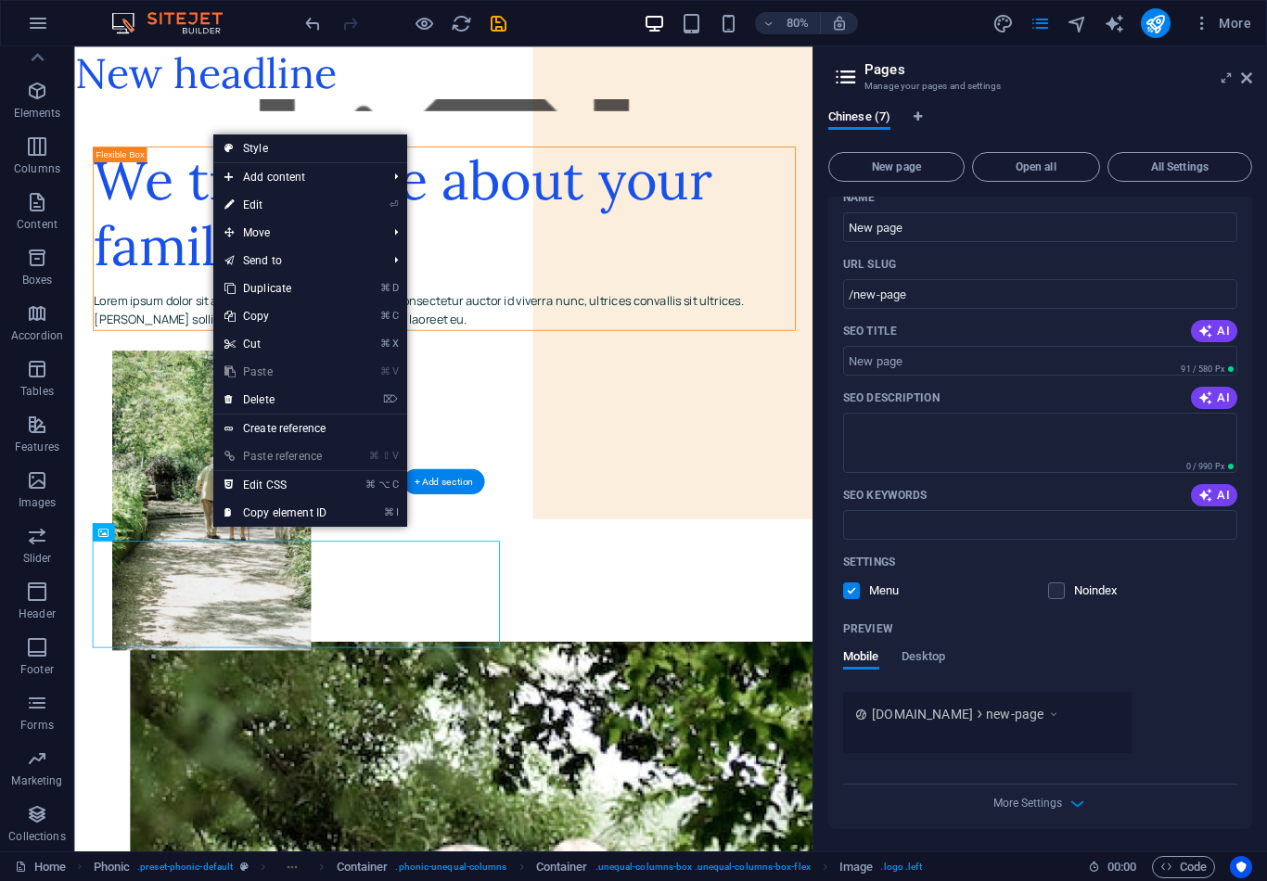
click at [338, 403] on link "⌦ Delete" at bounding box center [275, 400] width 124 height 28
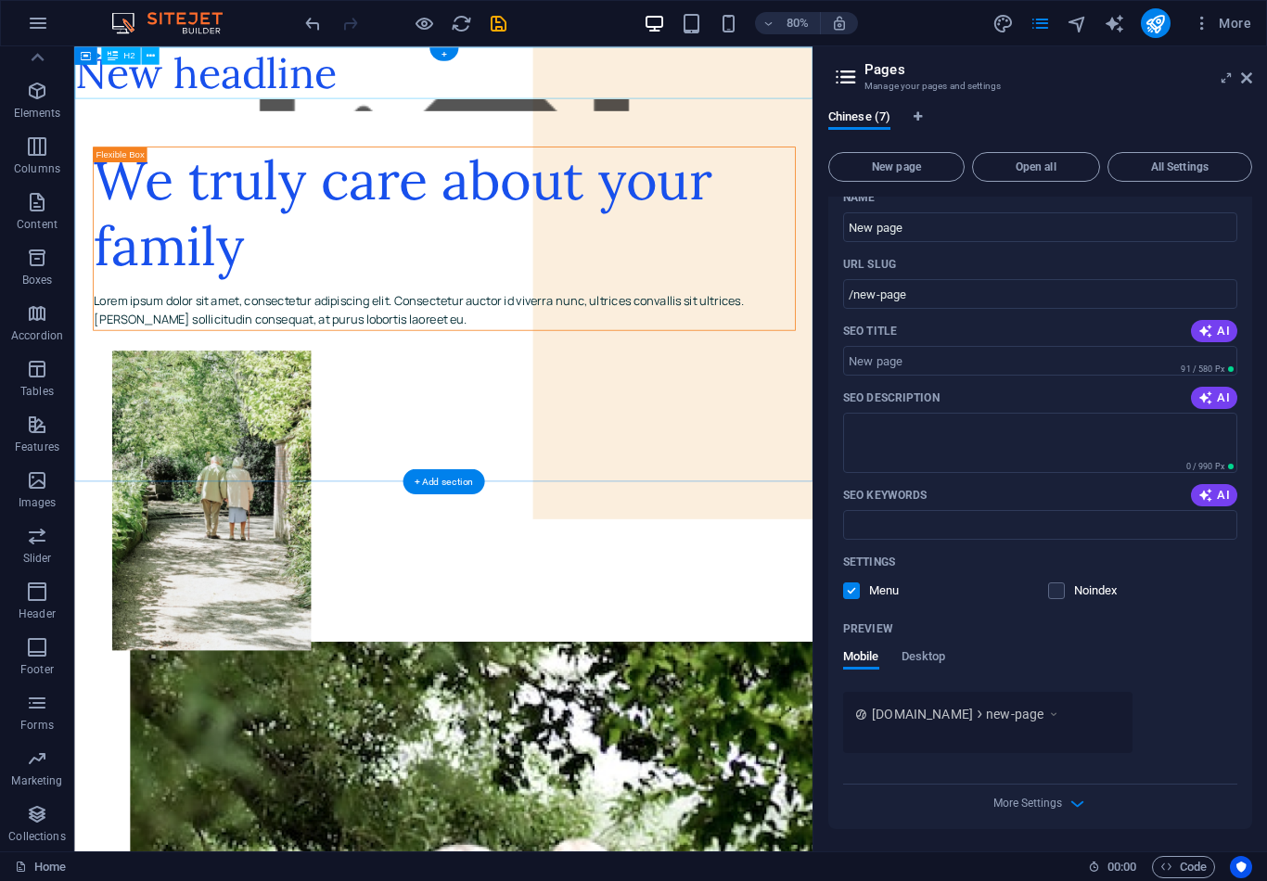
click at [728, 107] on div "New headline" at bounding box center [535, 78] width 923 height 65
click at [736, 115] on figure at bounding box center [535, 118] width 923 height 15
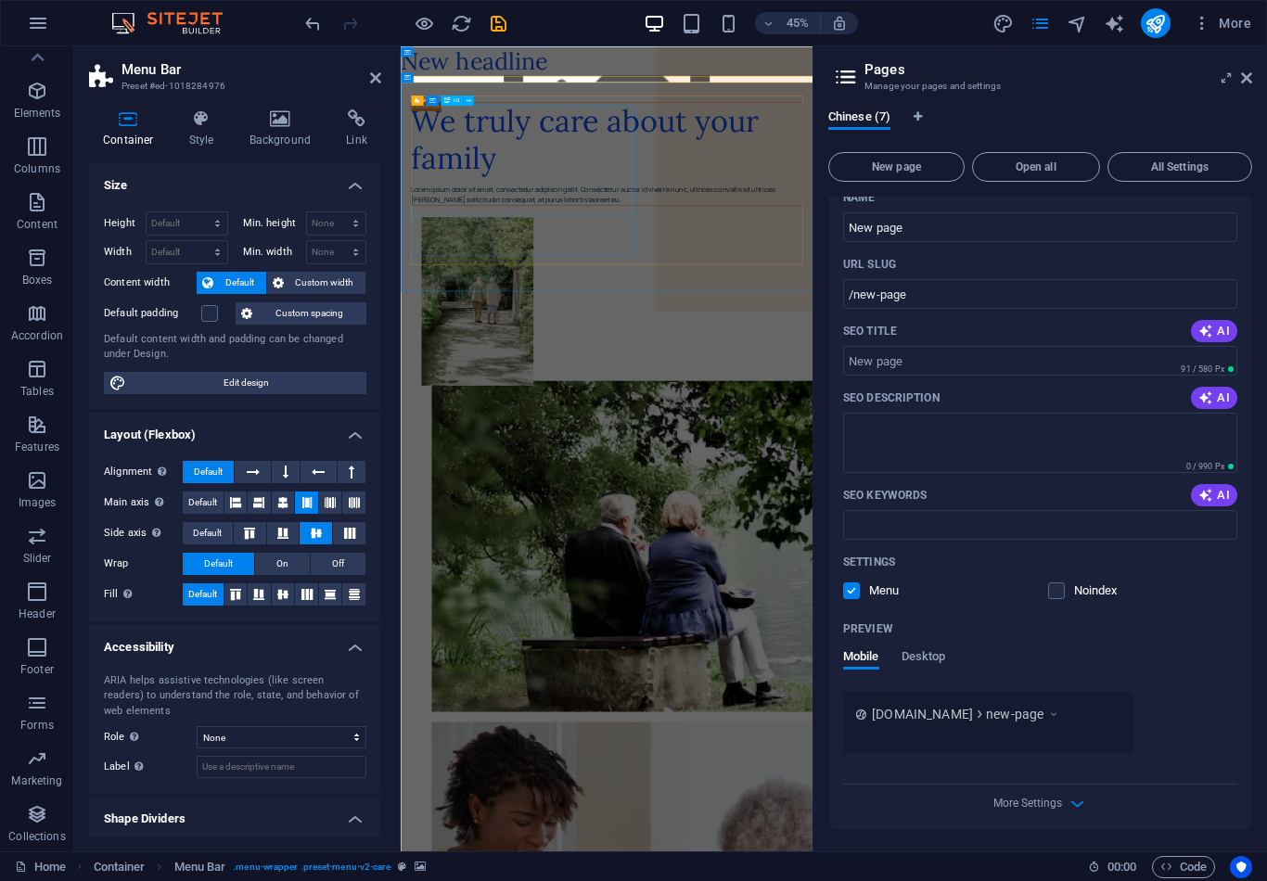
click at [839, 338] on div "We truly care about your family" at bounding box center [858, 255] width 869 height 166
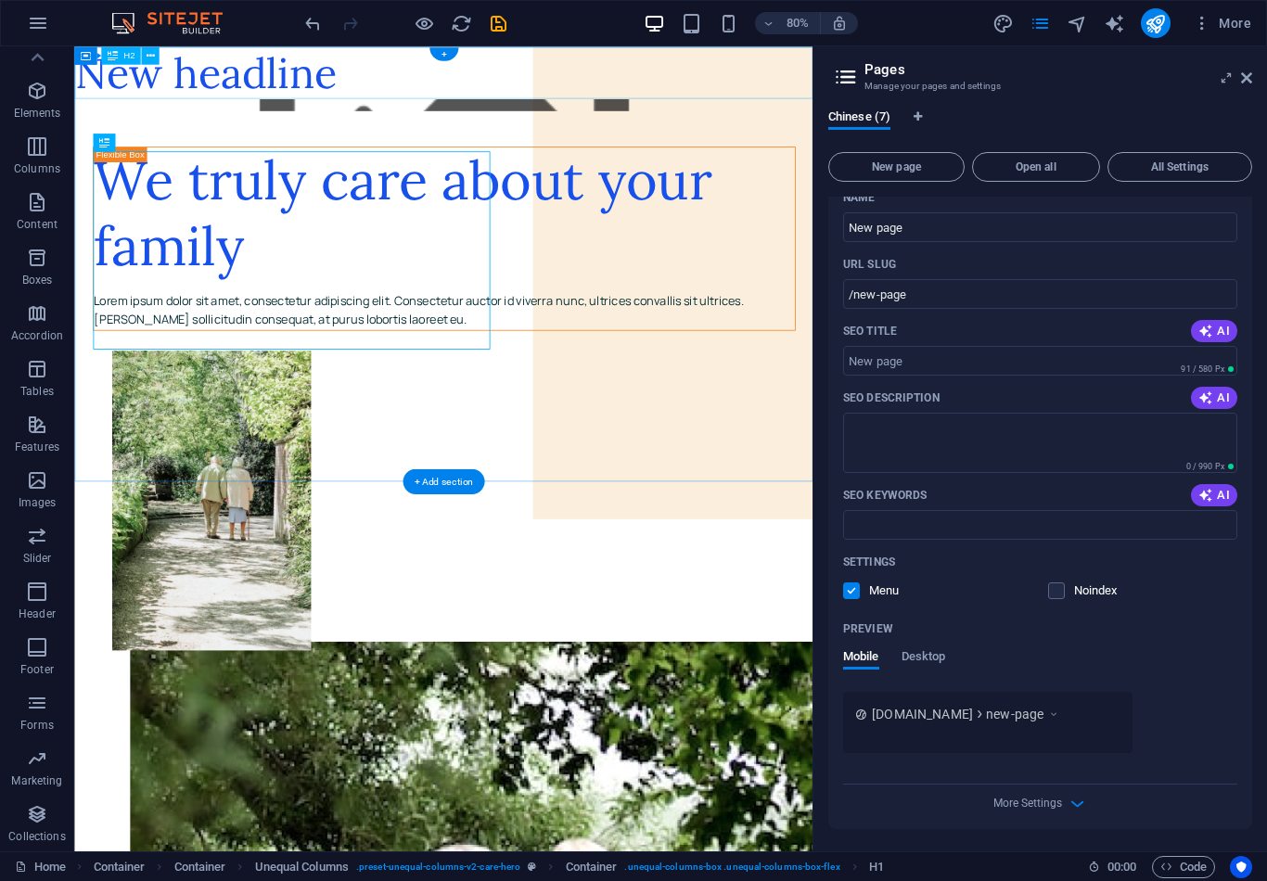
click at [928, 107] on div "New headline" at bounding box center [535, 78] width 923 height 65
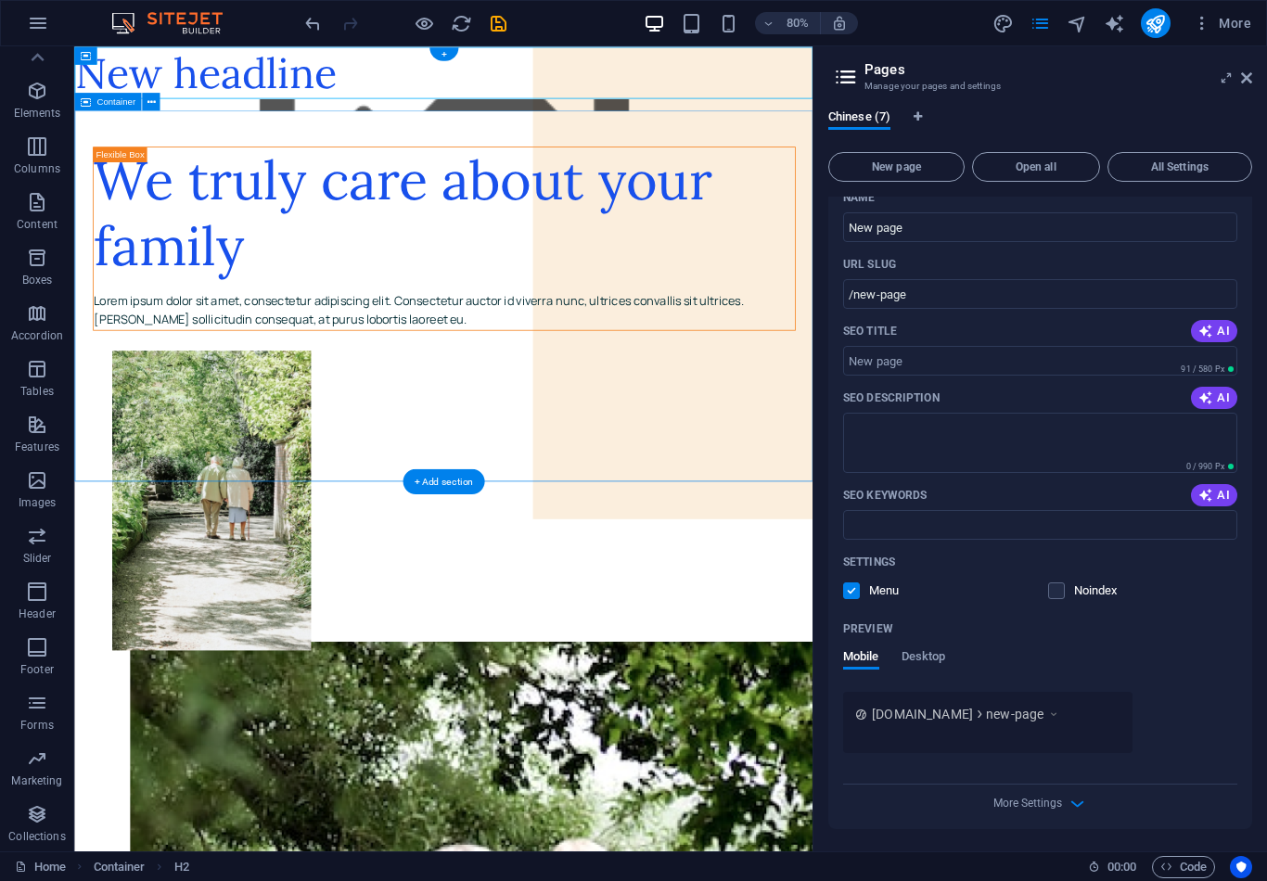
click at [882, 125] on figure at bounding box center [535, 118] width 923 height 15
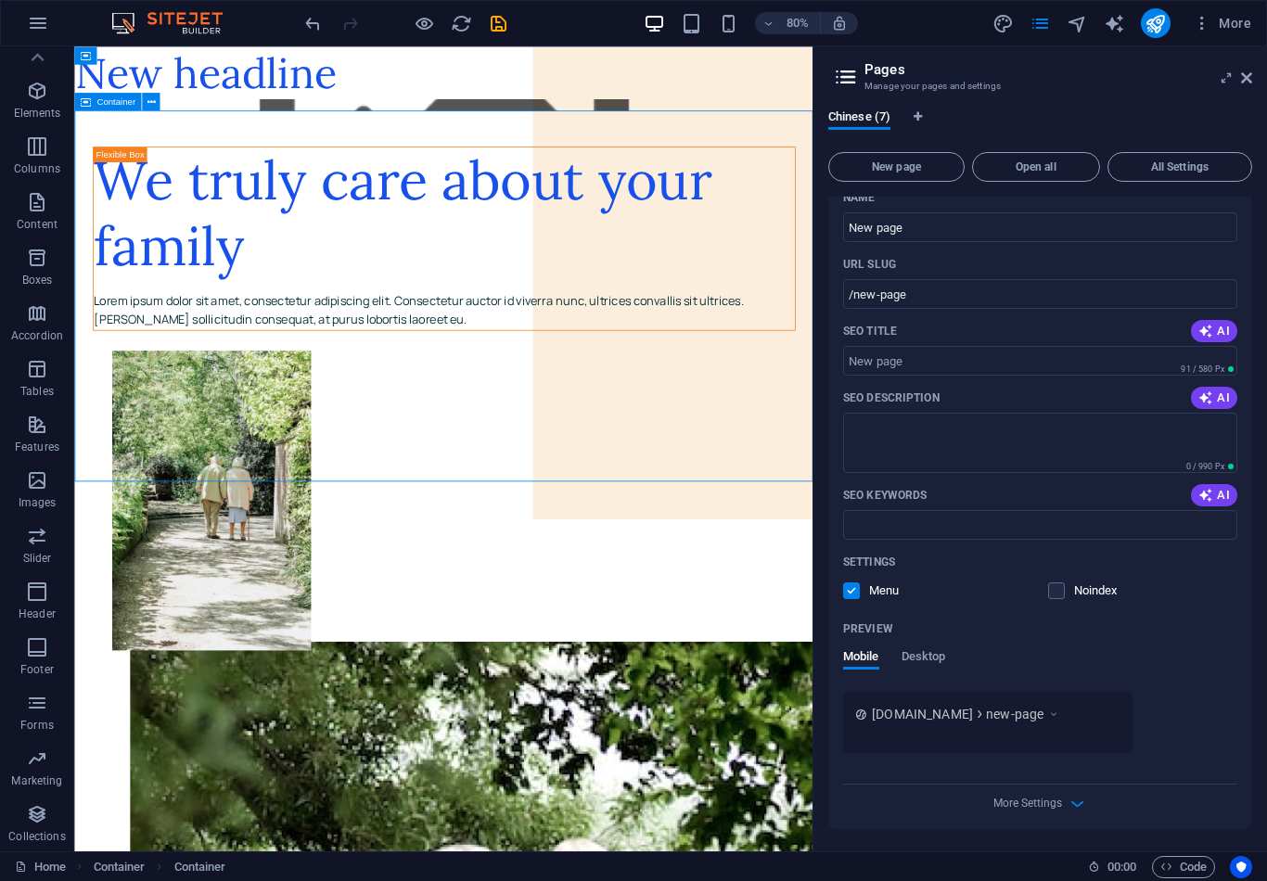
click at [886, 110] on div "New headline" at bounding box center [535, 78] width 923 height 65
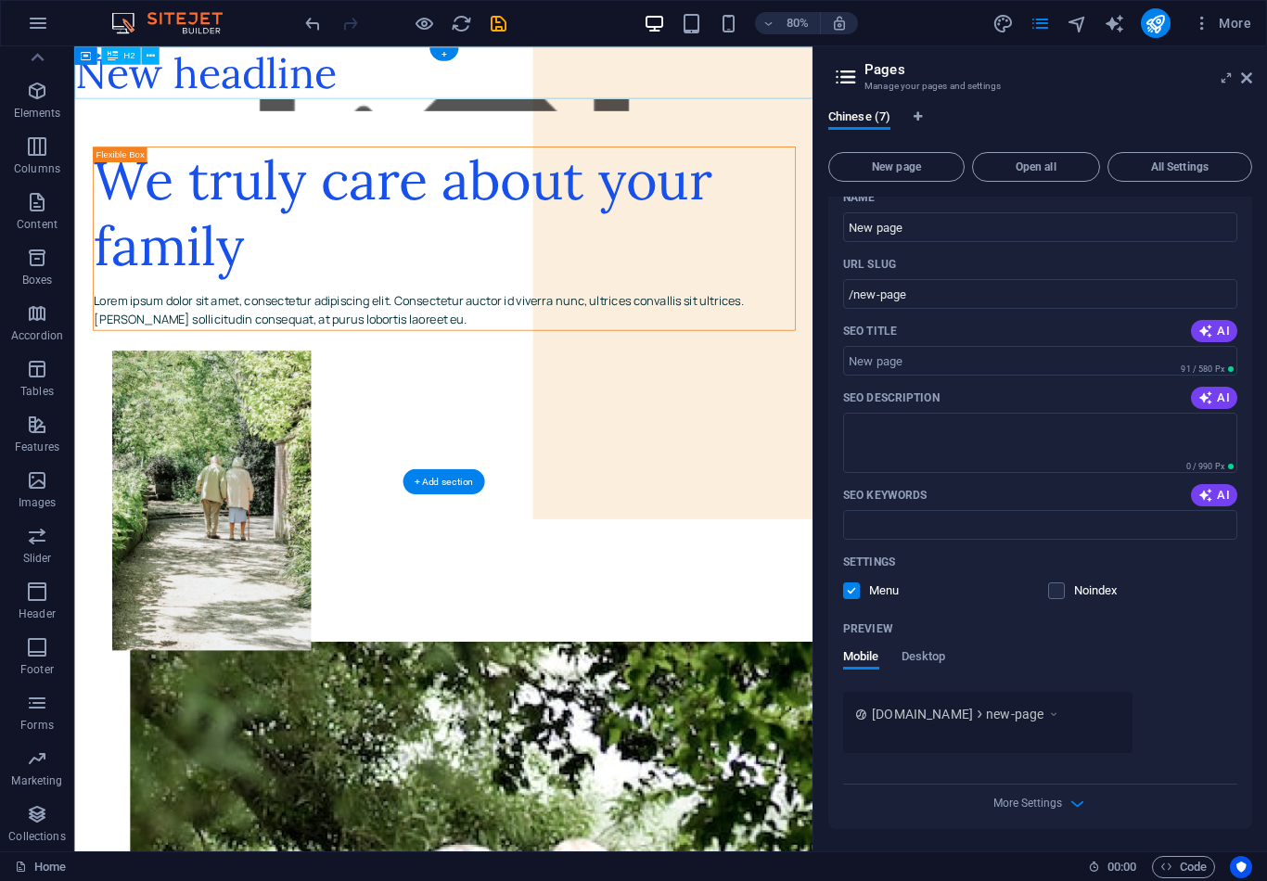
click at [157, 61] on button at bounding box center [150, 55] width 18 height 18
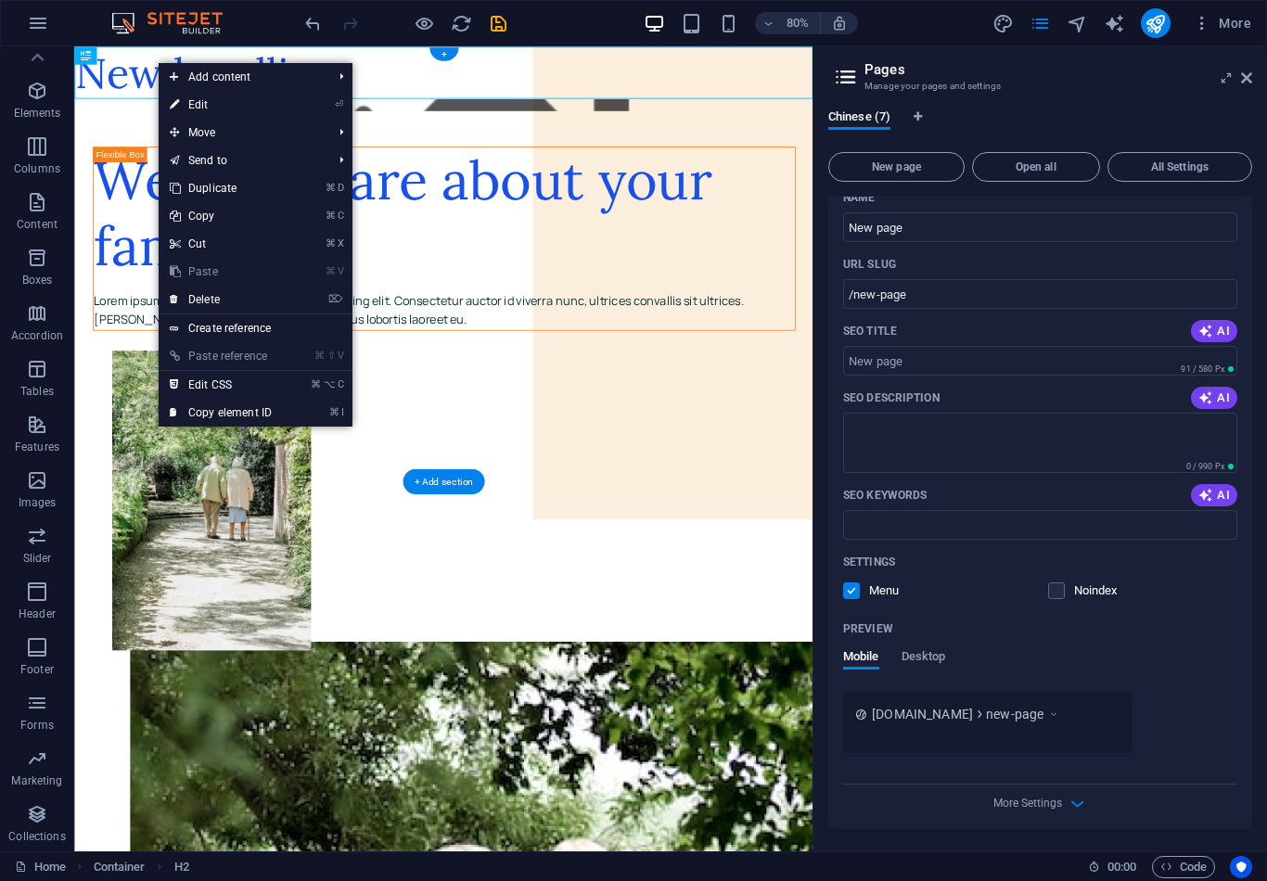
click at [308, 301] on li "⌦ Delete" at bounding box center [256, 300] width 194 height 29
click at [312, 315] on link "Create reference" at bounding box center [256, 328] width 194 height 28
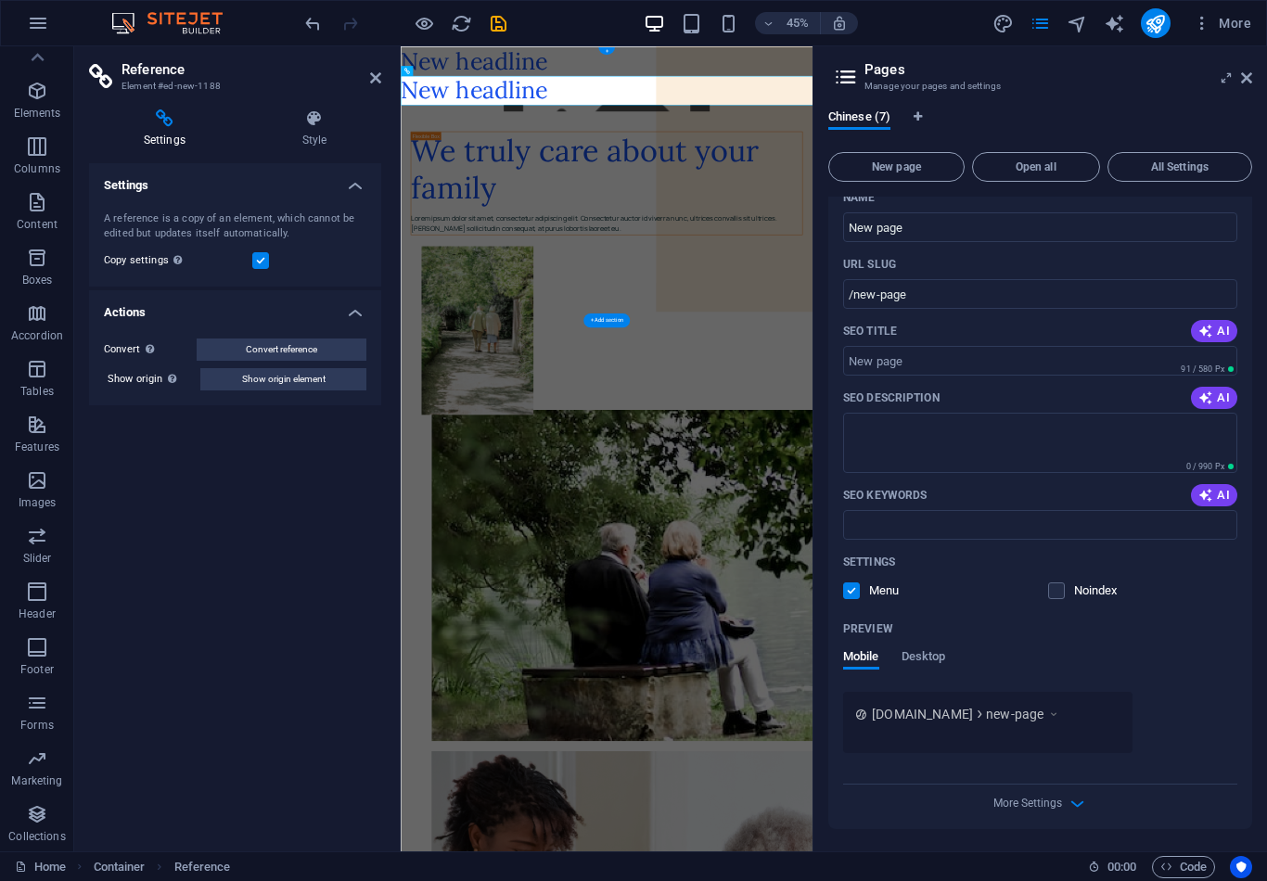
click at [297, 301] on h4 "Actions" at bounding box center [235, 306] width 292 height 33
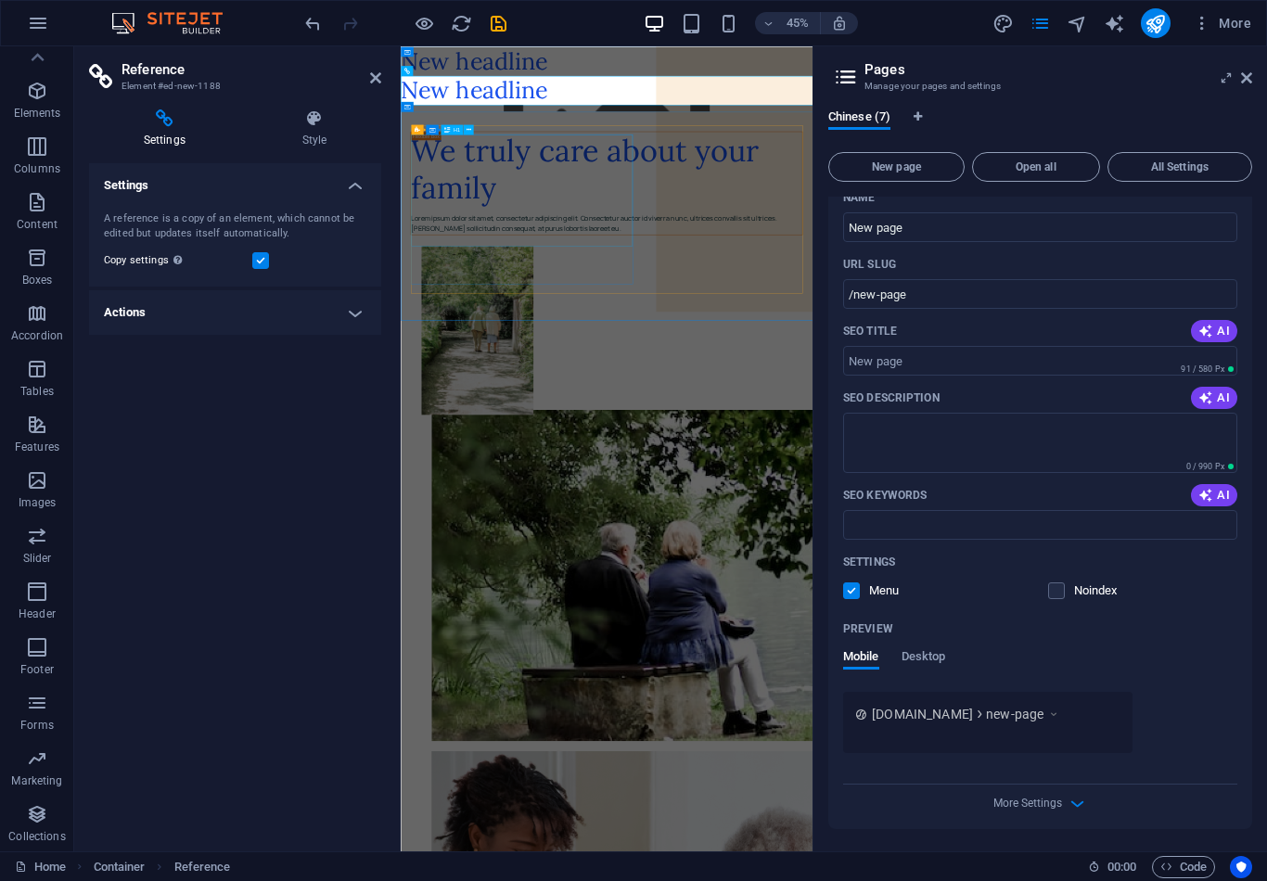
click at [554, 269] on div "We truly care about your family" at bounding box center [858, 320] width 869 height 166
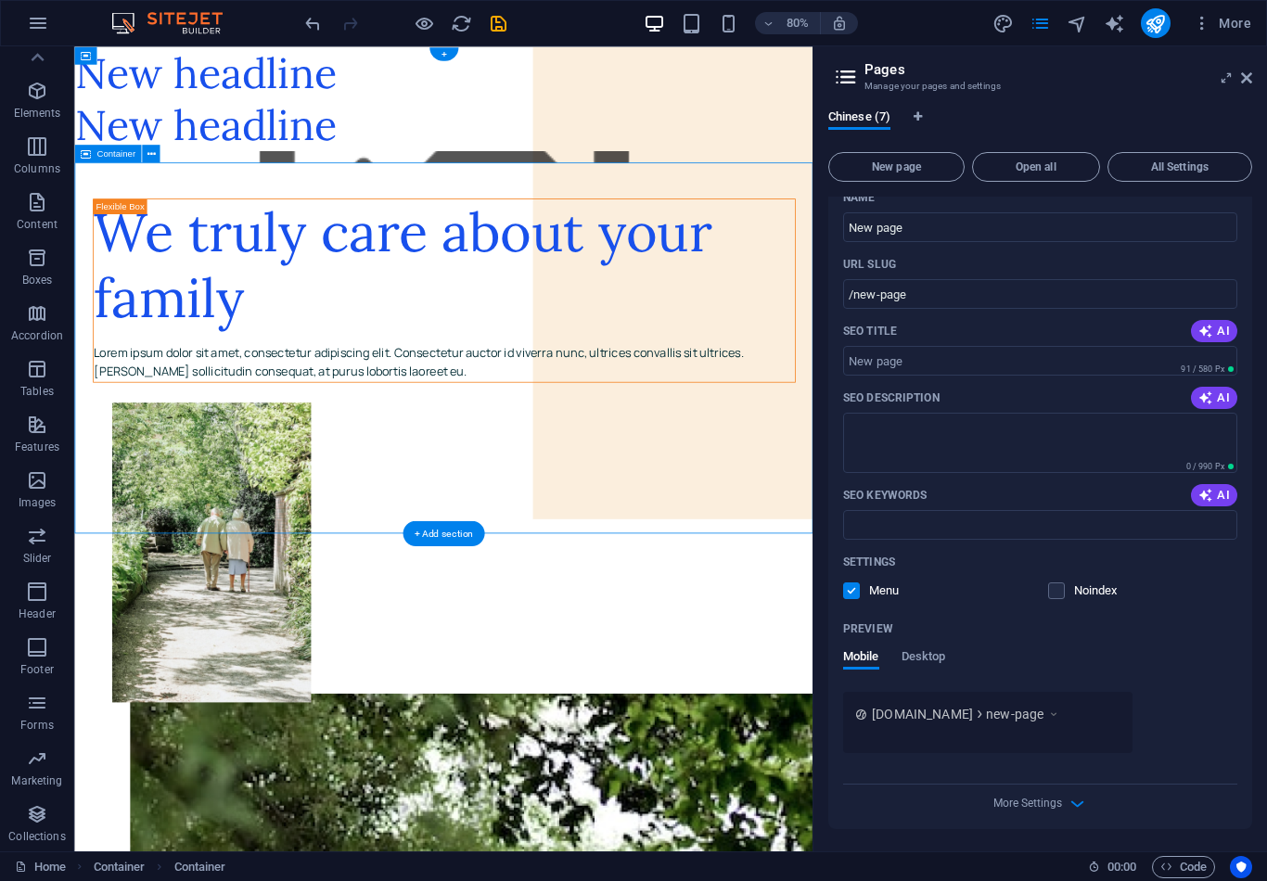
click at [595, 185] on figure at bounding box center [535, 183] width 923 height 15
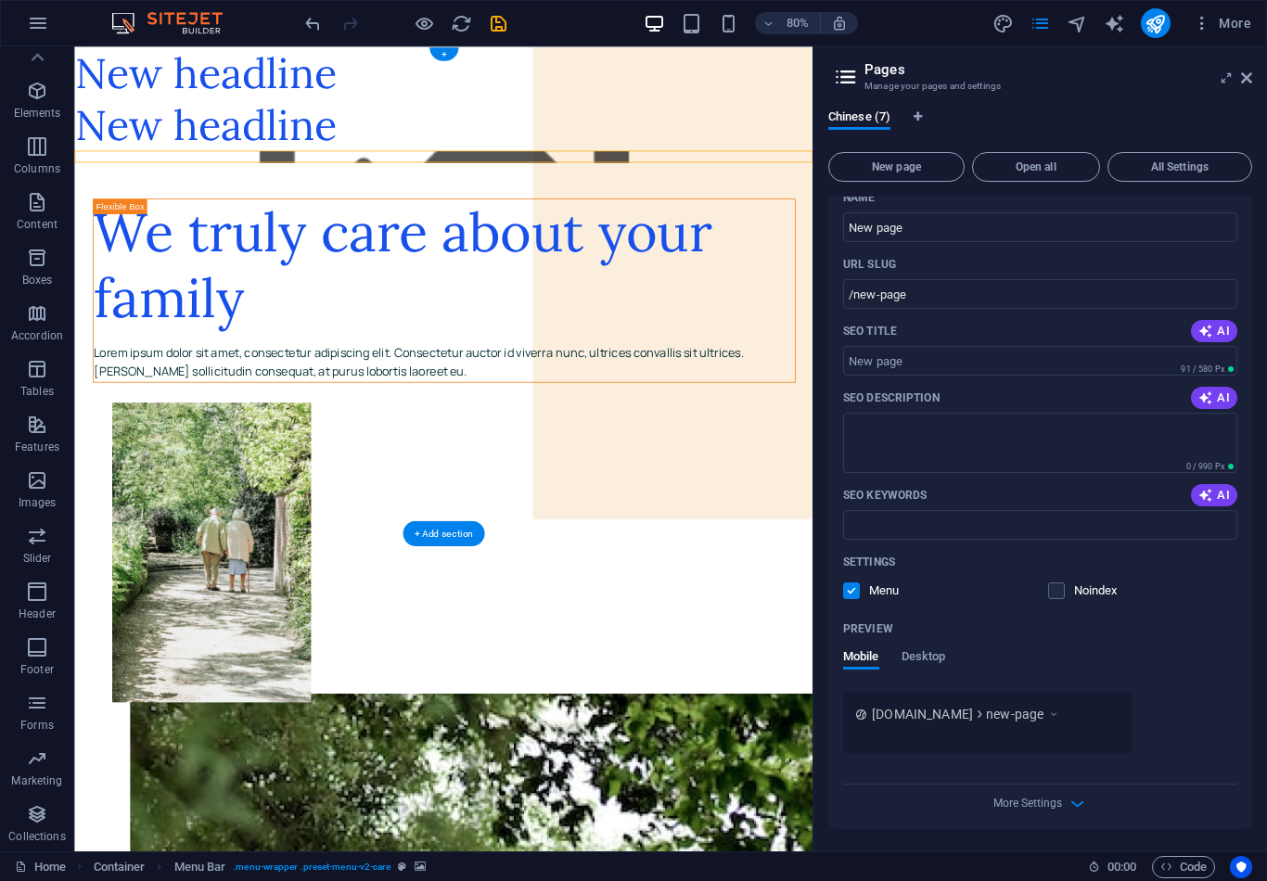
click at [624, 186] on figure at bounding box center [535, 183] width 923 height 15
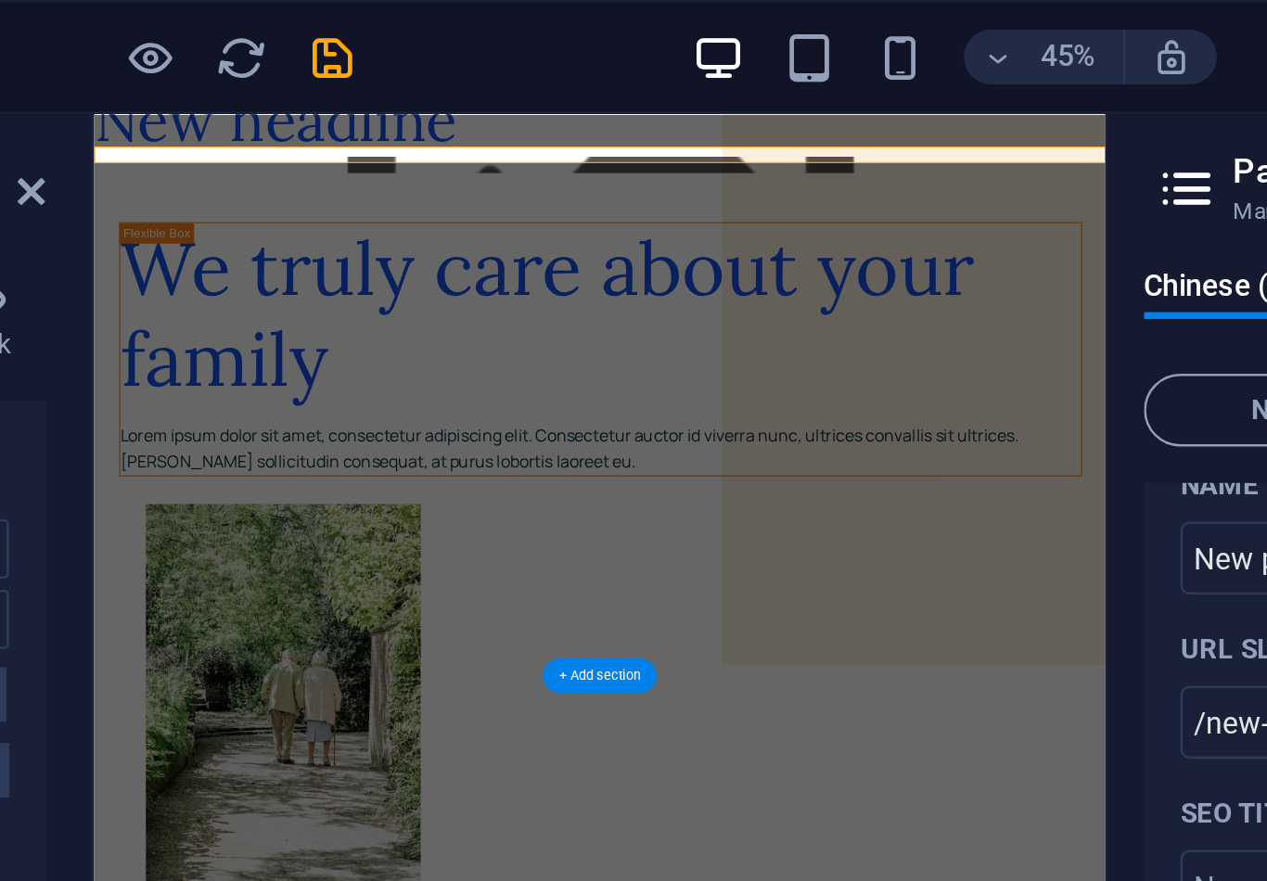
scroll to position [122, 0]
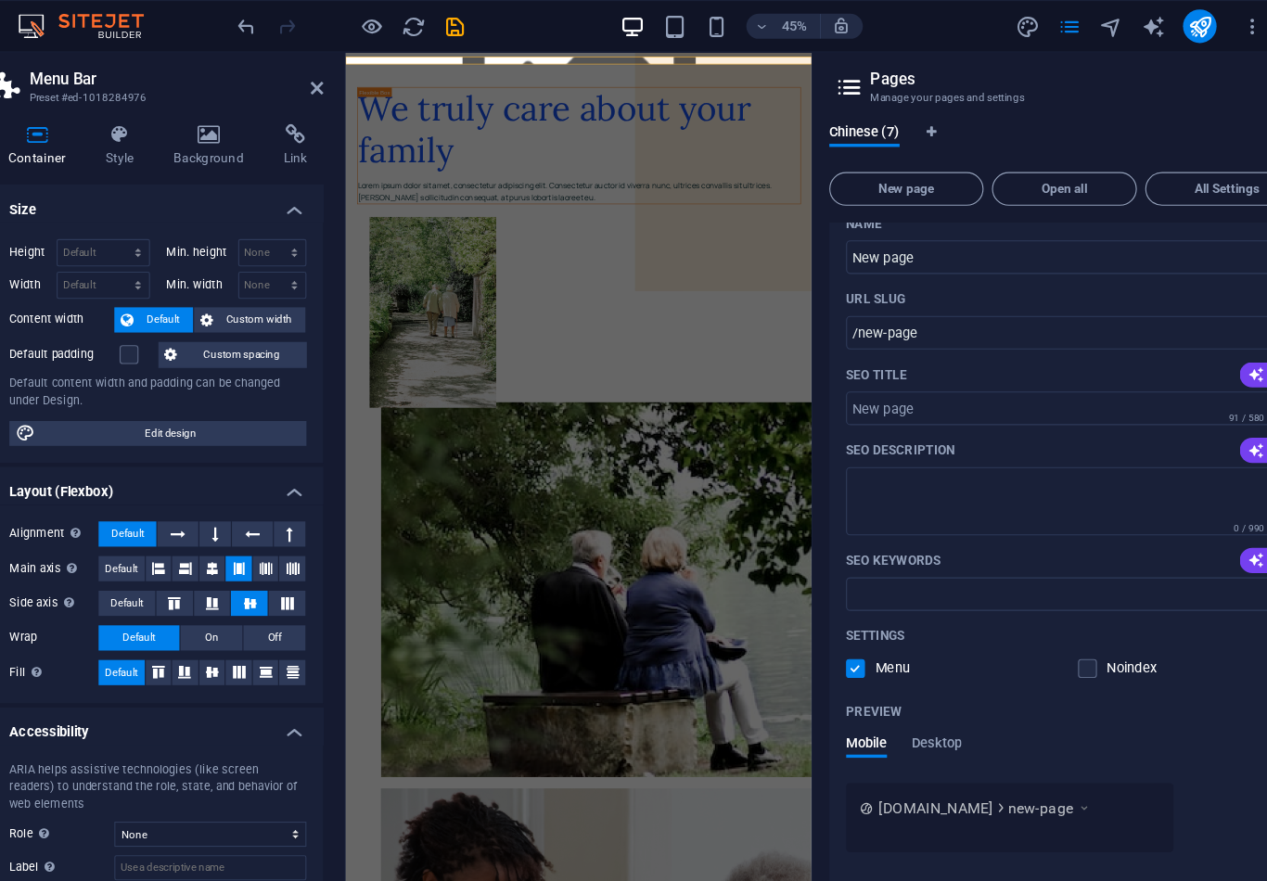
click at [843, 579] on div "Settings Menu Noindex" at bounding box center [1040, 576] width 394 height 59
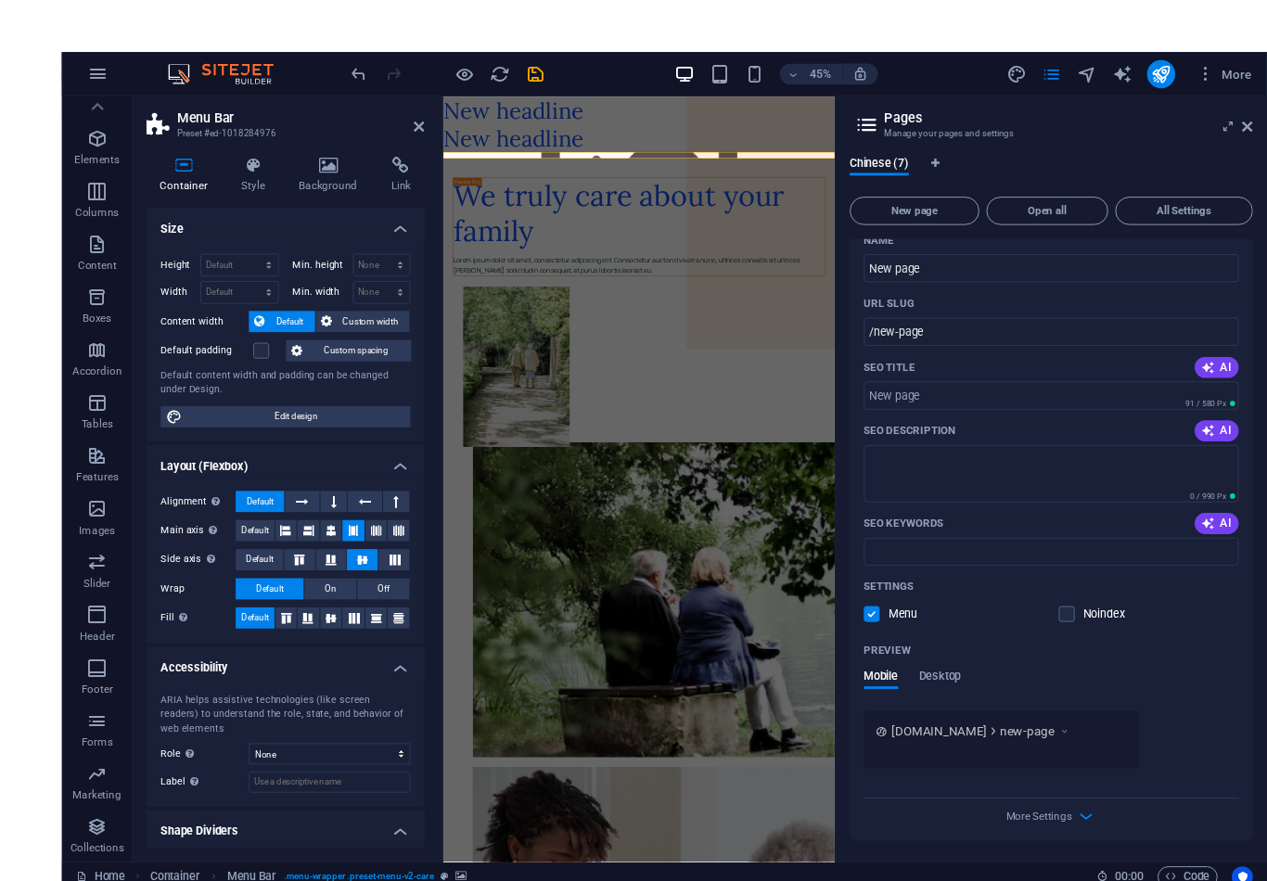
scroll to position [0, 0]
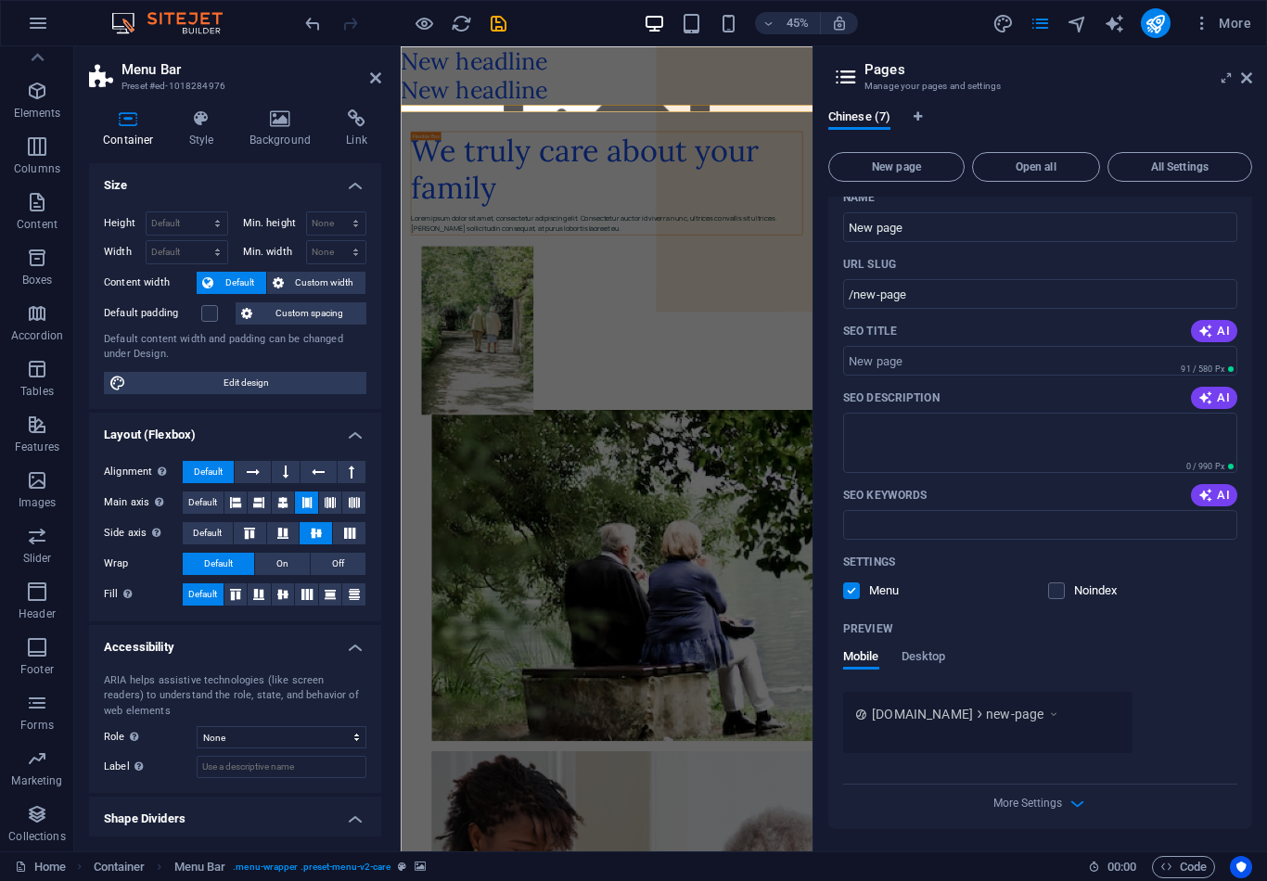
click at [1114, 183] on figure at bounding box center [858, 183] width 915 height 15
click at [1151, 172] on div "New headline" at bounding box center [858, 143] width 915 height 65
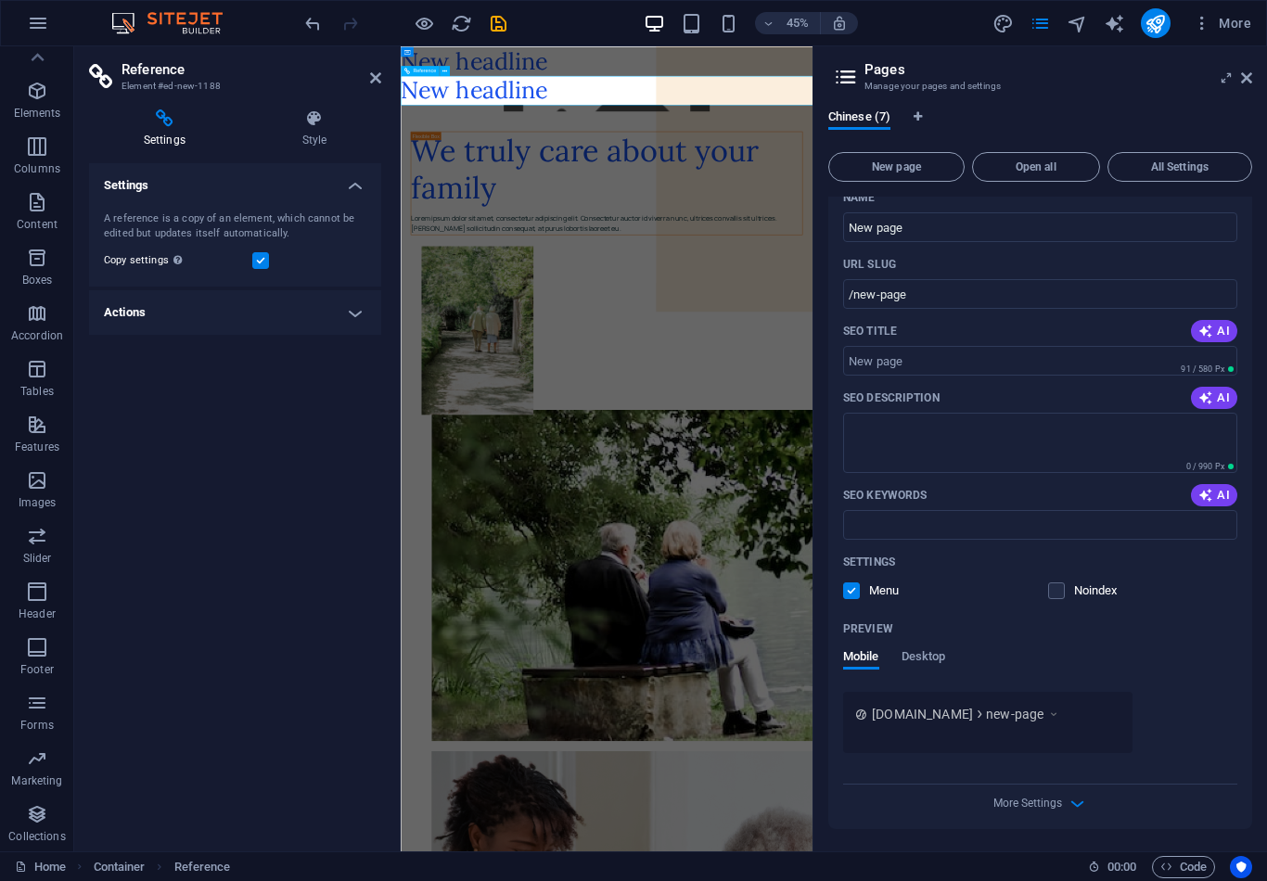
click at [1141, 146] on div "New headline" at bounding box center [858, 143] width 915 height 65
click at [1013, 185] on figure at bounding box center [858, 183] width 915 height 15
click at [1011, 183] on figure at bounding box center [858, 183] width 915 height 15
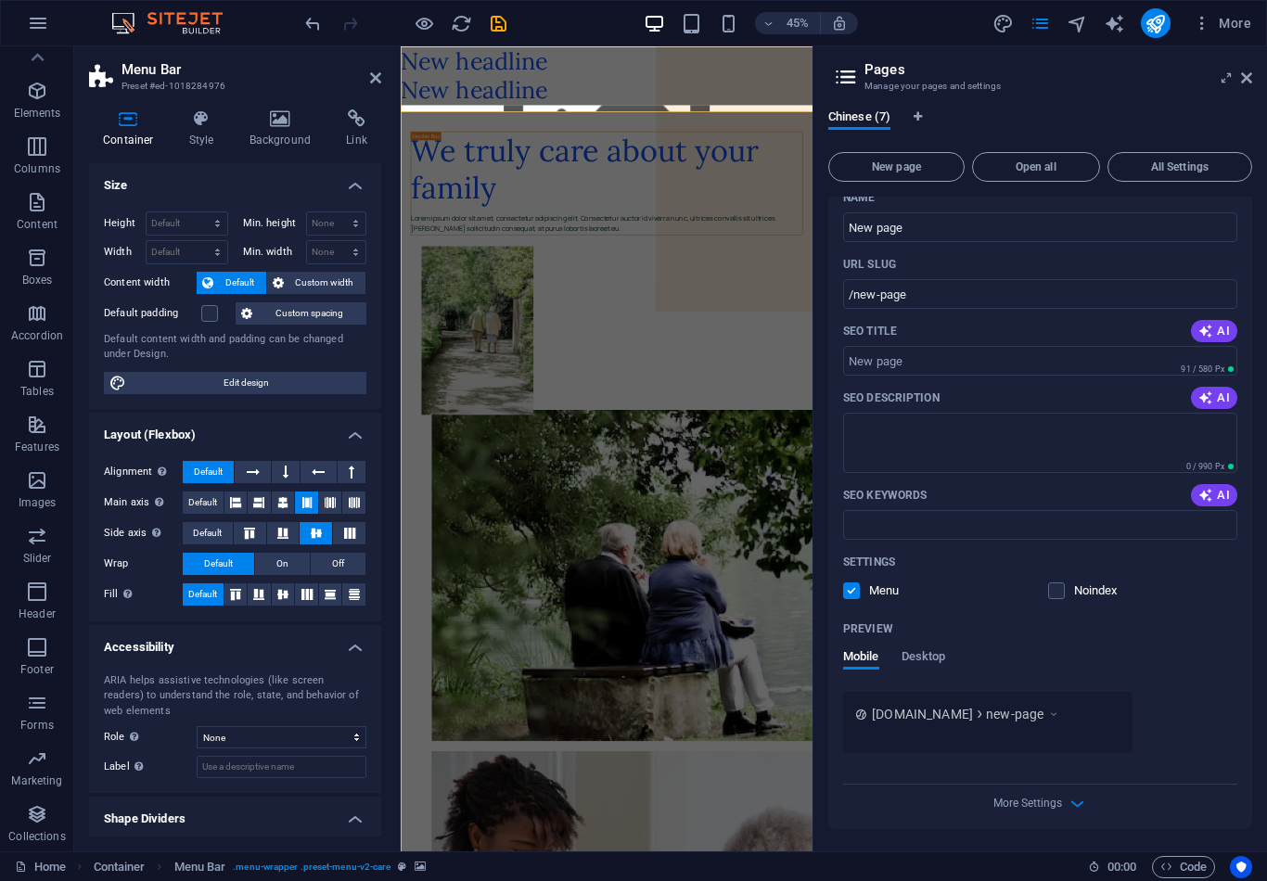
click at [203, 139] on h4 "Style" at bounding box center [205, 128] width 60 height 39
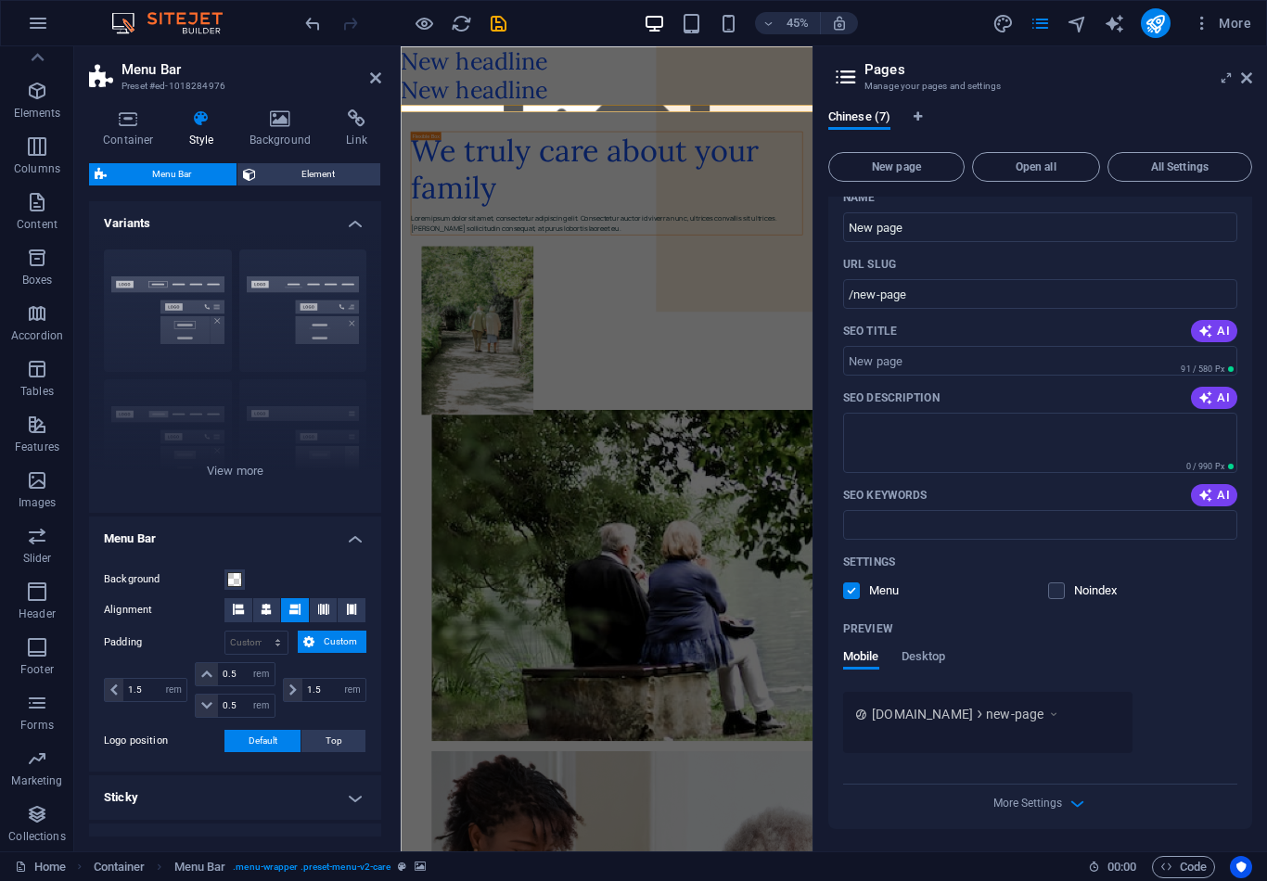
click at [329, 179] on span "Element" at bounding box center [318, 174] width 113 height 22
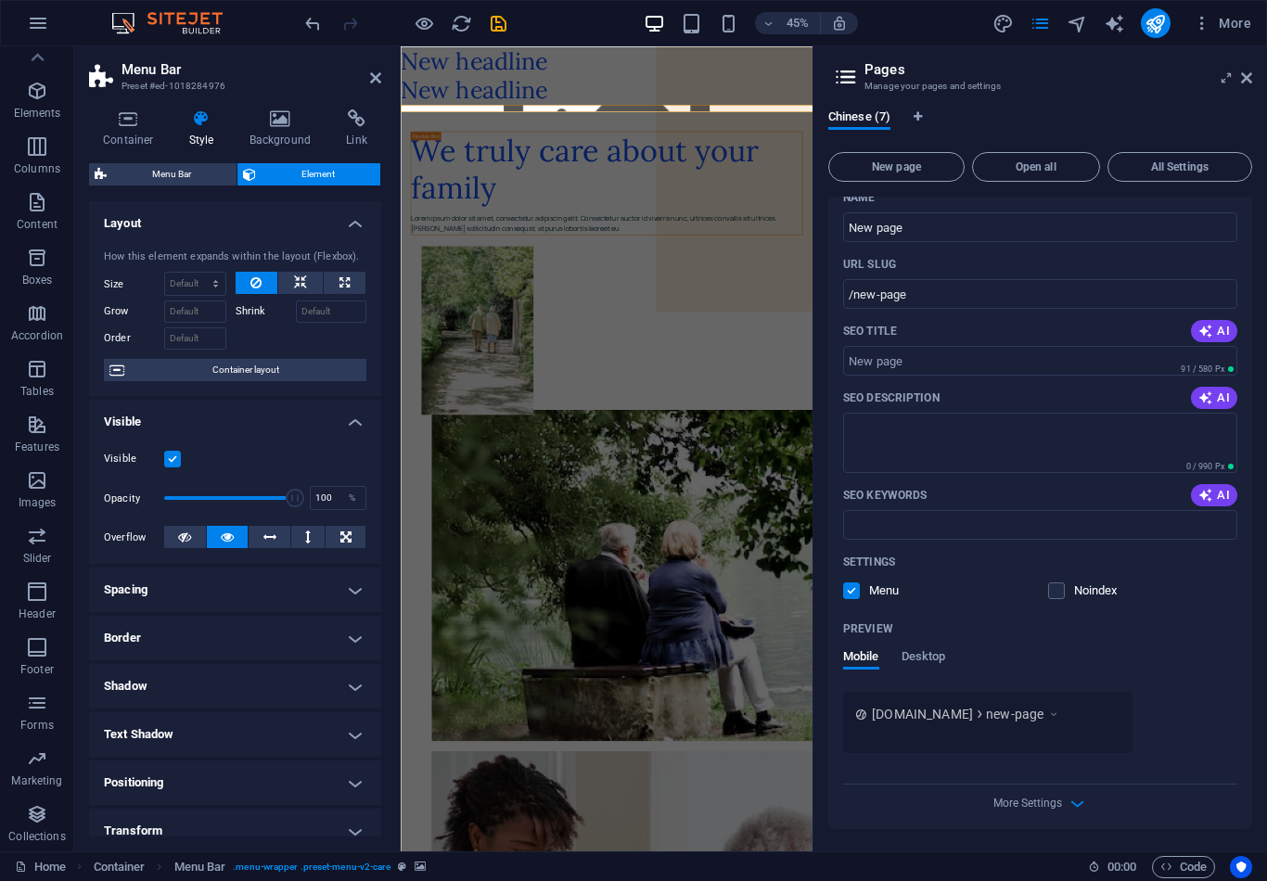
click at [348, 290] on icon at bounding box center [344, 283] width 10 height 22
type input "100"
select select "%"
click at [869, 600] on div "Settings Menu Noindex" at bounding box center [1040, 576] width 394 height 59
click at [875, 596] on p "Menu" at bounding box center [899, 590] width 60 height 17
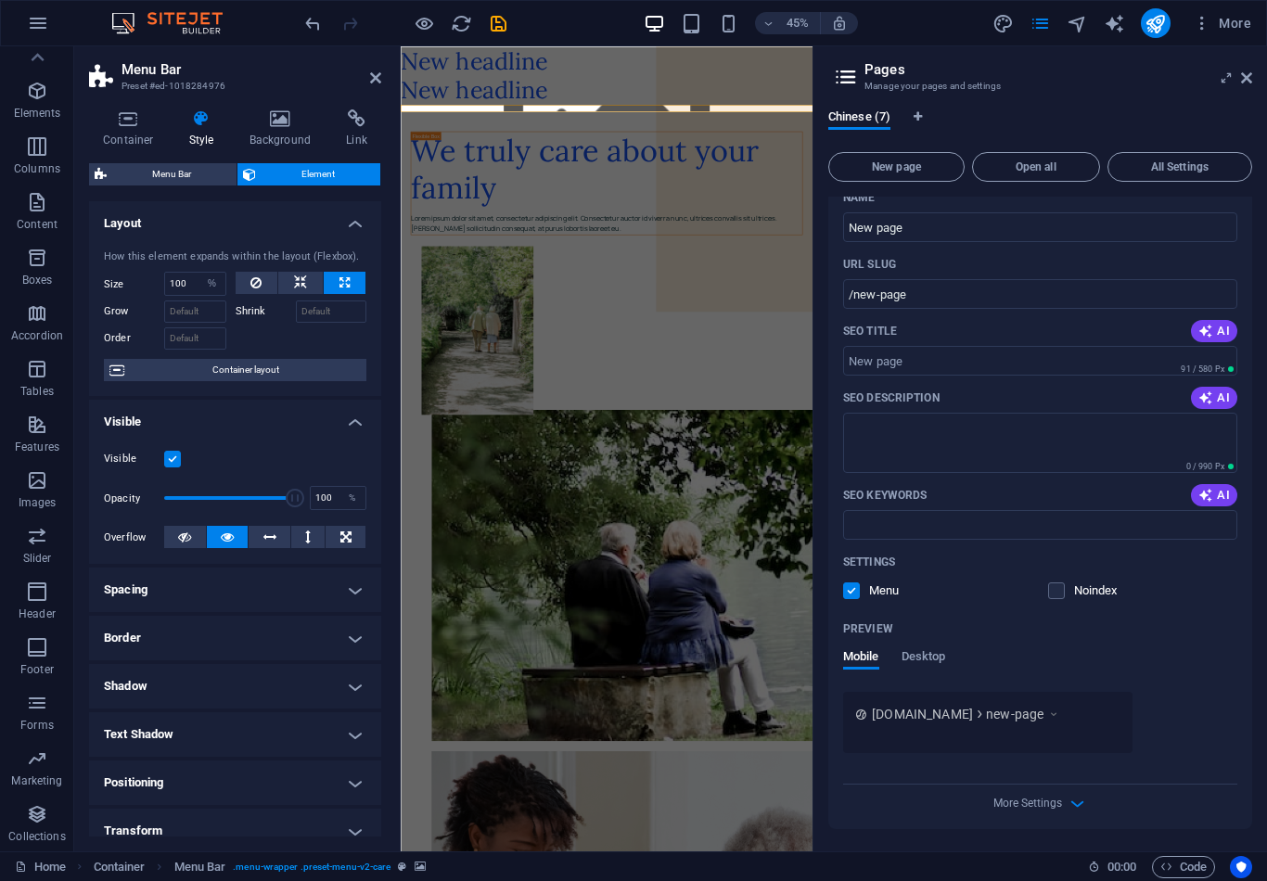
click at [0, 0] on input "checkbox" at bounding box center [0, 0] width 0 height 0
click at [940, 651] on span "Desktop" at bounding box center [924, 659] width 45 height 26
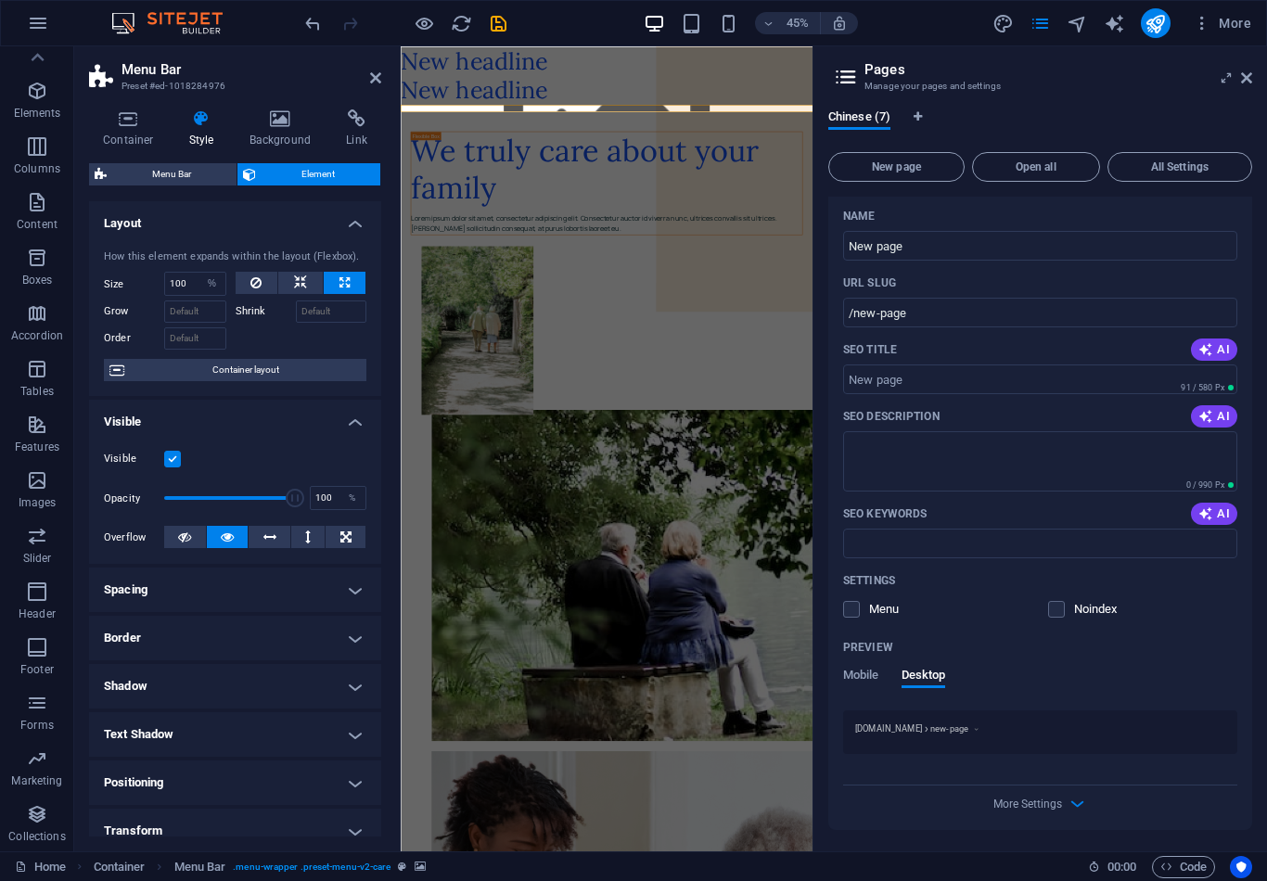
click at [1054, 175] on button "Open all" at bounding box center [1036, 167] width 128 height 30
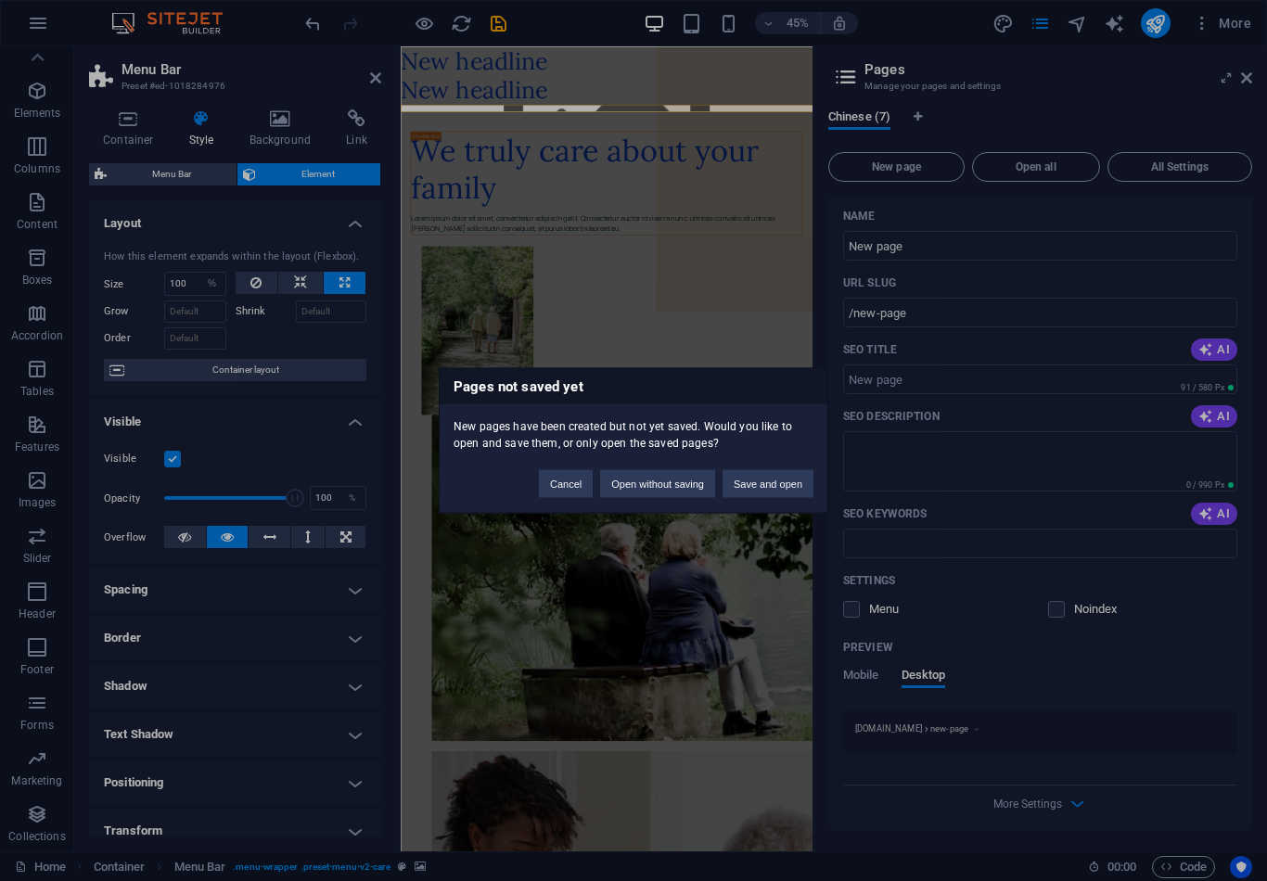
click at [544, 484] on button "Cancel" at bounding box center [566, 484] width 54 height 28
